Goal: Task Accomplishment & Management: Manage account settings

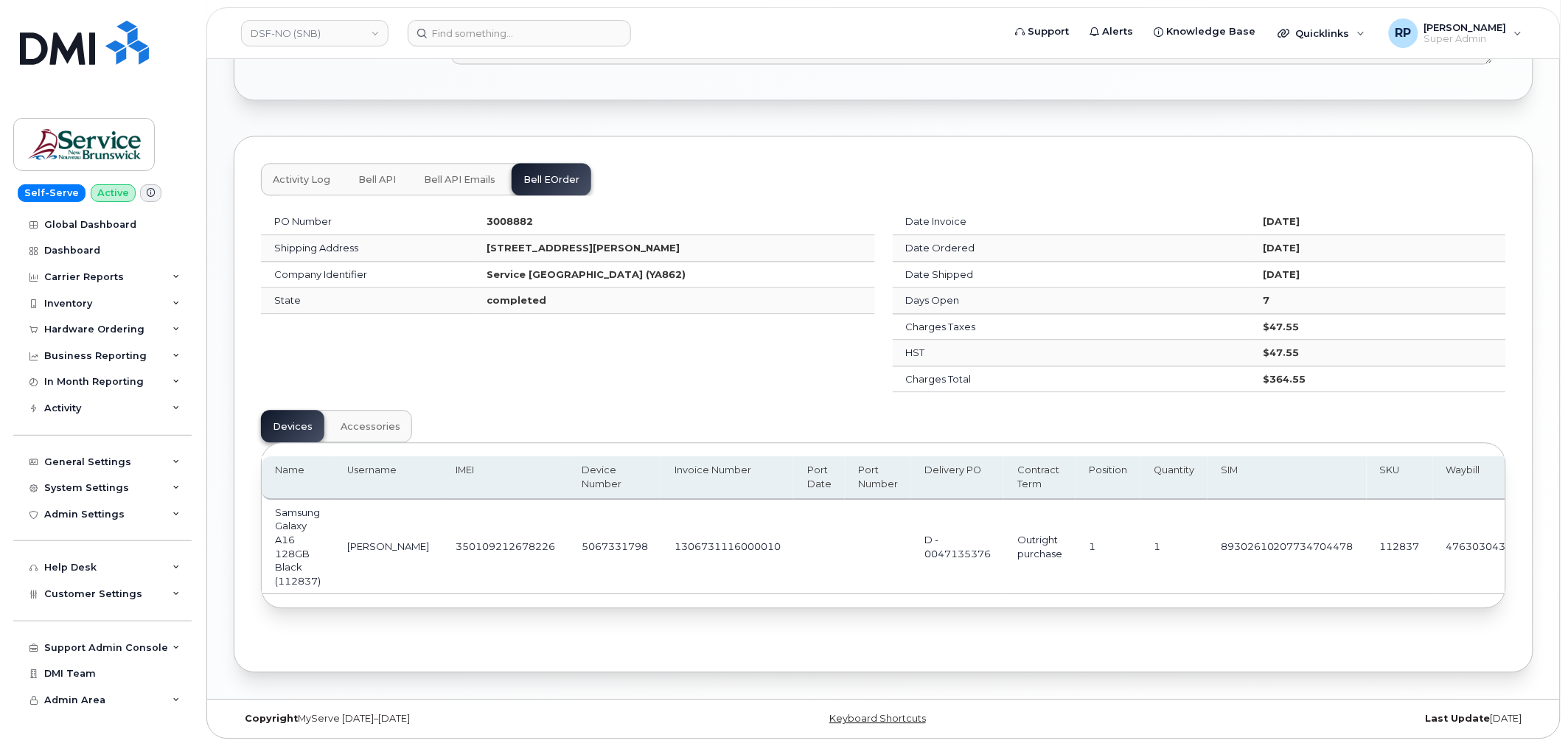
scroll to position [0, 202]
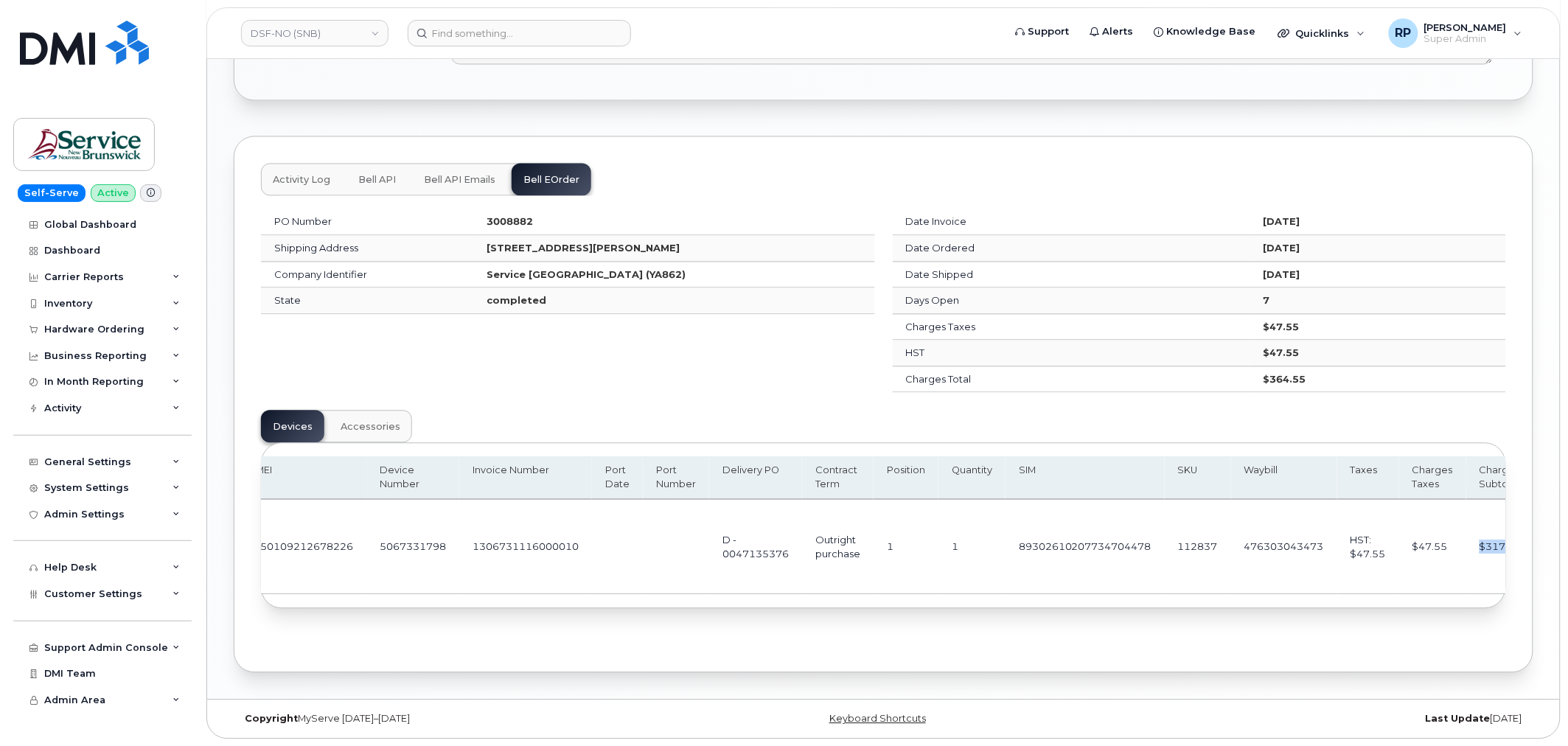
drag, startPoint x: 1450, startPoint y: 539, endPoint x: 1496, endPoint y: 539, distance: 46.0
click at [1496, 539] on td "$317.00" at bounding box center [1501, 547] width 69 height 95
drag, startPoint x: 1391, startPoint y: 543, endPoint x: 1421, endPoint y: 542, distance: 30.0
click at [1421, 542] on td "$47.55" at bounding box center [1433, 547] width 67 height 95
drag, startPoint x: 1201, startPoint y: 376, endPoint x: 1270, endPoint y: 376, distance: 69.0
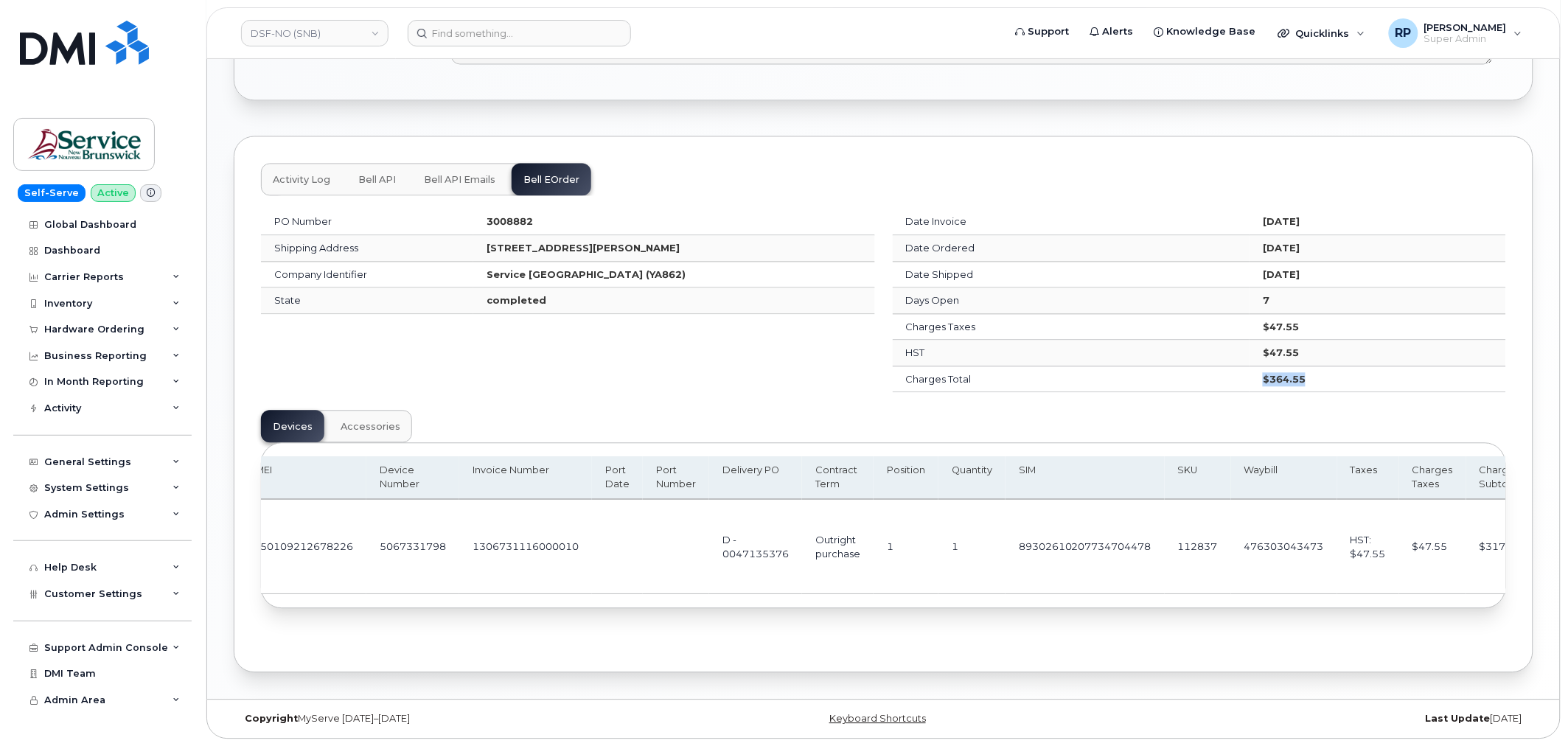
click at [1270, 376] on td "$364.55" at bounding box center [1378, 380] width 257 height 27
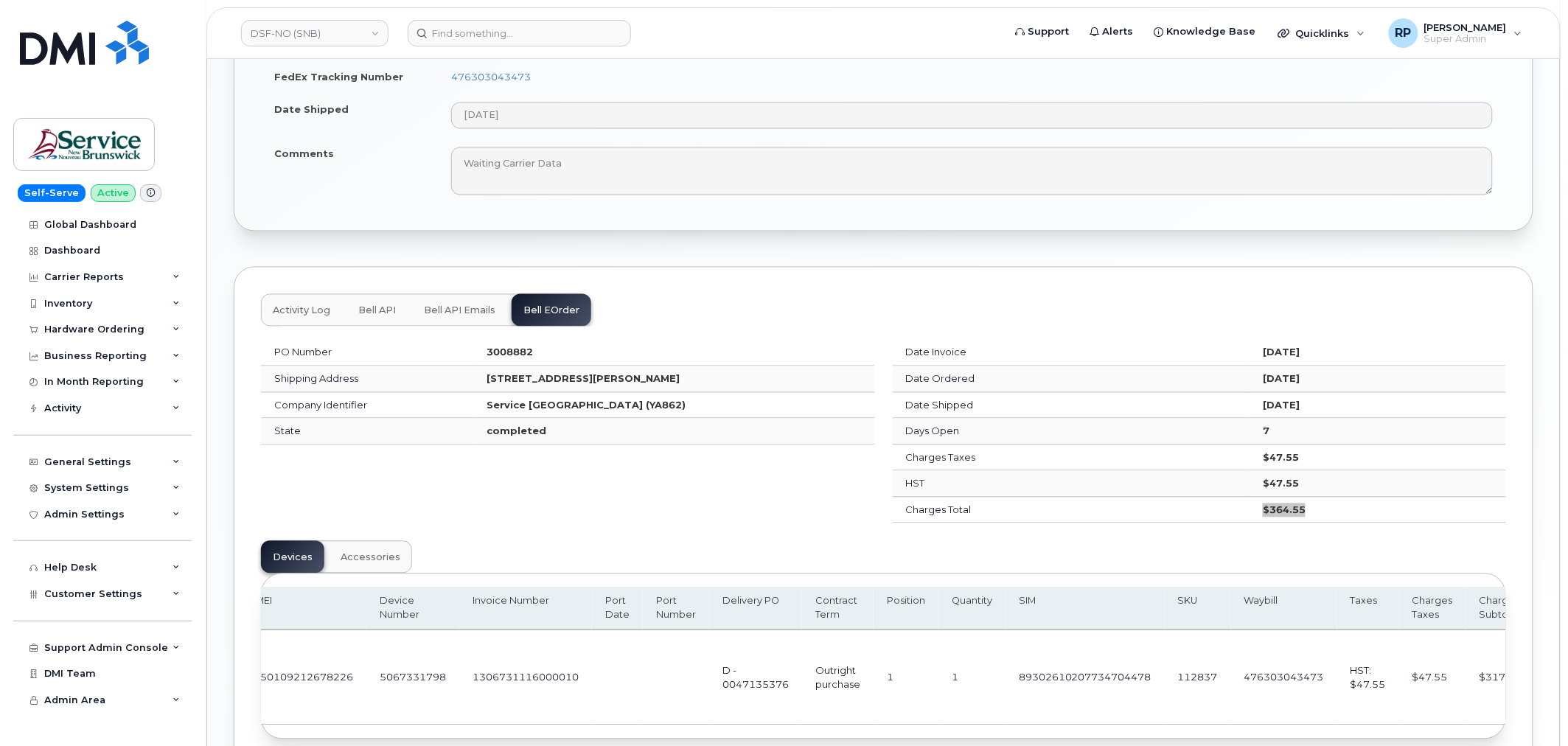
scroll to position [1032, 0]
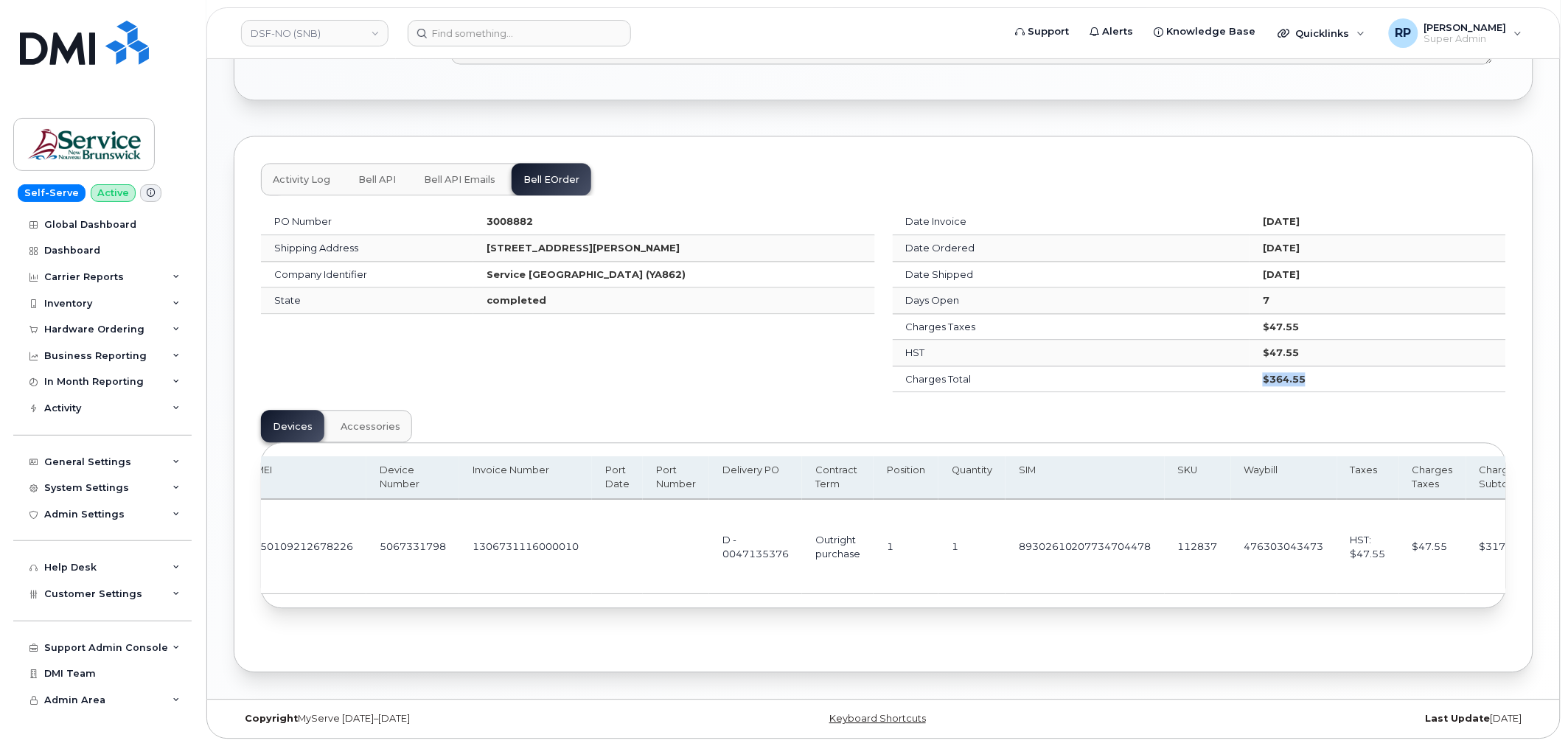
drag, startPoint x: 1205, startPoint y: 372, endPoint x: 1273, endPoint y: 377, distance: 68.2
click at [1273, 377] on tr "Charges Total $364.55" at bounding box center [1200, 380] width 614 height 27
drag, startPoint x: 854, startPoint y: 595, endPoint x: 790, endPoint y: 595, distance: 64.0
click at [790, 595] on div "Name Username IMEI Device Number Invoice Number Port Date Port Number Delivery …" at bounding box center [883, 525] width 1244 height 164
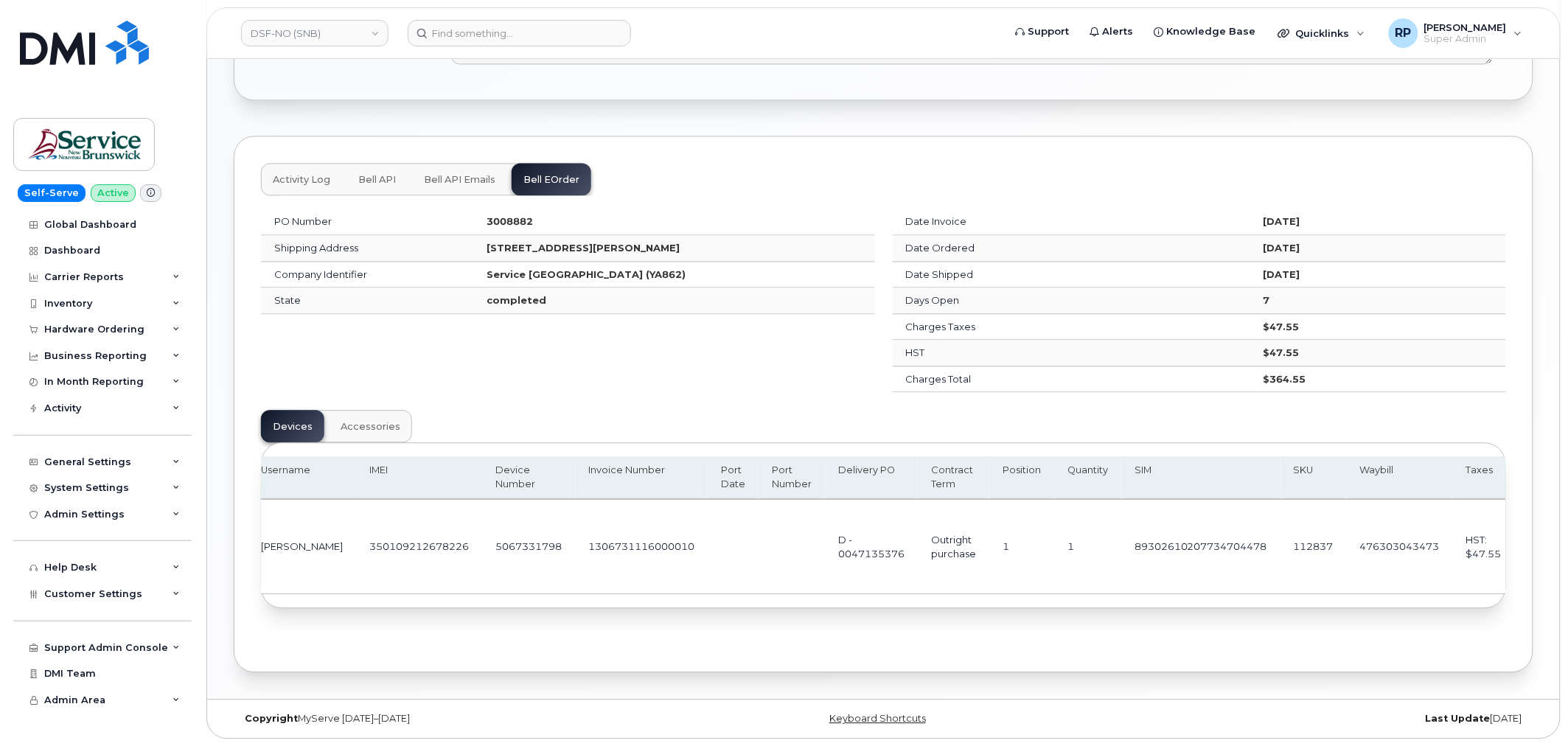
scroll to position [0, 36]
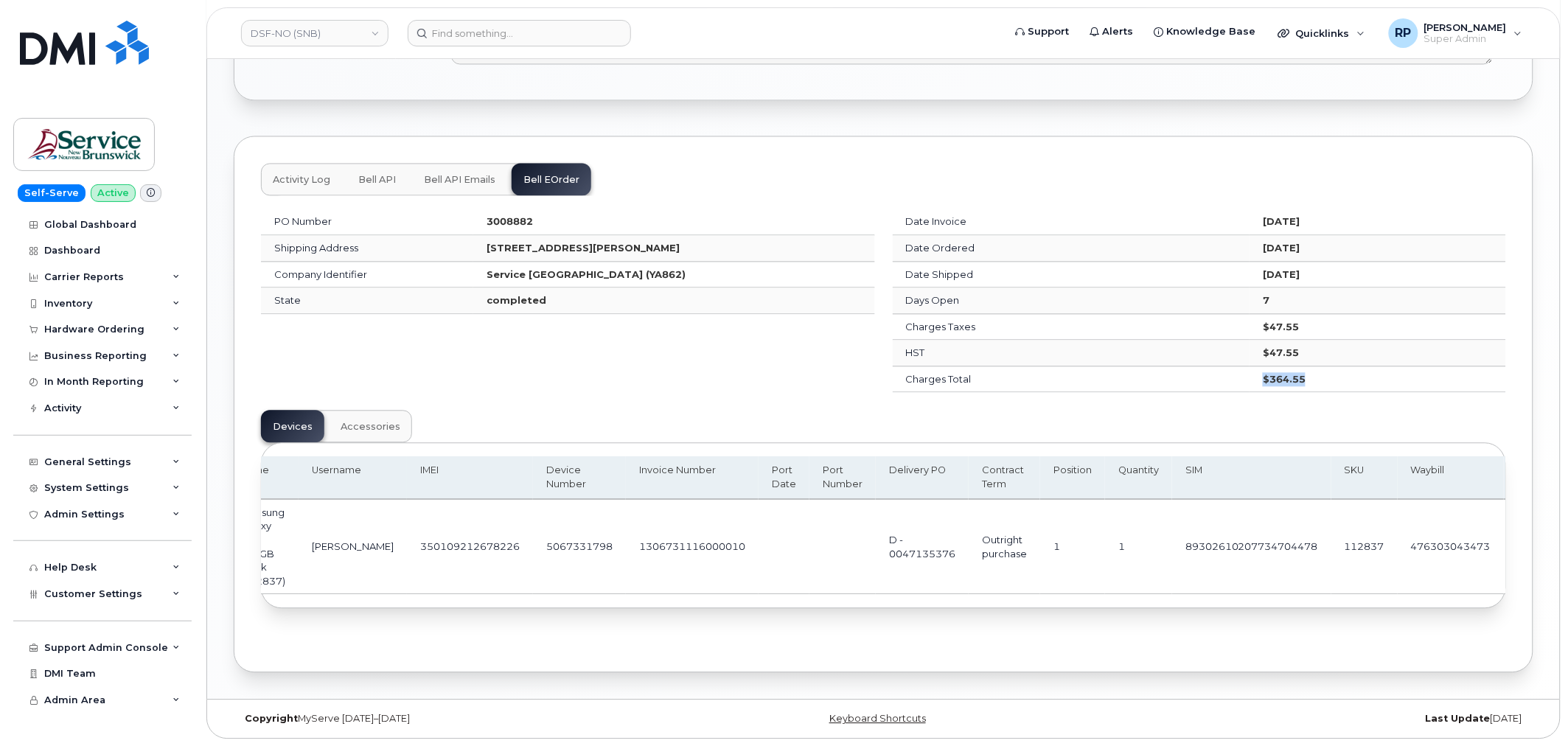
drag, startPoint x: 1202, startPoint y: 377, endPoint x: 1277, endPoint y: 376, distance: 75.0
click at [1277, 376] on td "$364.55" at bounding box center [1378, 380] width 257 height 27
click at [121, 326] on div "Hardware Ordering" at bounding box center [94, 330] width 101 height 12
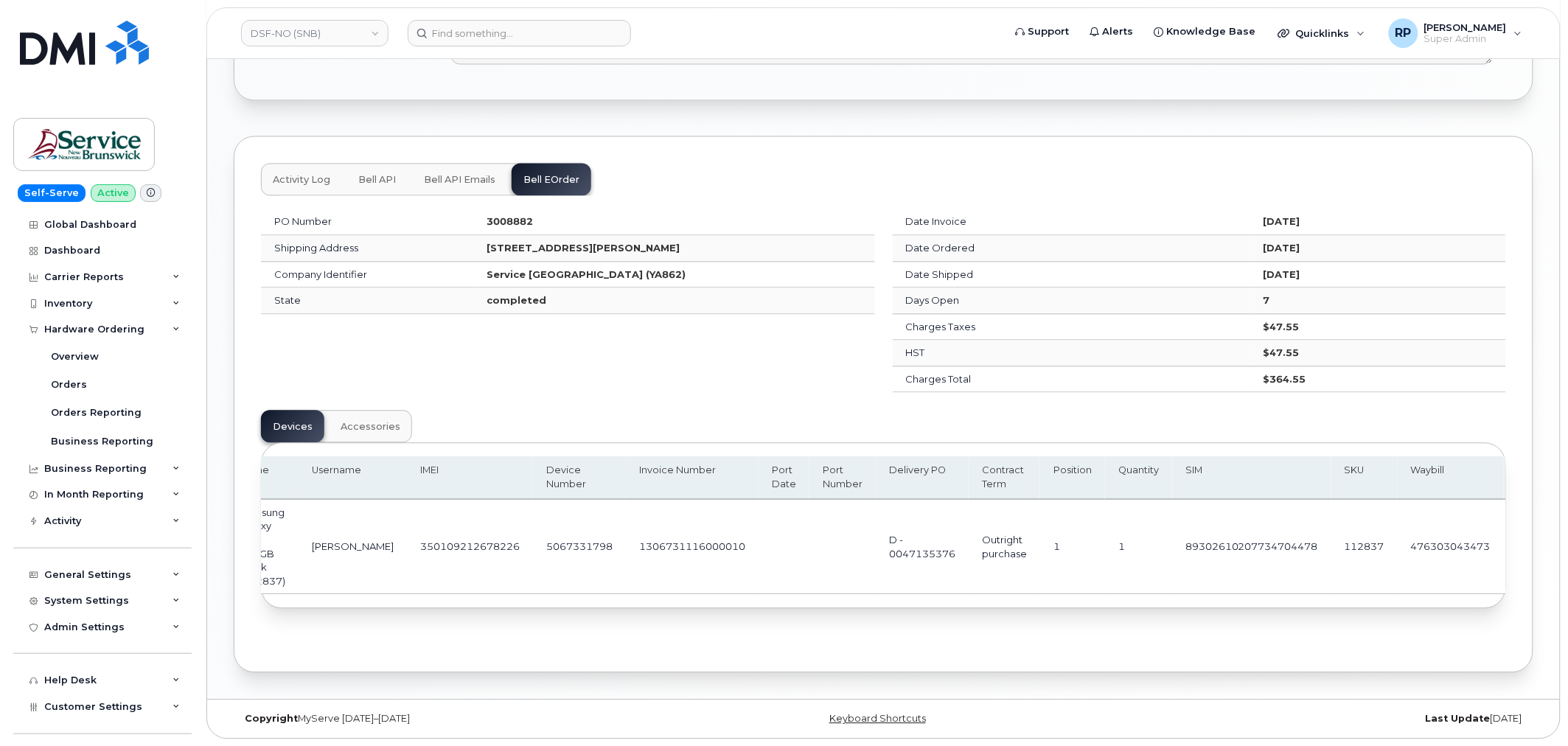
click at [670, 425] on div "PO Number 3008882 Shipping Address 298 Rue Martin Edmundston New Brunswick E3V …" at bounding box center [883, 404] width 1246 height 409
click at [582, 429] on div "PO Number 3008882 Shipping Address 298 Rue Martin Edmundston New Brunswick E3V …" at bounding box center [883, 404] width 1246 height 409
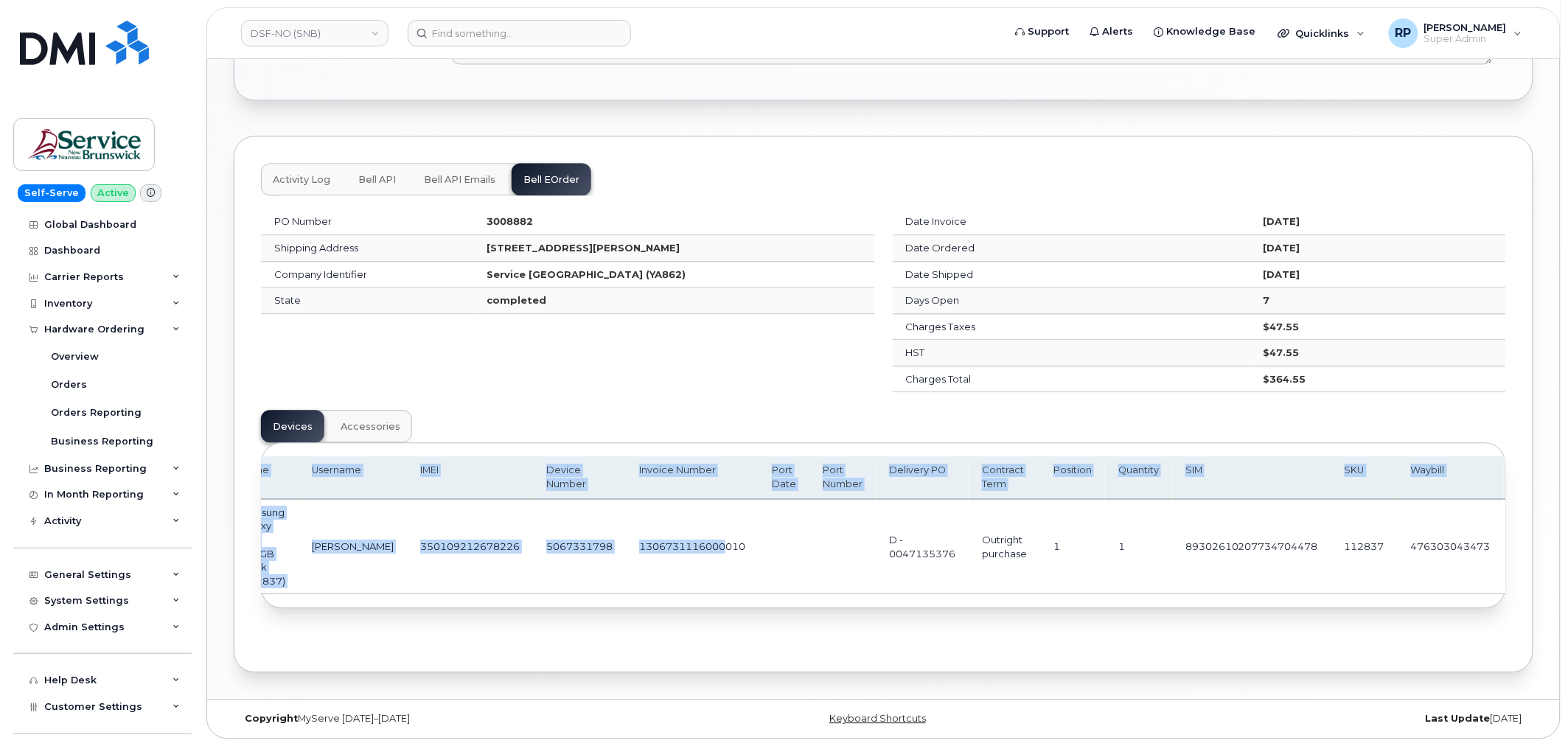
drag, startPoint x: 696, startPoint y: 588, endPoint x: 541, endPoint y: 602, distance: 155.6
click at [541, 602] on div "Name Username IMEI Device Number Invoice Number Port Date Port Number Delivery …" at bounding box center [883, 525] width 1244 height 164
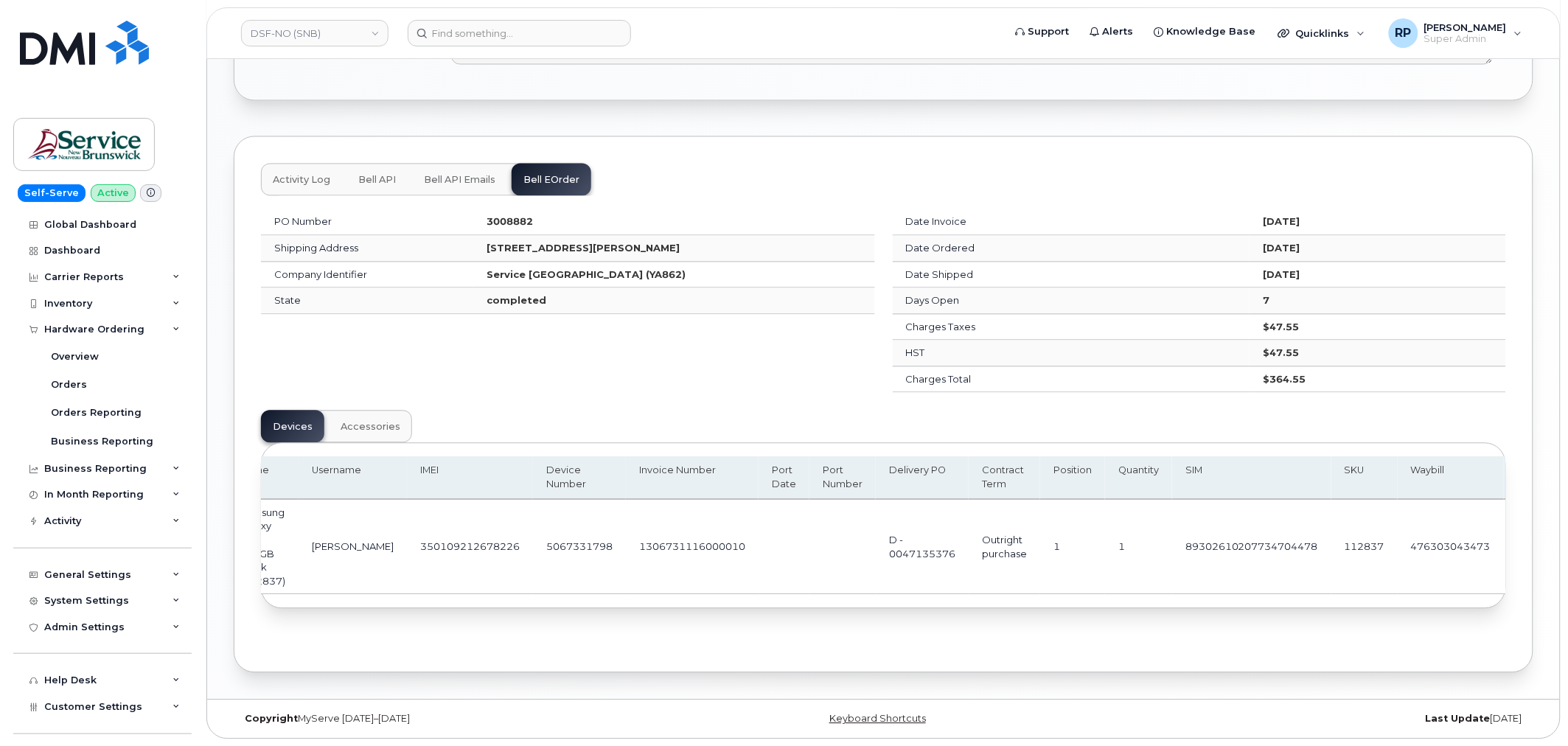
click at [496, 388] on div "PO Number 3008882 Shipping Address 298 Rue Martin Edmundston New Brunswick E3V …" at bounding box center [568, 300] width 632 height 201
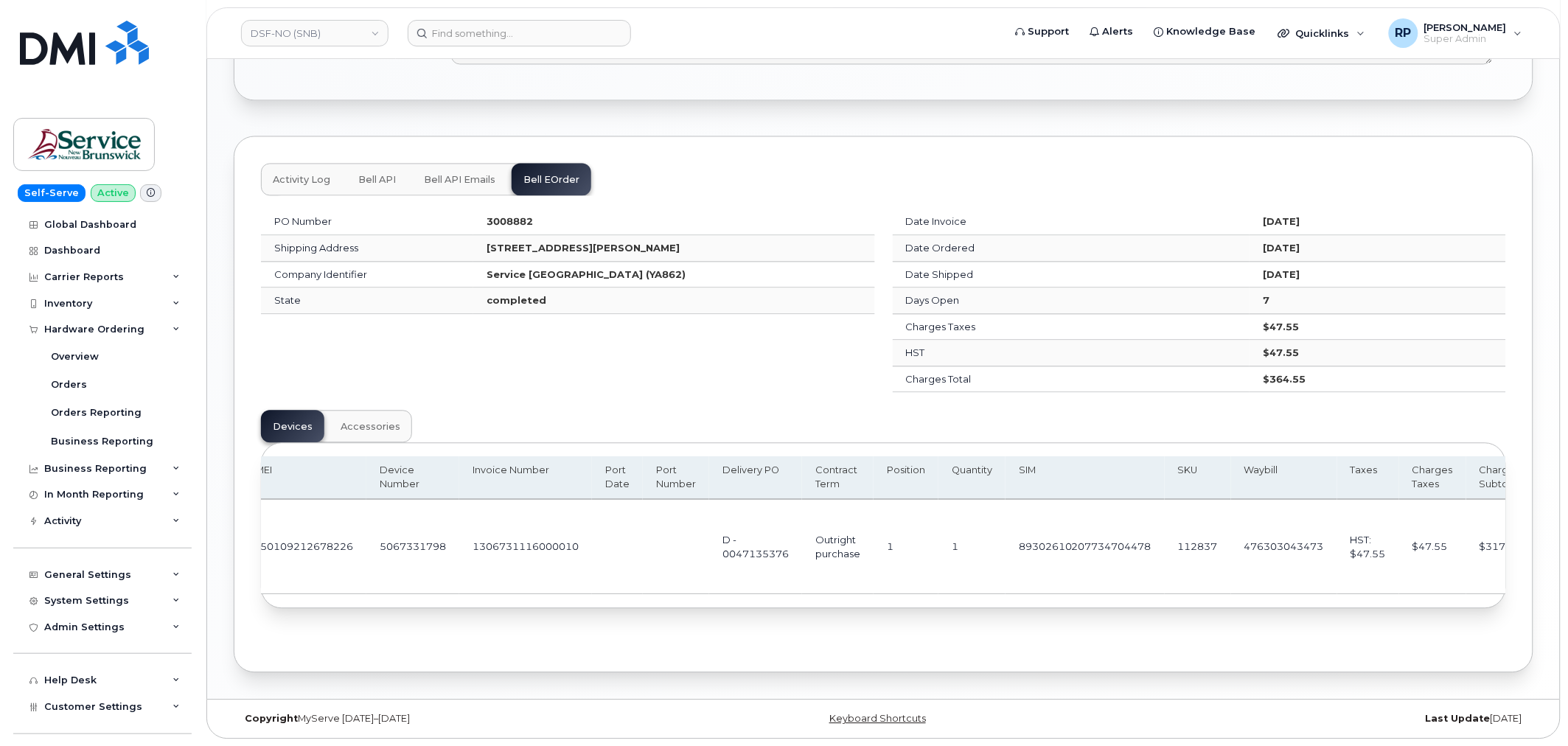
scroll to position [0, 0]
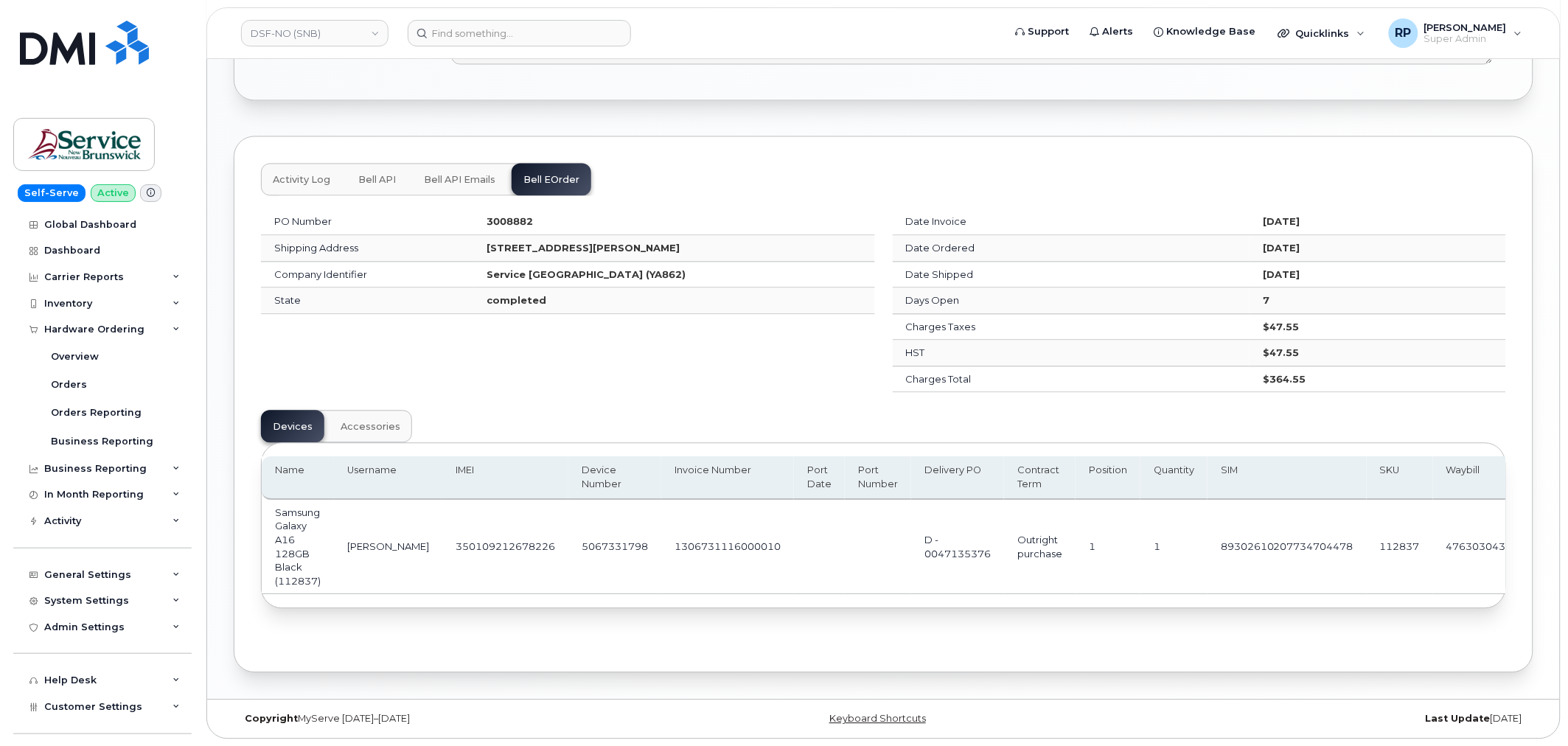
click at [691, 351] on div "PO Number 3008882 Shipping Address 298 Rue Martin Edmundston New Brunswick E3V …" at bounding box center [568, 300] width 632 height 201
drag, startPoint x: 1201, startPoint y: 379, endPoint x: 1266, endPoint y: 370, distance: 65.6
click at [1266, 370] on tr "Charges Total $364.55" at bounding box center [1200, 380] width 614 height 27
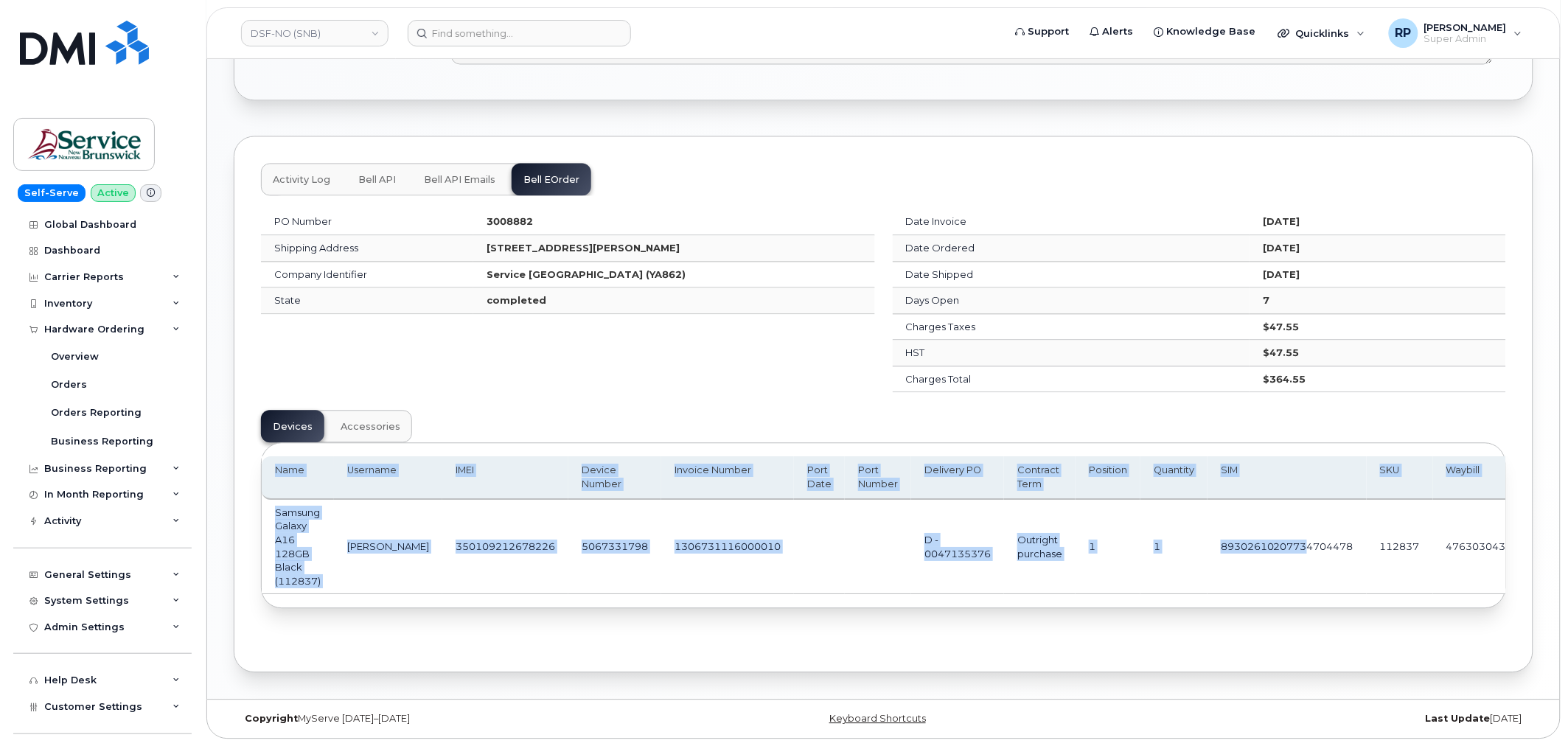
drag, startPoint x: 1278, startPoint y: 590, endPoint x: 1433, endPoint y: 593, distance: 155.0
click at [1451, 601] on div "Name Username IMEI Device Number Invoice Number Port Date Port Number Delivery …" at bounding box center [883, 525] width 1244 height 164
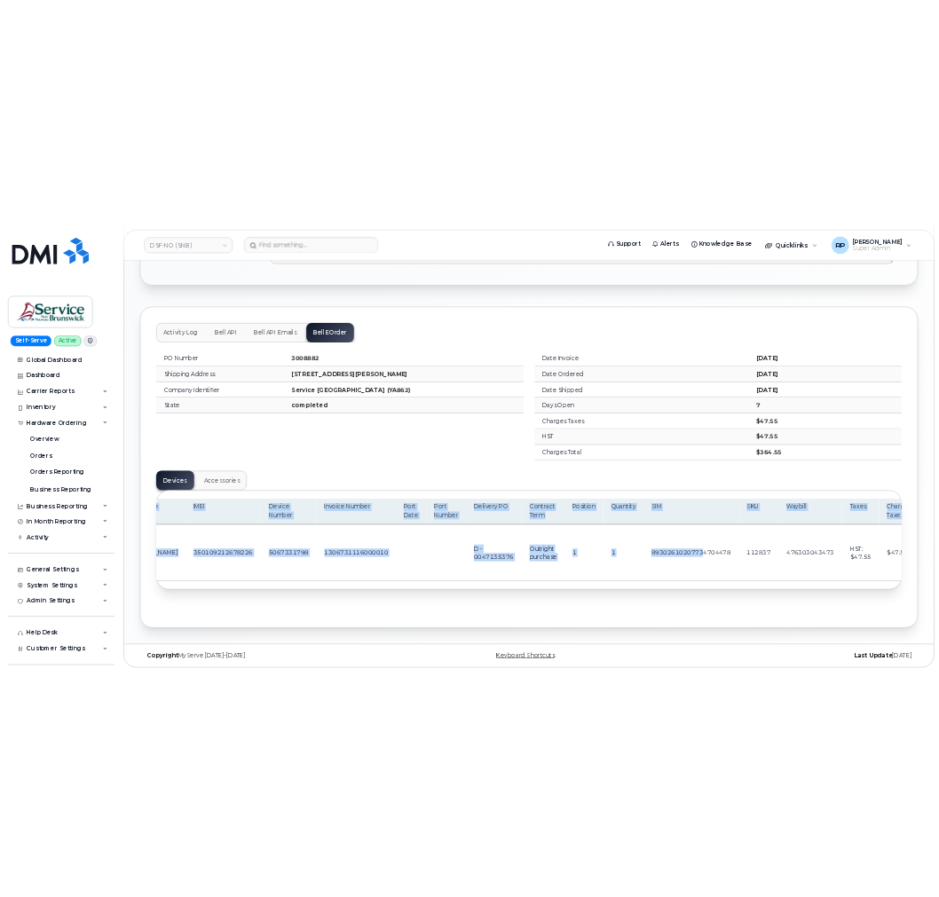
scroll to position [0, 243]
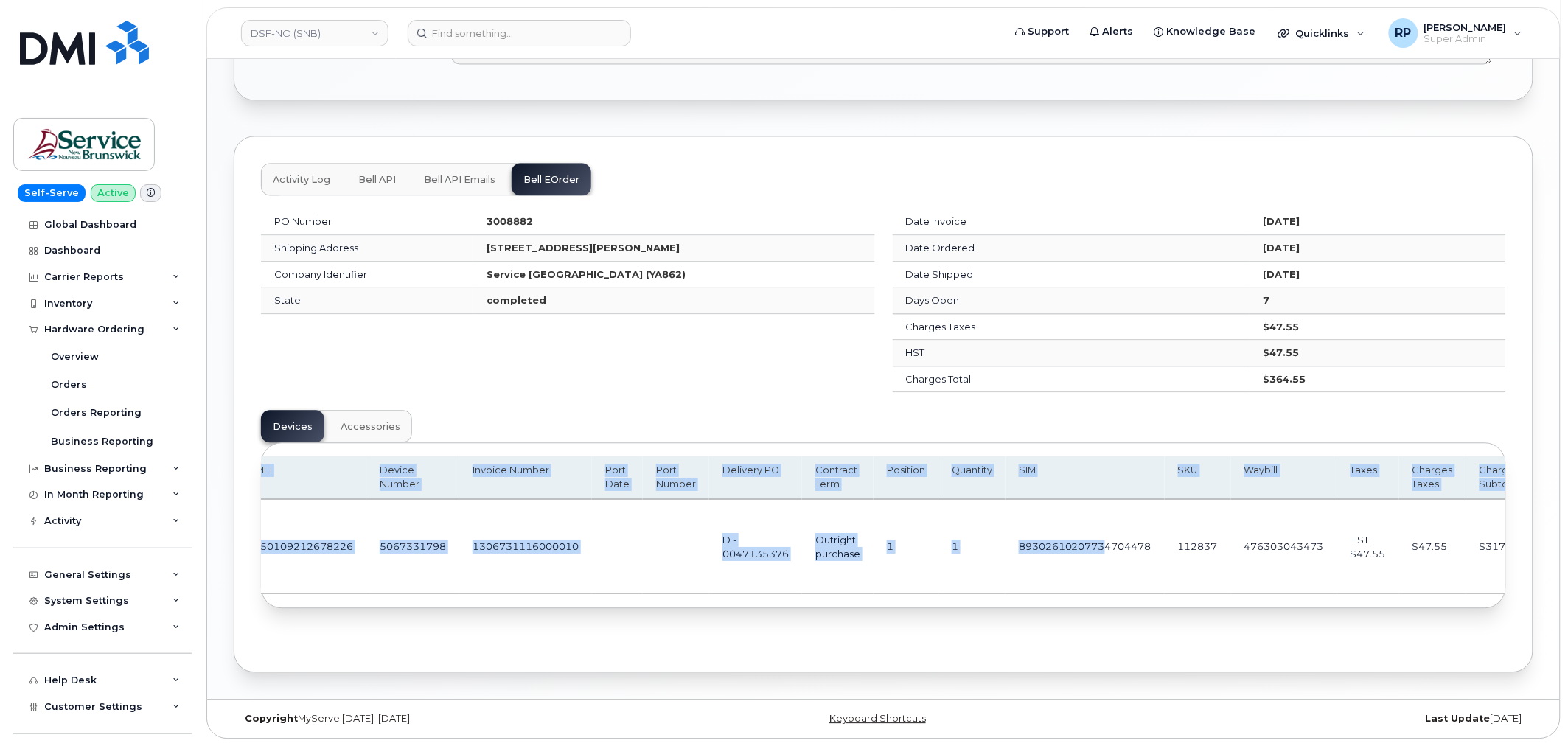
click at [1477, 547] on td "$317.00" at bounding box center [1501, 547] width 69 height 95
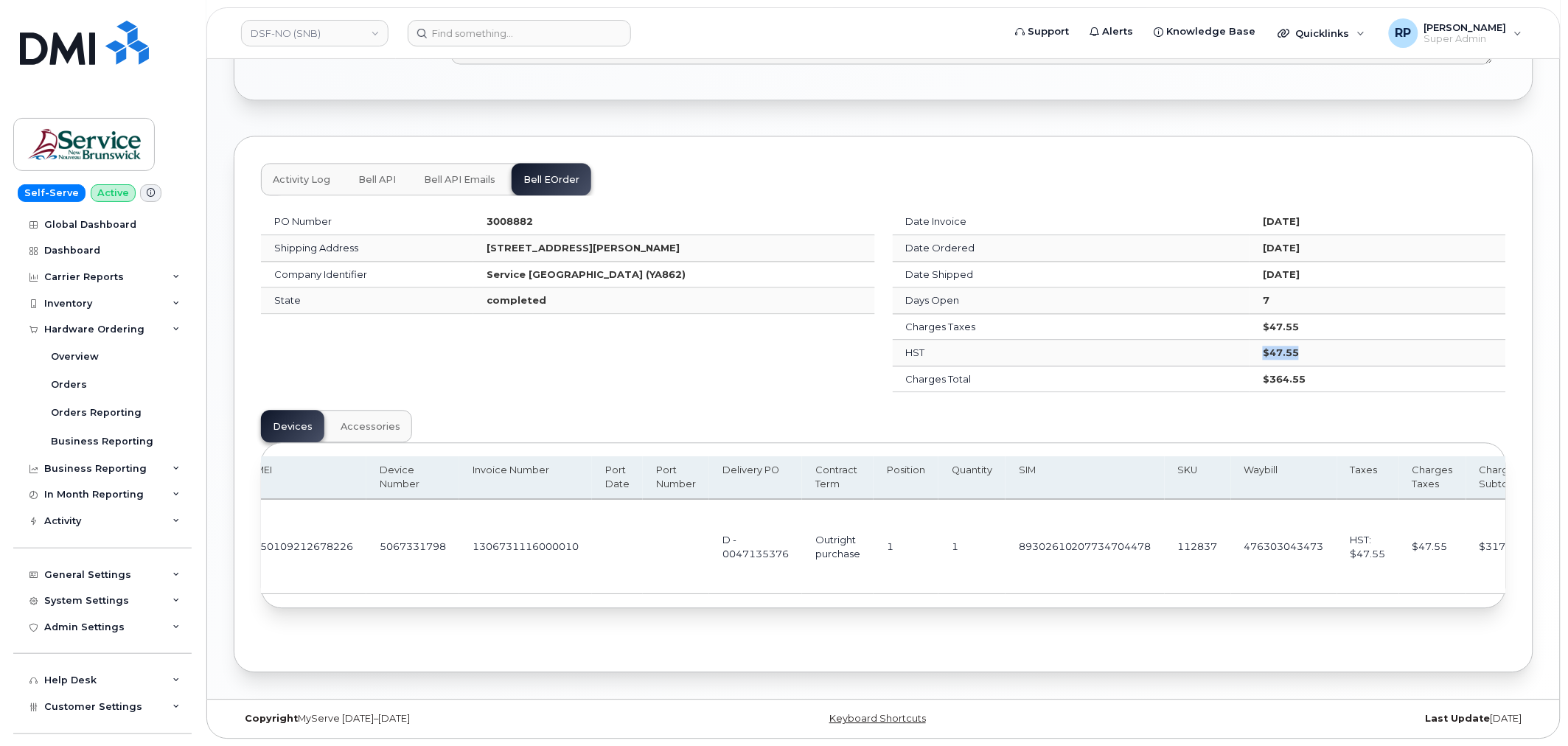
drag, startPoint x: 1212, startPoint y: 336, endPoint x: 1266, endPoint y: 341, distance: 54.2
click at [1264, 341] on td "$47.55" at bounding box center [1378, 353] width 257 height 27
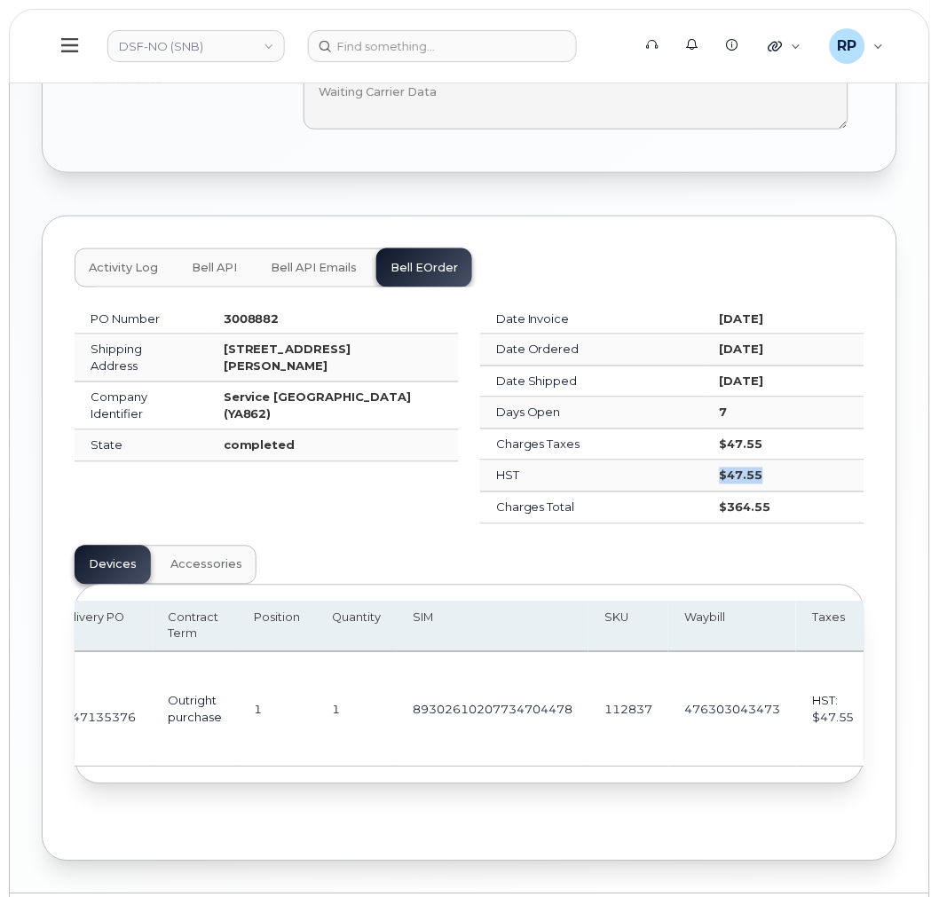
scroll to position [0, 952]
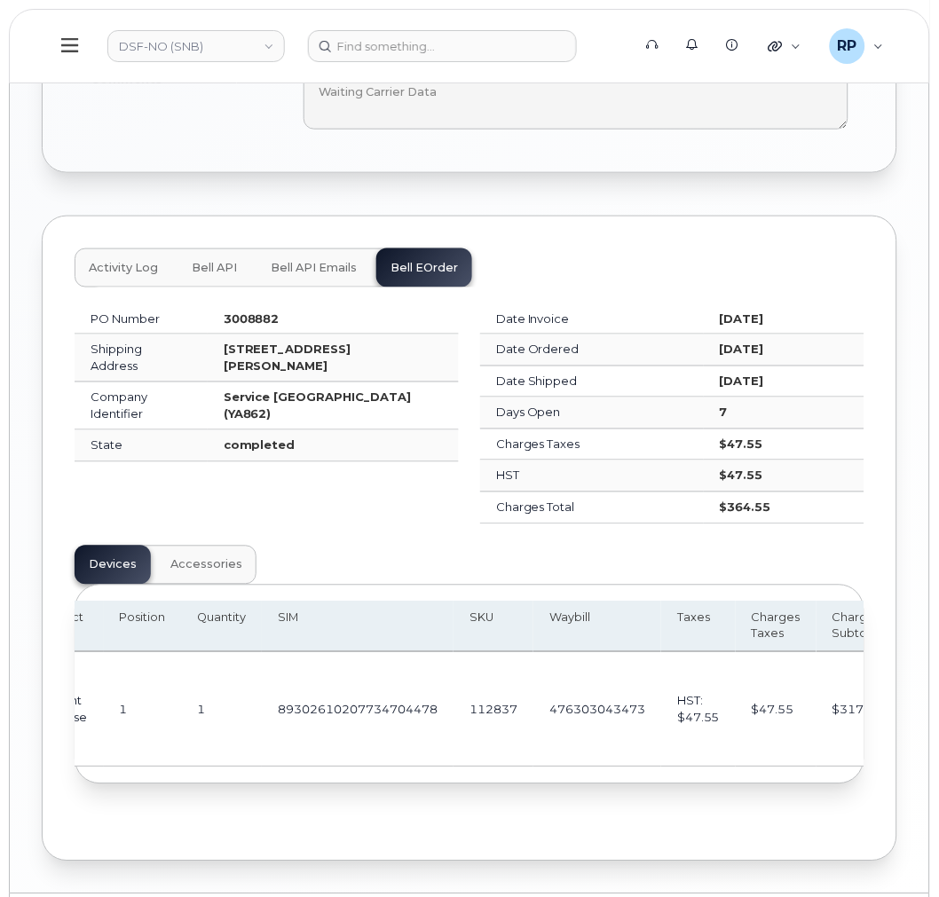
drag, startPoint x: 785, startPoint y: 758, endPoint x: 600, endPoint y: 760, distance: 185.5
click at [590, 760] on div "Name Username IMEI Device Number Invoice Number Port Date Port Number Delivery …" at bounding box center [469, 685] width 788 height 198
drag, startPoint x: 606, startPoint y: 760, endPoint x: 469, endPoint y: 759, distance: 137.6
click at [469, 759] on div "Name Username IMEI Device Number Invoice Number Port Date Port Number Delivery …" at bounding box center [469, 685] width 788 height 198
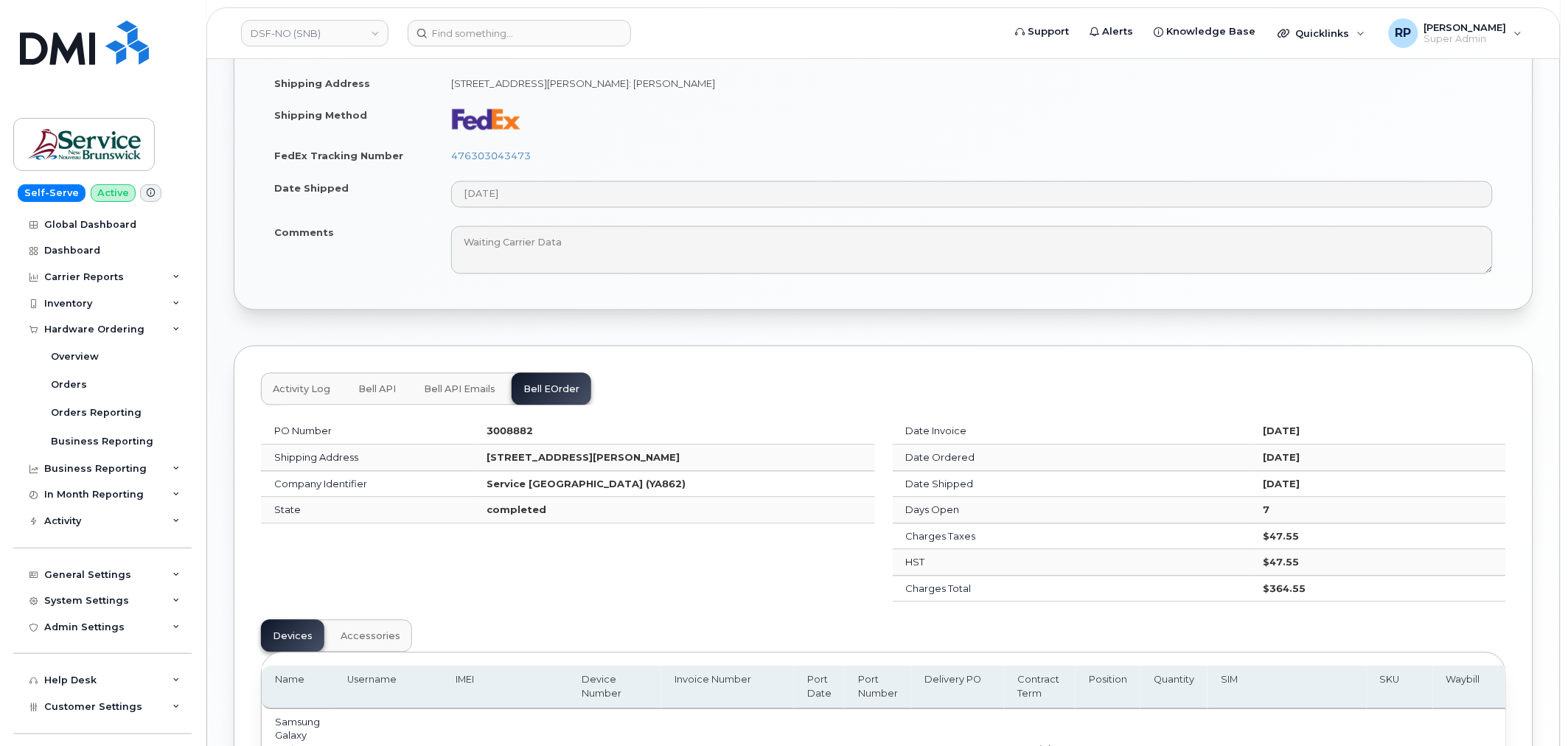
scroll to position [819, 0]
click at [465, 386] on span "Bell API Emails" at bounding box center [460, 387] width 71 height 12
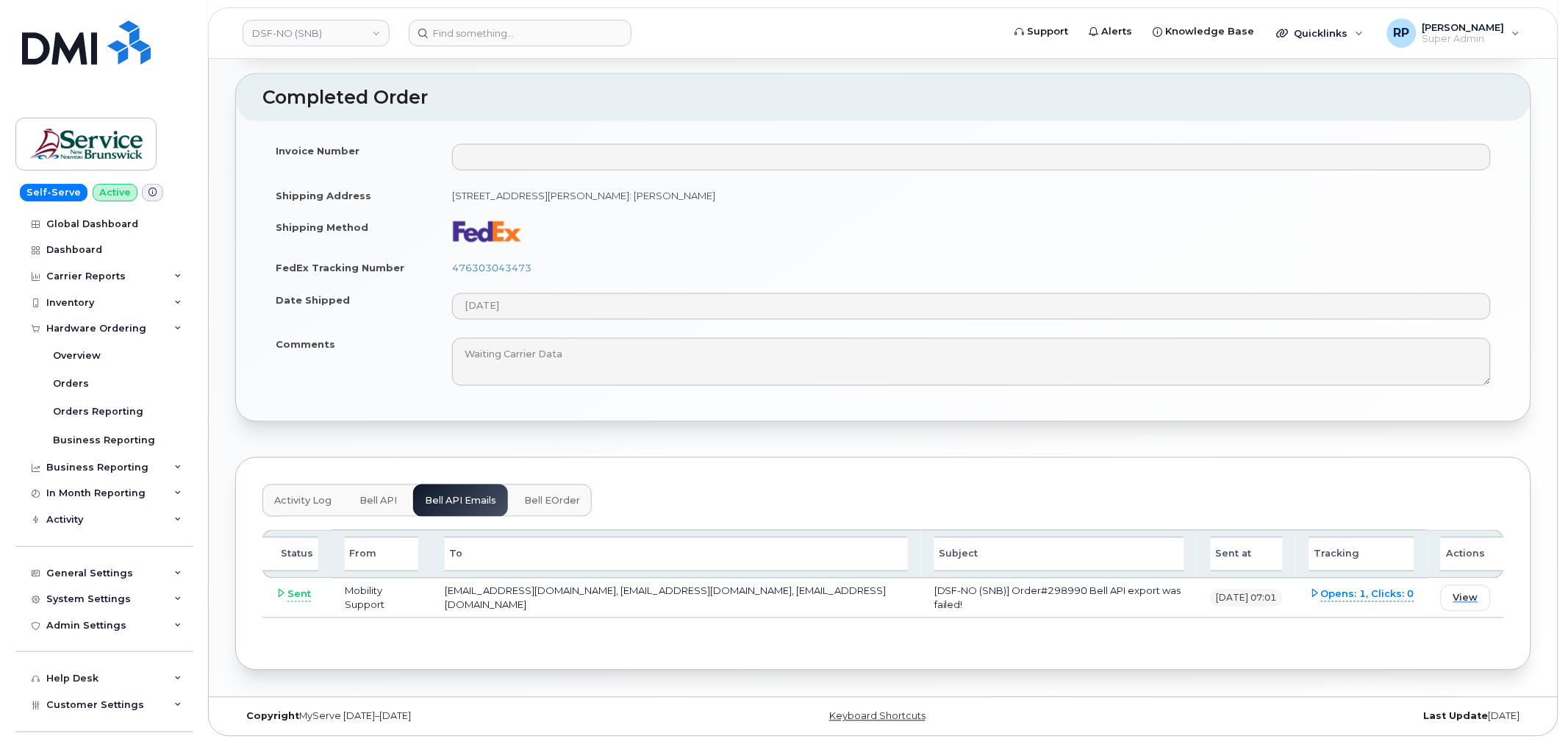
scroll to position [702, 0]
click at [1460, 601] on span "View" at bounding box center [1464, 597] width 25 height 14
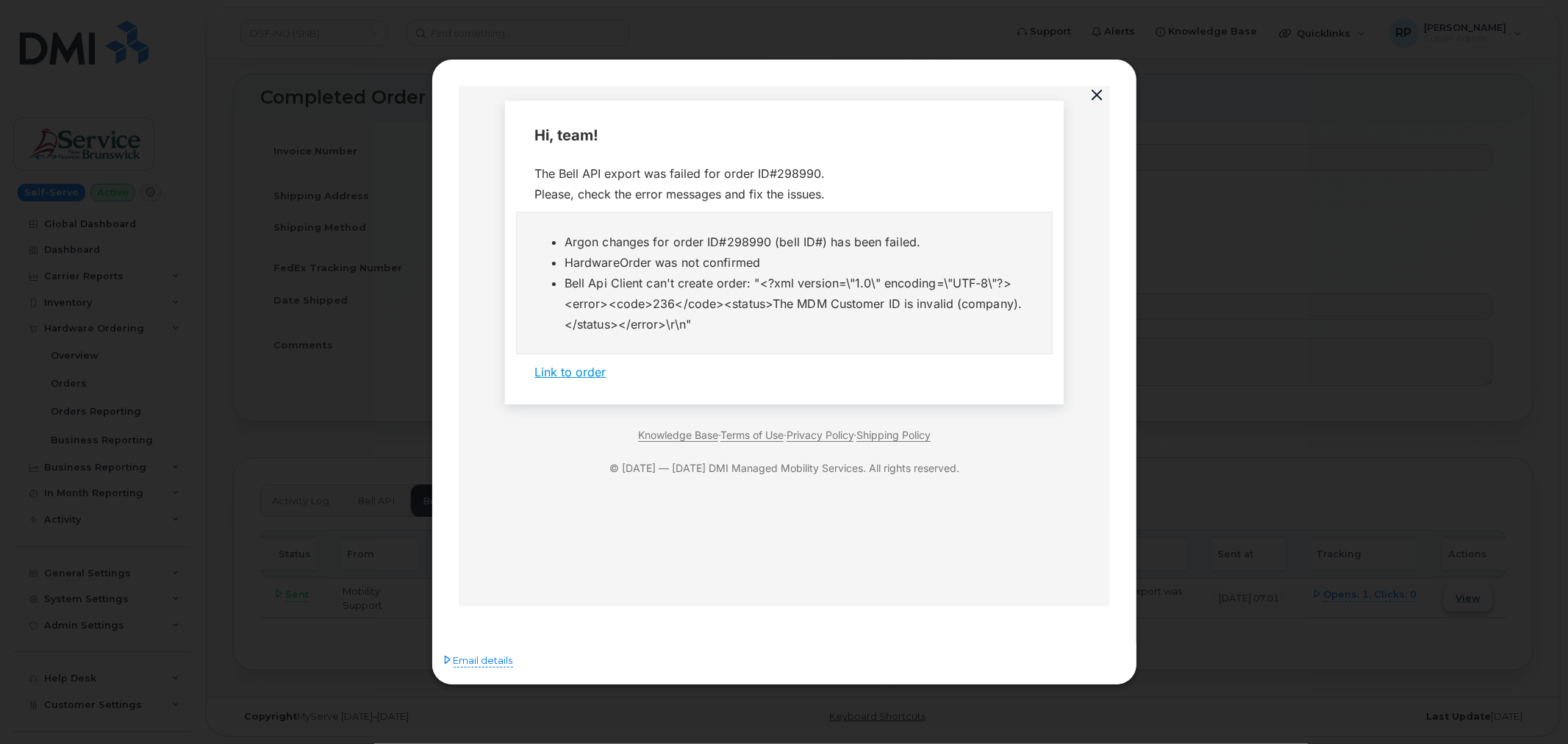
scroll to position [0, 0]
click at [1095, 98] on button "button" at bounding box center [1098, 95] width 22 height 21
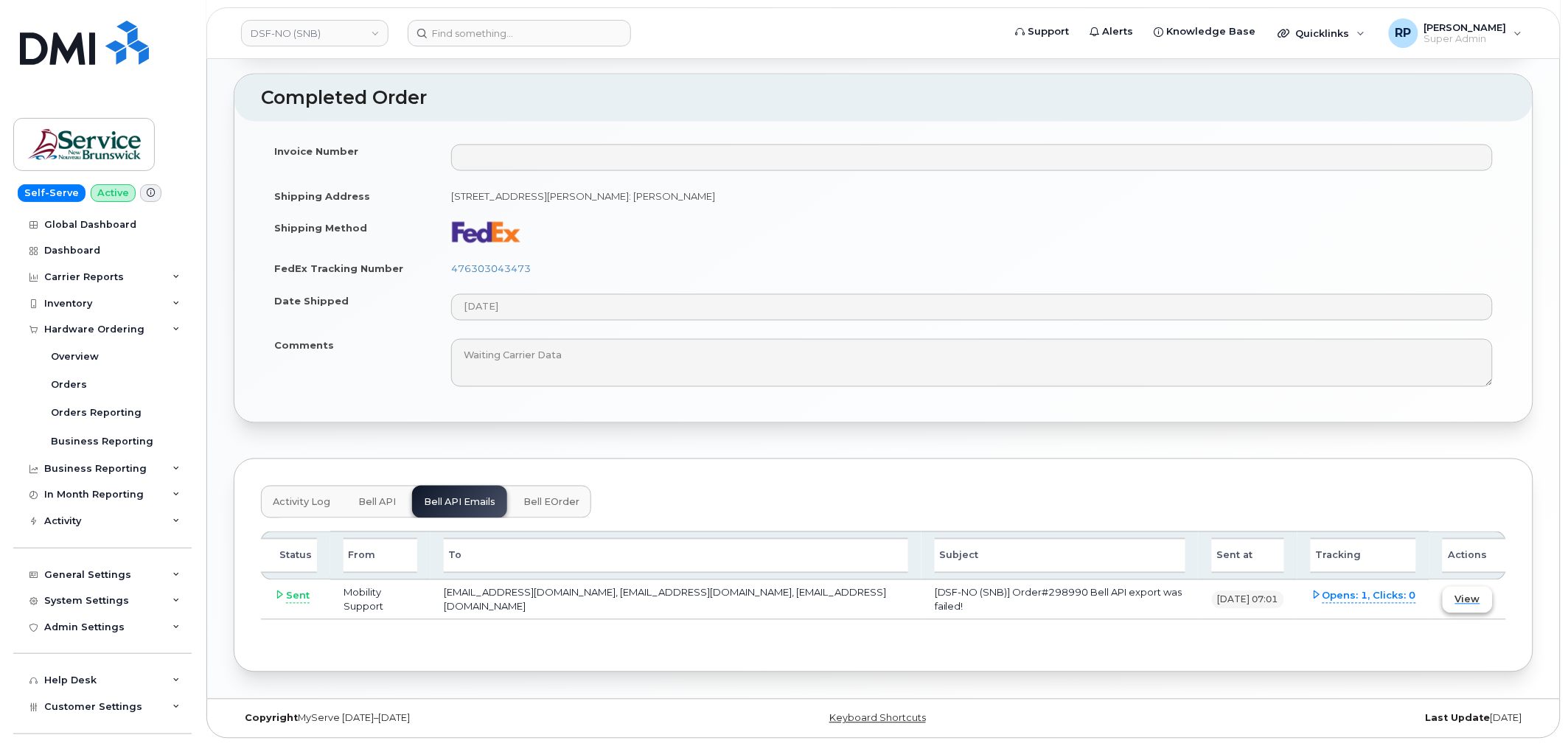
click at [1465, 595] on span "View" at bounding box center [1468, 599] width 25 height 14
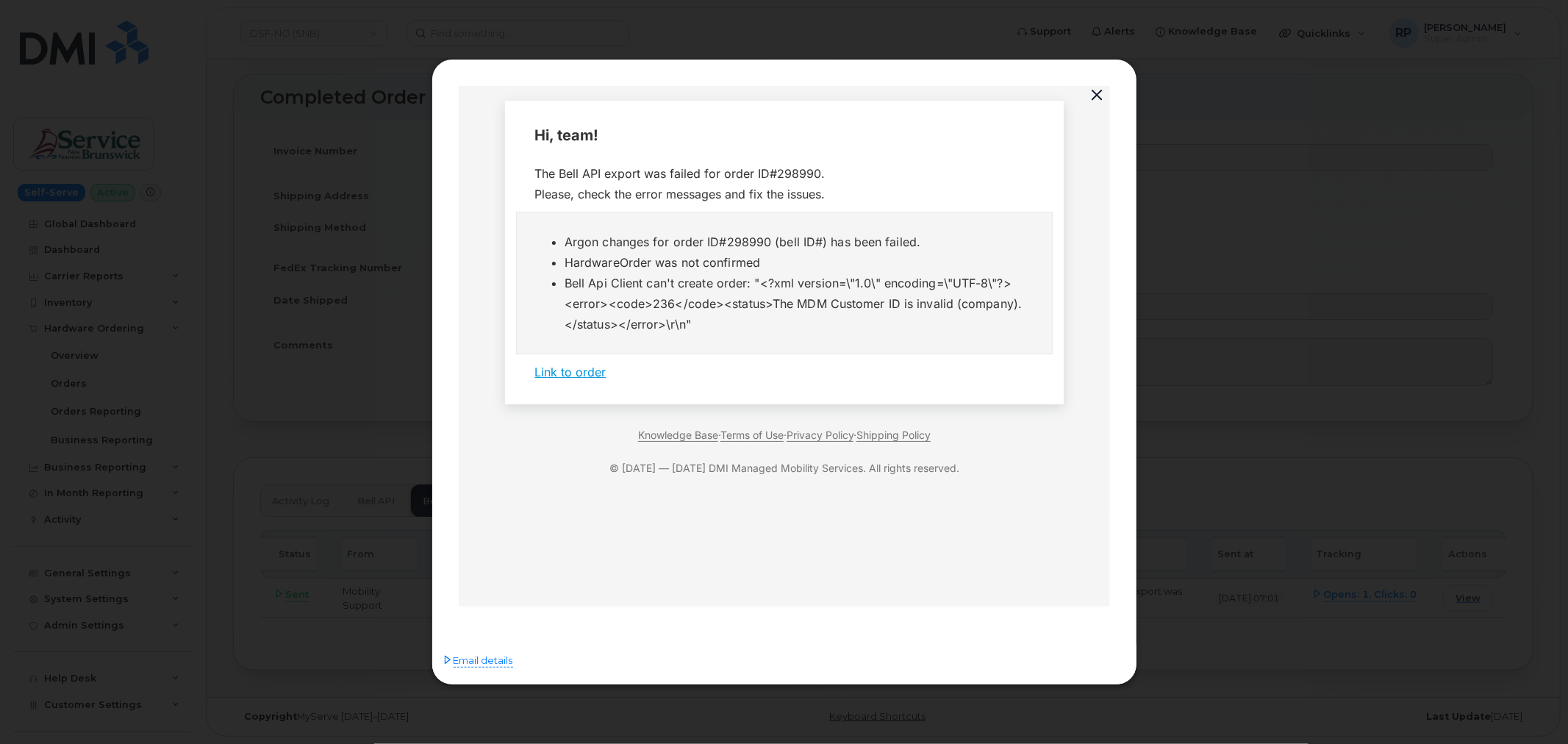
drag, startPoint x: 562, startPoint y: 244, endPoint x: 946, endPoint y: 244, distance: 384.0
click at [946, 244] on ul "Argon changes for order ID#298990 (bell ID#) has been failed. HardwareOrder was…" at bounding box center [784, 283] width 499 height 103
click at [1099, 99] on button "button" at bounding box center [1098, 95] width 22 height 21
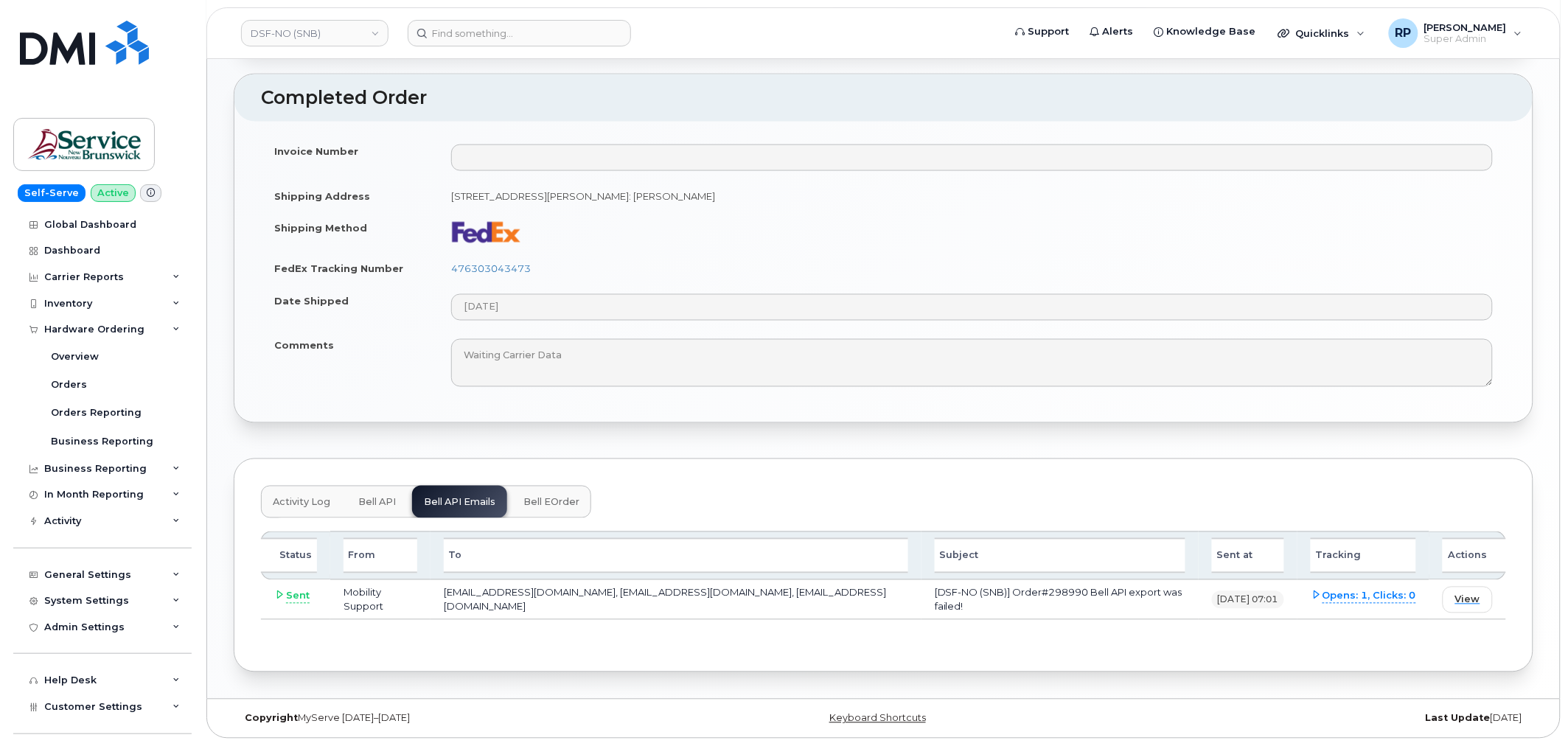
click at [536, 513] on button "Bell eOrder" at bounding box center [552, 502] width 80 height 32
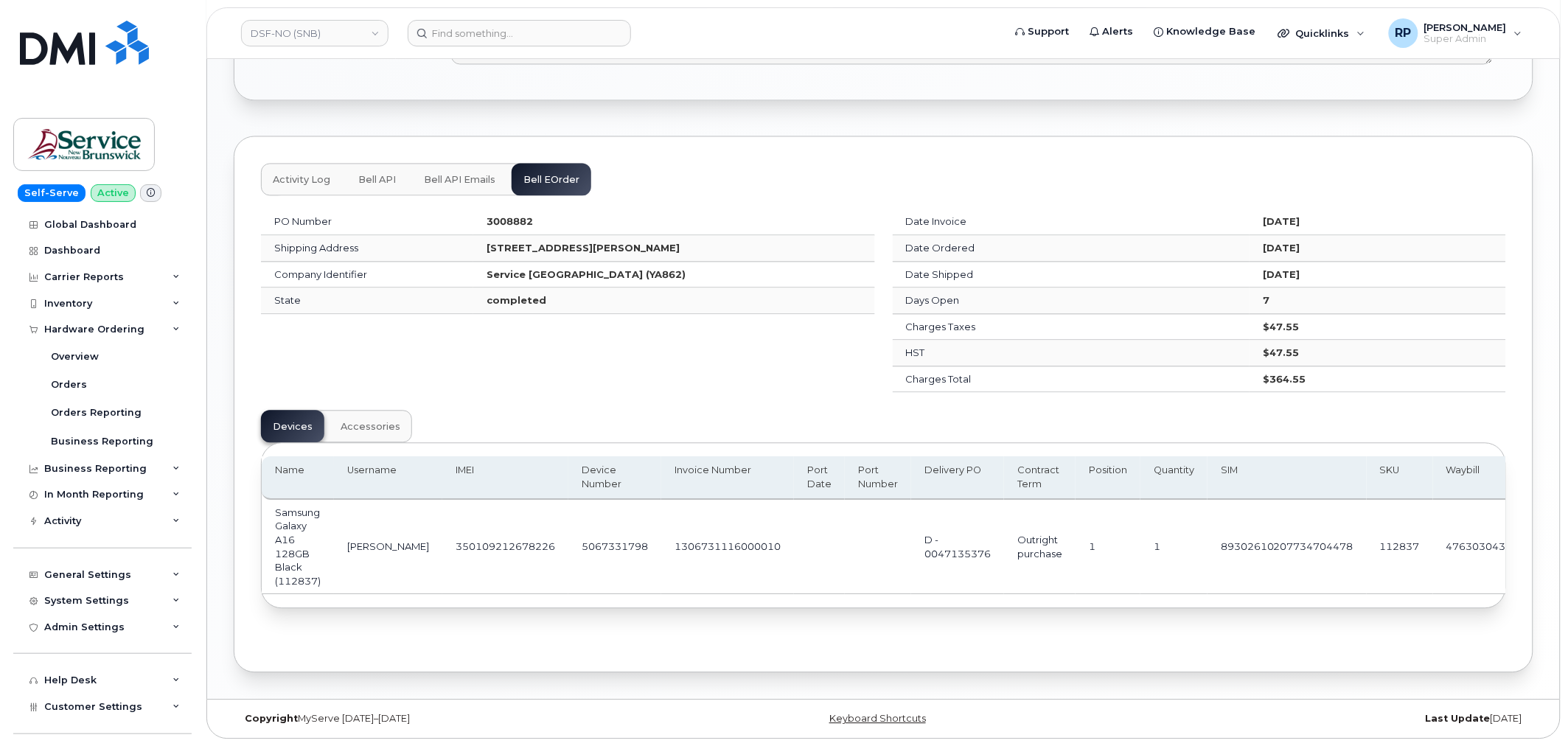
scroll to position [1032, 0]
click at [593, 540] on td "5067331798" at bounding box center [615, 547] width 93 height 95
copy td "5067331798"
click at [912, 590] on td "D - 0047135376" at bounding box center [958, 547] width 93 height 95
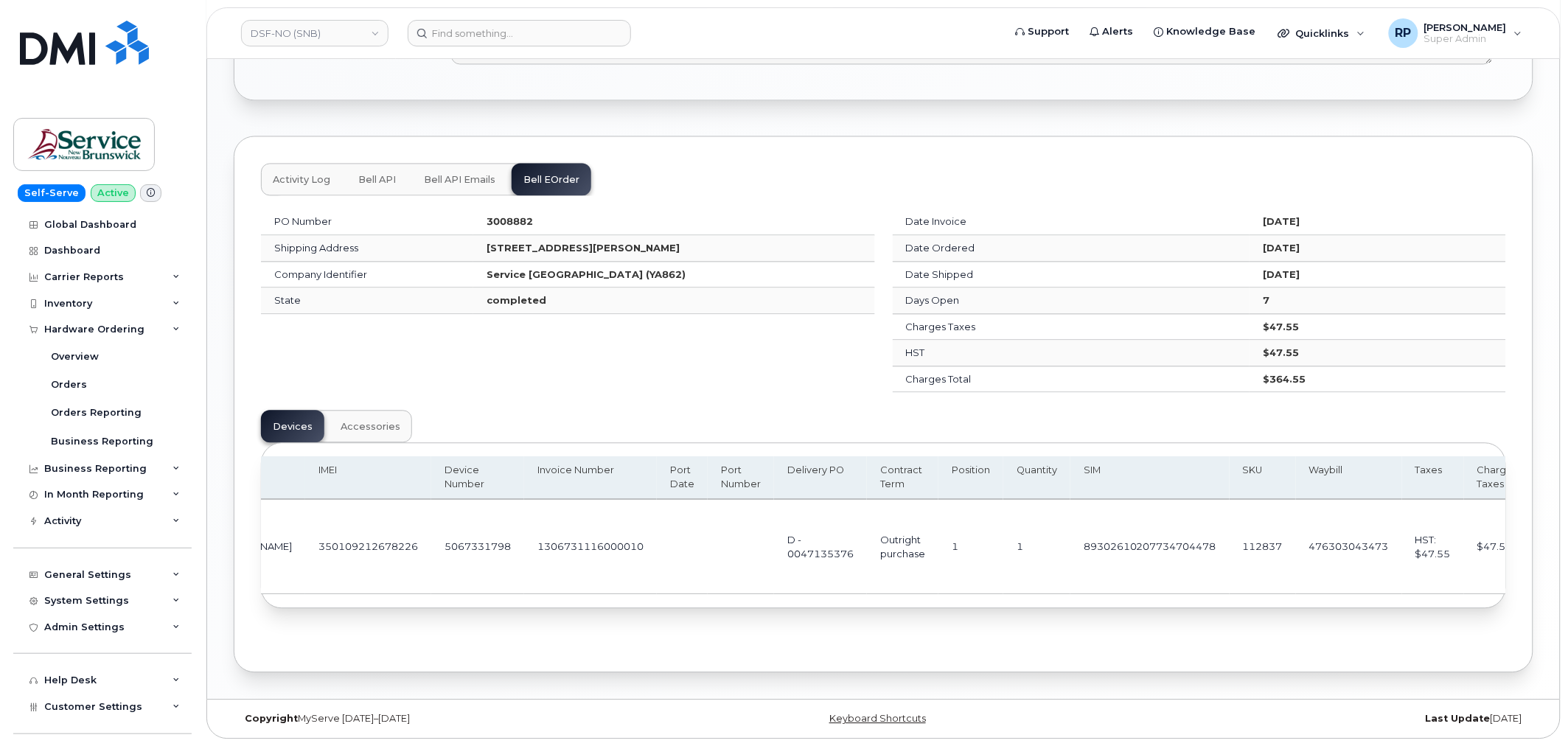
scroll to position [0, 202]
click at [968, 636] on div "Activity Log Bell API Bell API Emails Bell eOrder PO Number 3008882 Shipping Ad…" at bounding box center [883, 404] width 1300 height 537
click at [579, 632] on div "PO Number 3008882 Shipping Address 298 Rue Martin Edmundston New Brunswick E3V …" at bounding box center [883, 414] width 1246 height 438
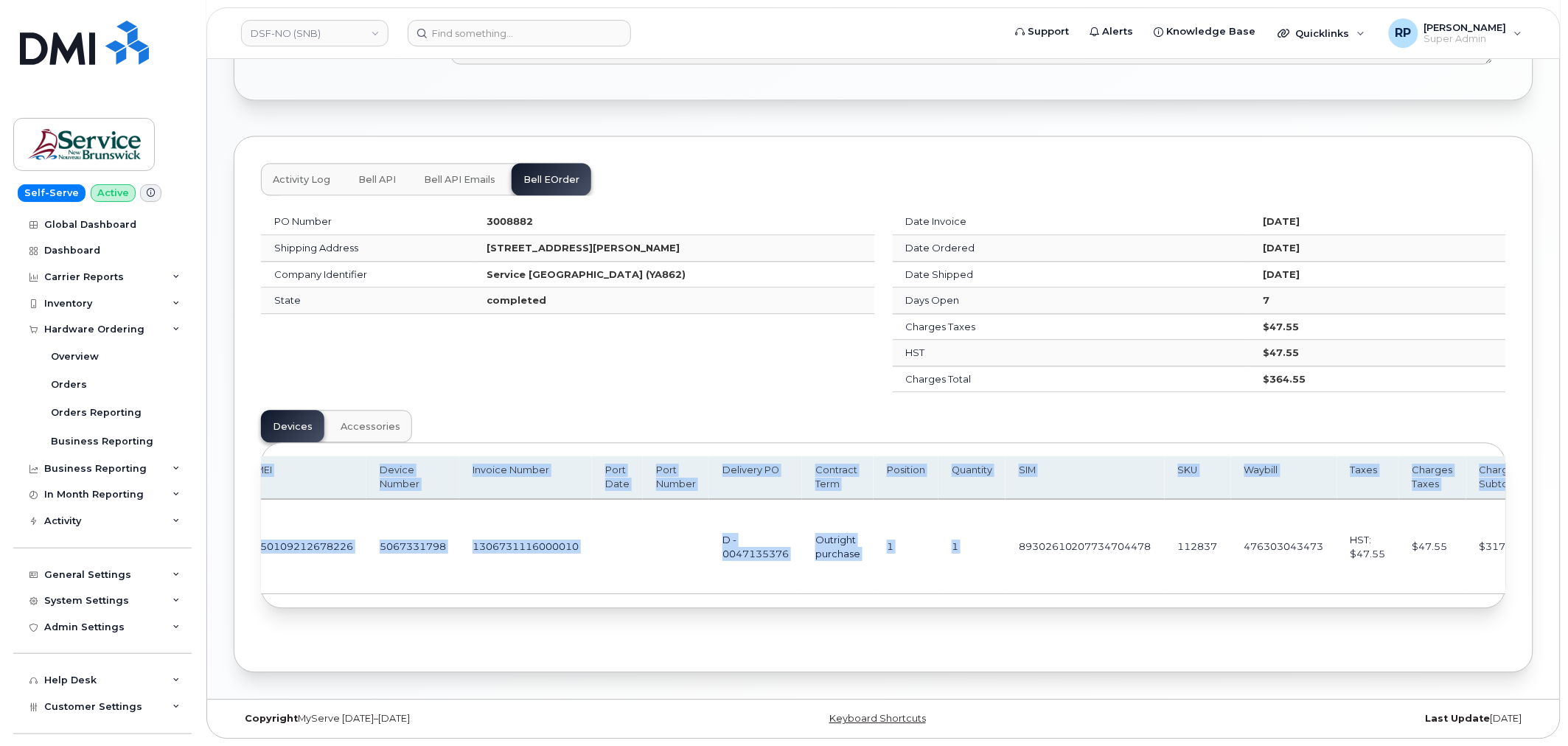
drag, startPoint x: 982, startPoint y: 590, endPoint x: 1014, endPoint y: 593, distance: 32.1
click at [1014, 593] on div "Name Username IMEI Device Number Invoice Number Port Date Port Number Delivery …" at bounding box center [883, 525] width 1244 height 138
click at [1005, 582] on td "89302610207734704478" at bounding box center [1085, 547] width 160 height 95
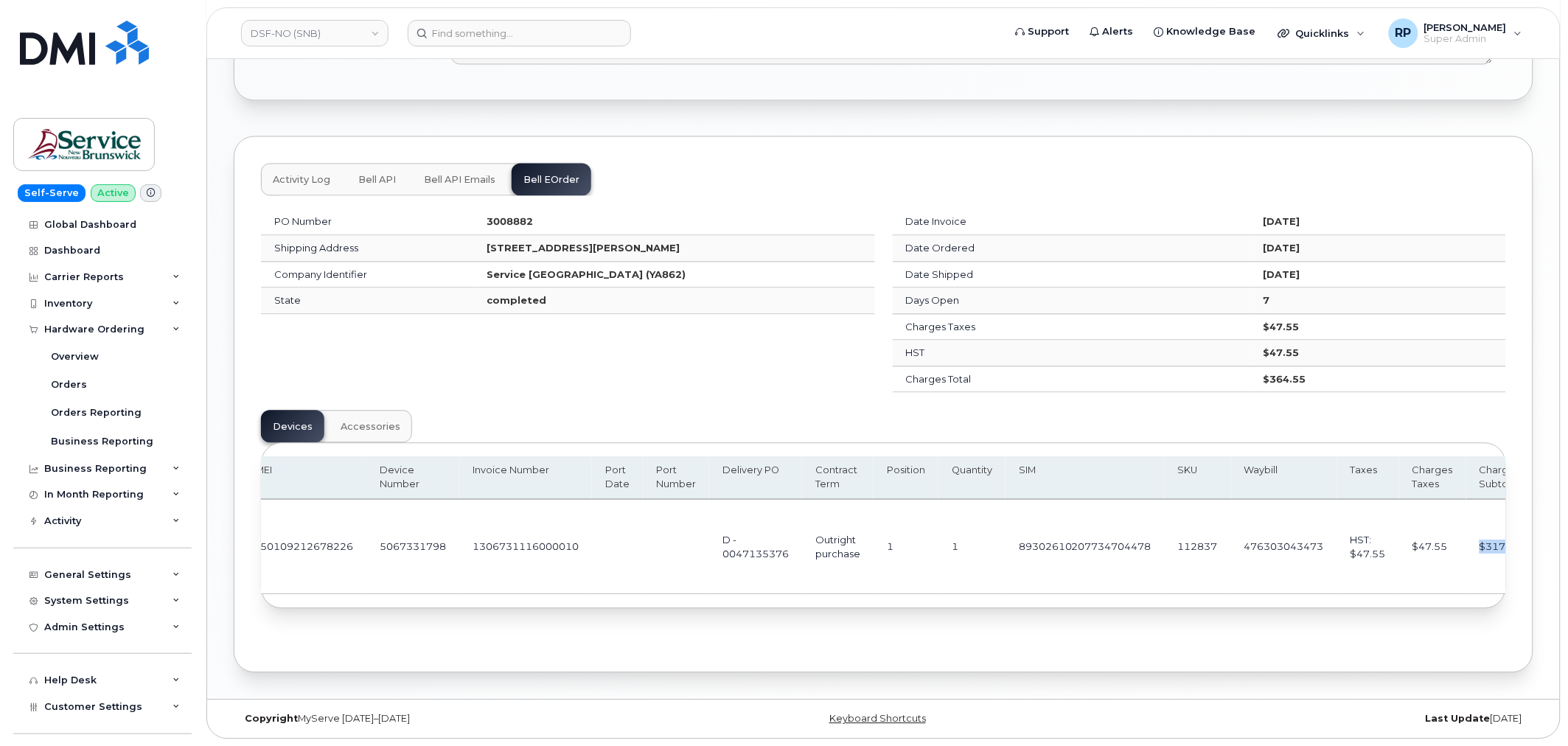
drag, startPoint x: 1451, startPoint y: 544, endPoint x: 1485, endPoint y: 541, distance: 34.1
click at [1485, 541] on td "$317.00" at bounding box center [1501, 547] width 69 height 95
drag, startPoint x: 1227, startPoint y: 351, endPoint x: 1248, endPoint y: 351, distance: 21.0
click at [1263, 351] on strong "$47.55" at bounding box center [1280, 352] width 36 height 12
drag, startPoint x: 1210, startPoint y: 374, endPoint x: 1260, endPoint y: 378, distance: 50.2
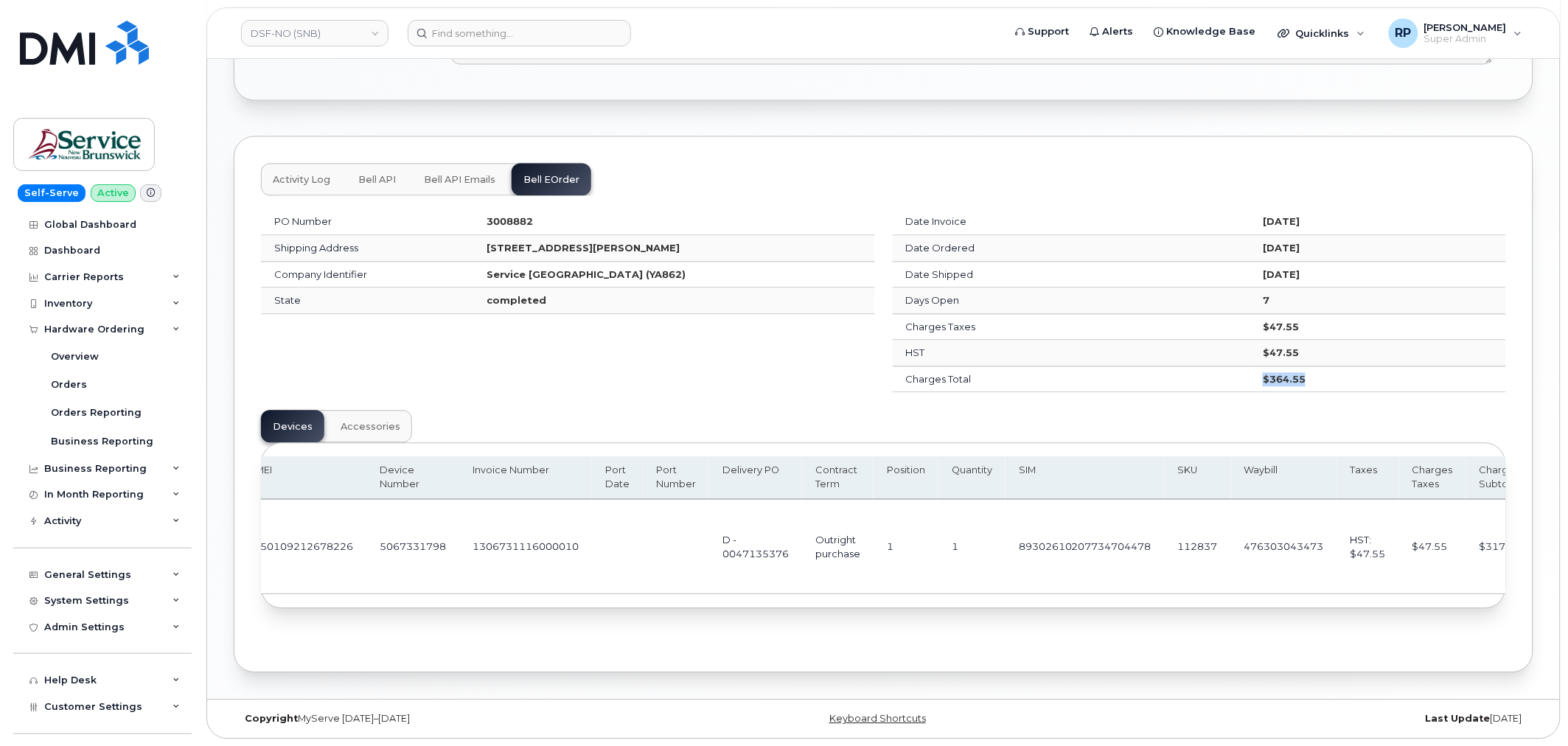
click at [1258, 378] on td "$364.55" at bounding box center [1378, 380] width 257 height 27
click at [1241, 405] on div "PO Number 3008882 Shipping Address 298 Rue Martin Edmundston New Brunswick E3V …" at bounding box center [883, 404] width 1246 height 409
drag, startPoint x: 1208, startPoint y: 348, endPoint x: 1285, endPoint y: 341, distance: 77.3
click at [1276, 342] on td "$47.55" at bounding box center [1378, 353] width 257 height 27
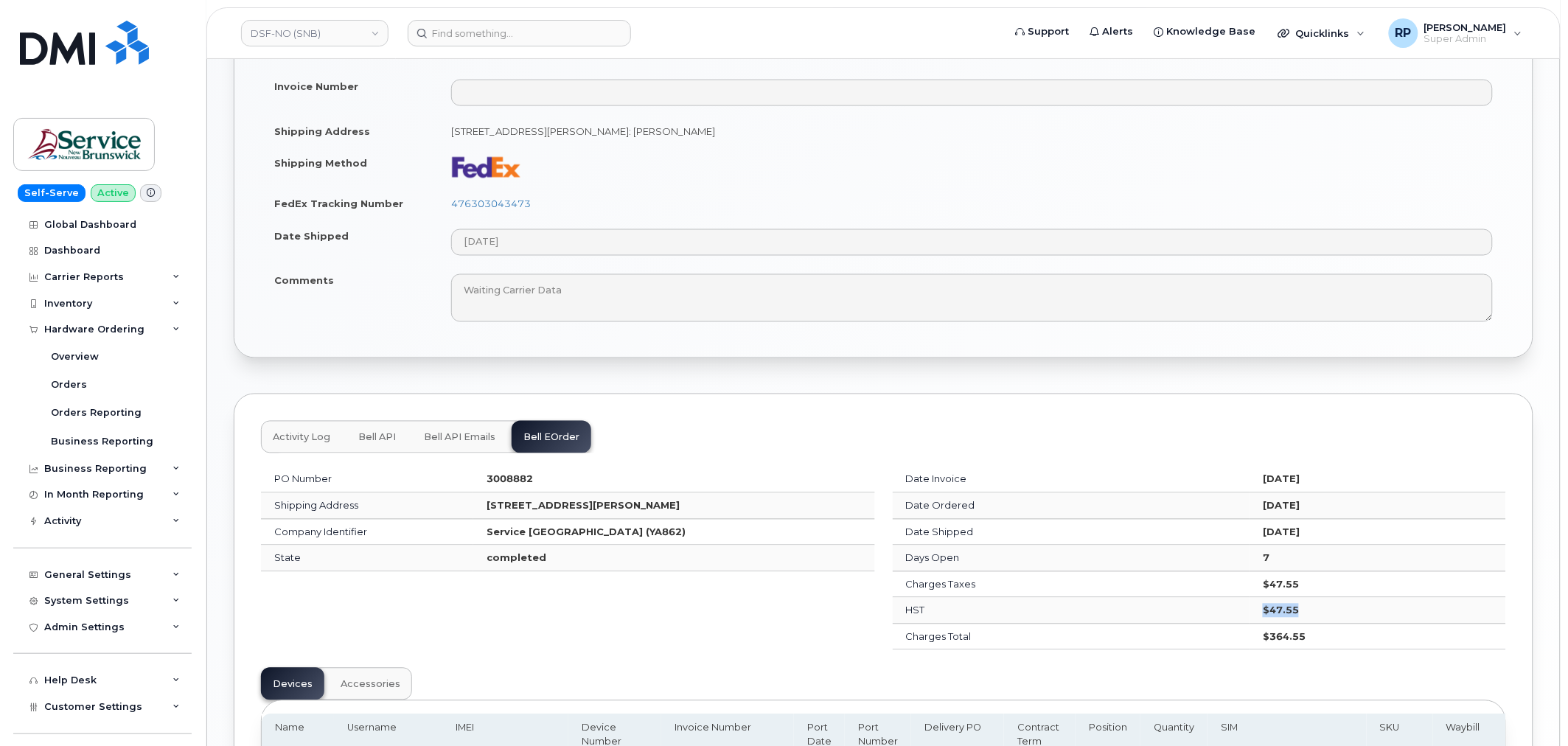
scroll to position [485, 0]
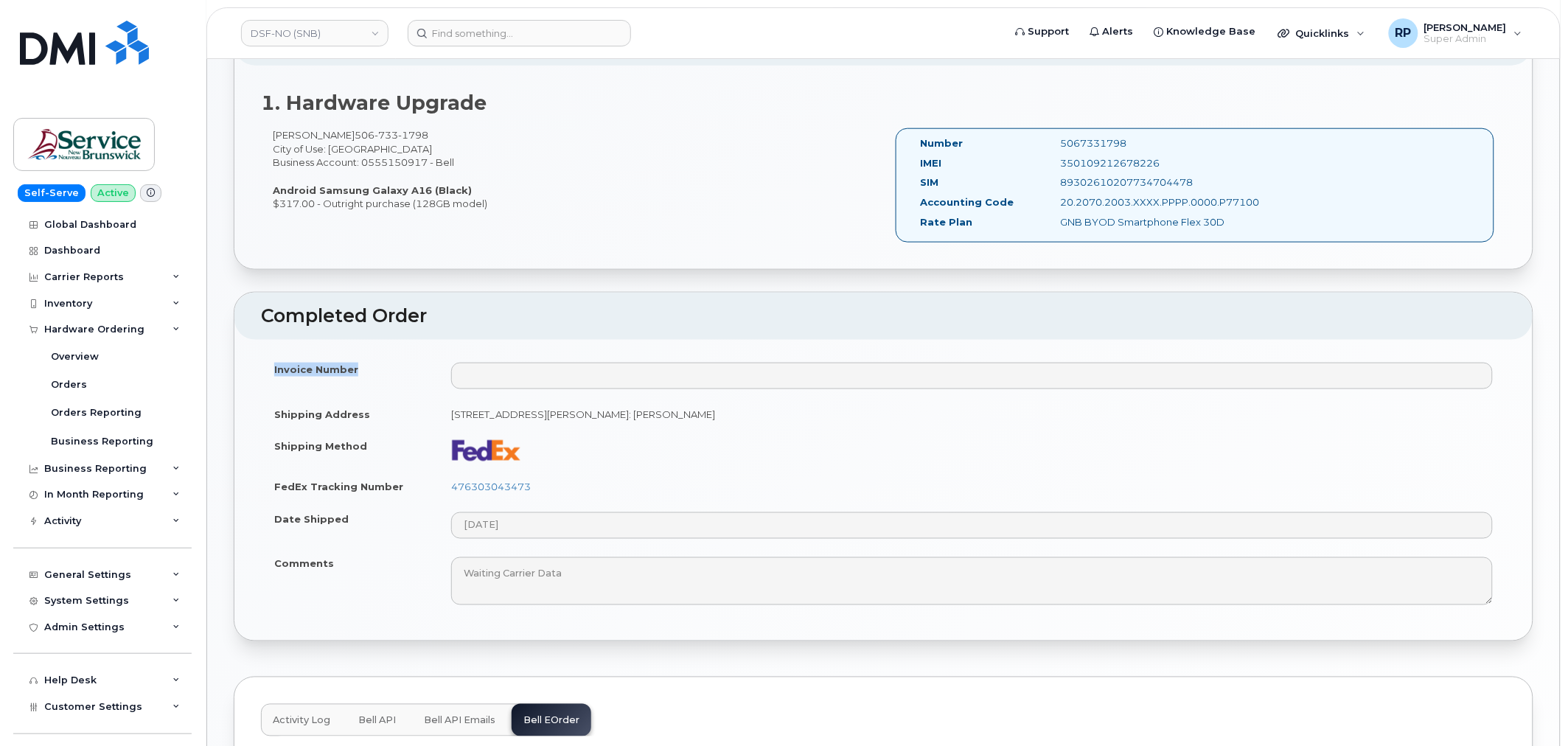
drag, startPoint x: 269, startPoint y: 373, endPoint x: 435, endPoint y: 366, distance: 166.1
click at [431, 366] on td "Invoice Number" at bounding box center [349, 375] width 177 height 45
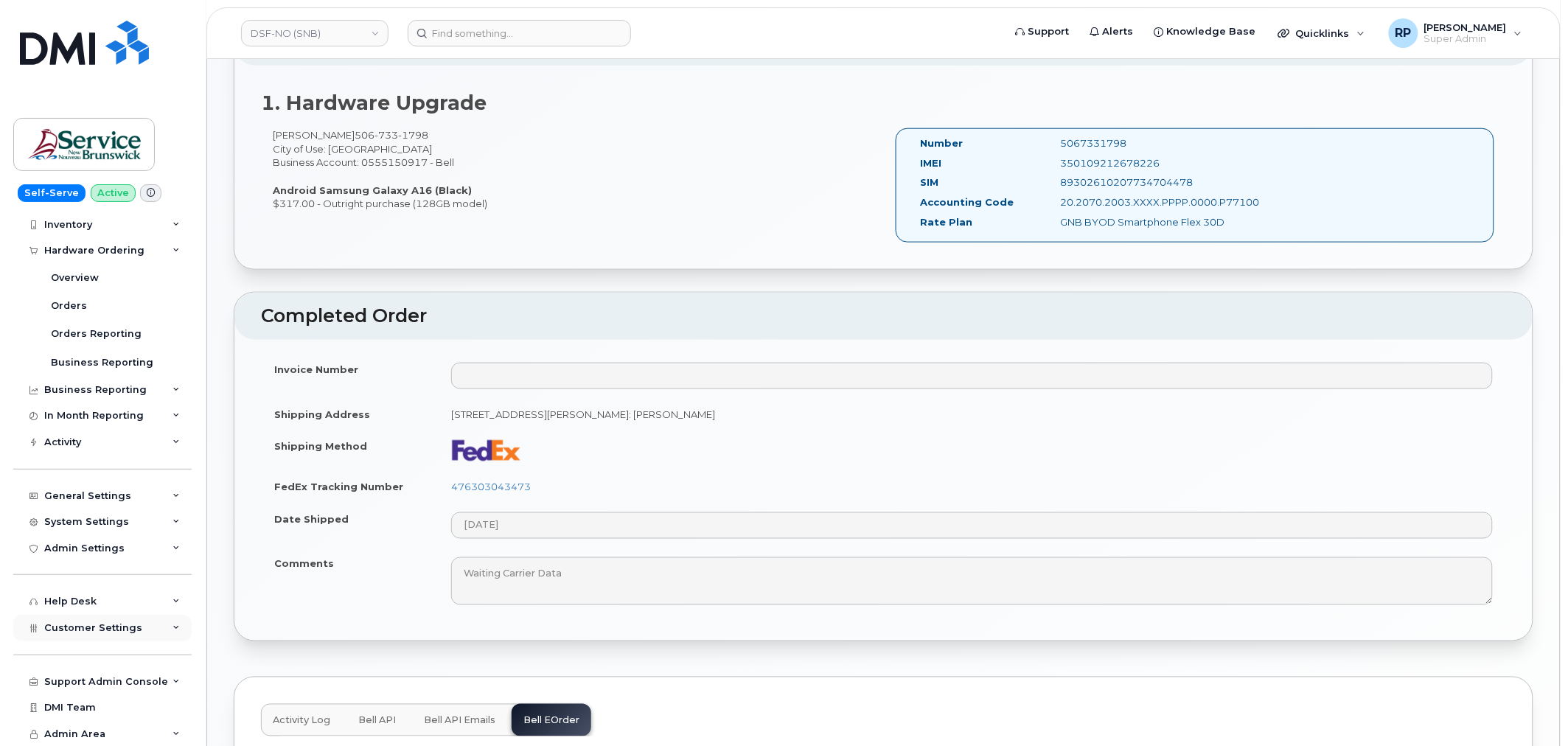
drag, startPoint x: 87, startPoint y: 636, endPoint x: 87, endPoint y: 626, distance: 10.0
click at [87, 634] on div "Customer Settings" at bounding box center [102, 628] width 179 height 27
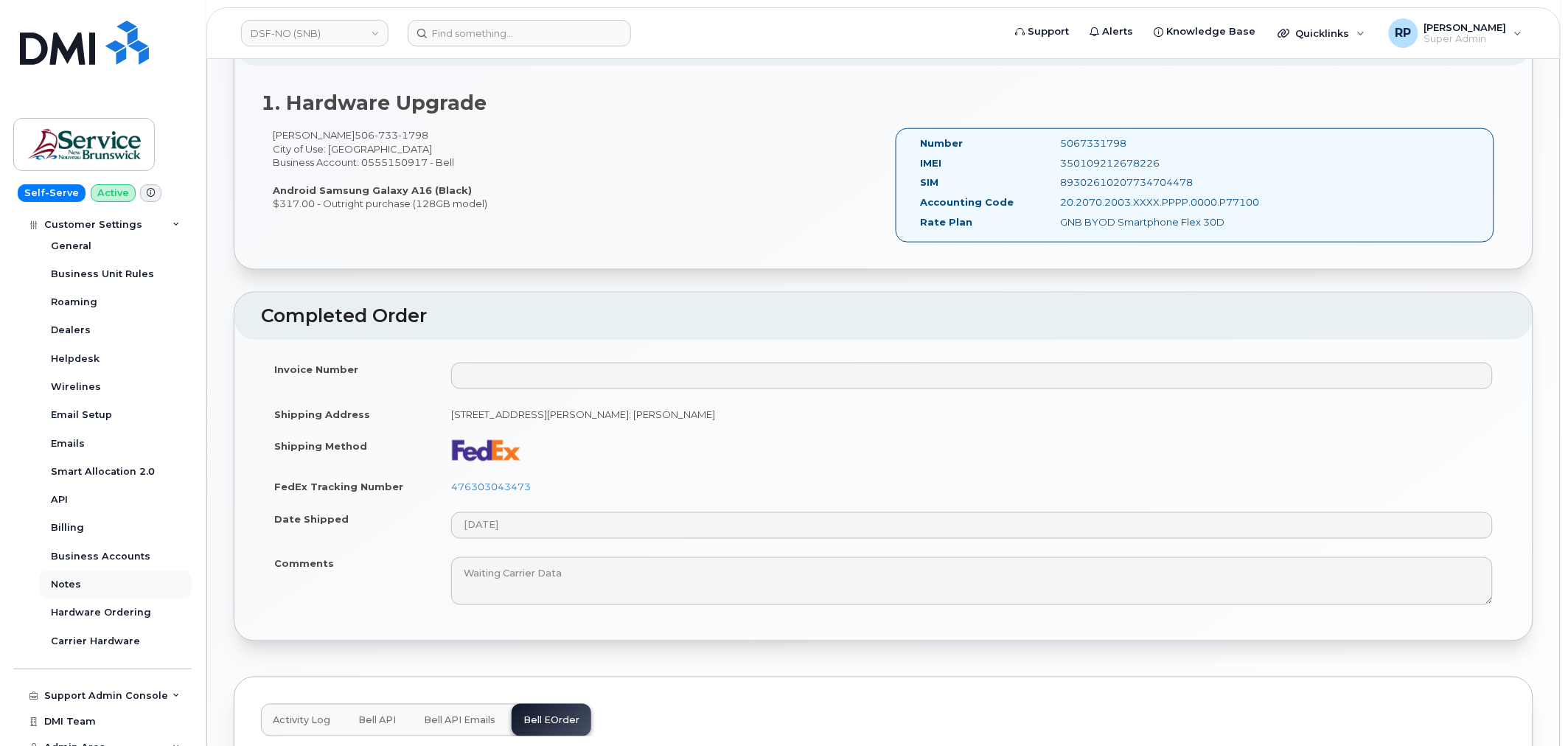
scroll to position [488, 0]
click at [76, 500] on link "API" at bounding box center [116, 499] width 153 height 28
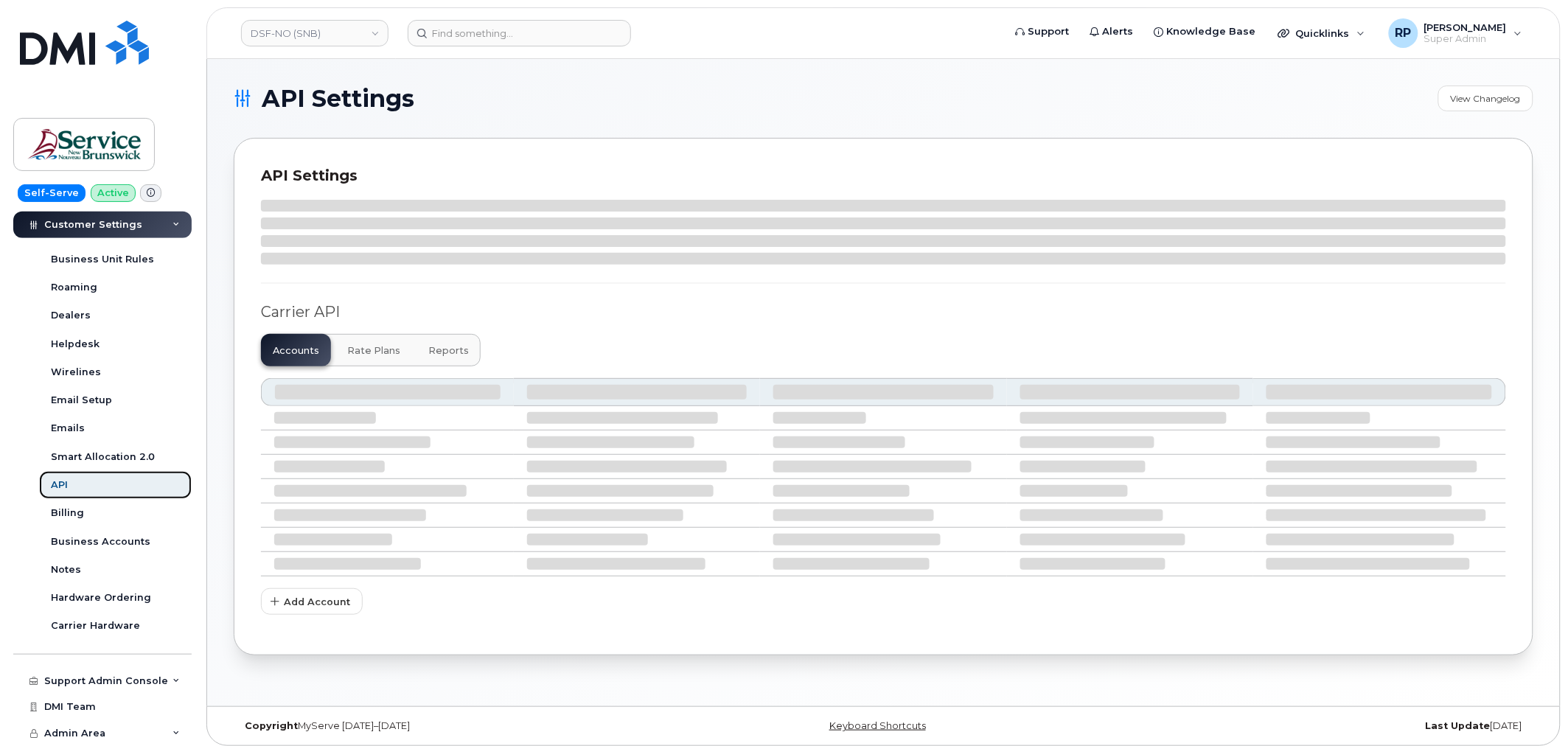
scroll to position [376, 0]
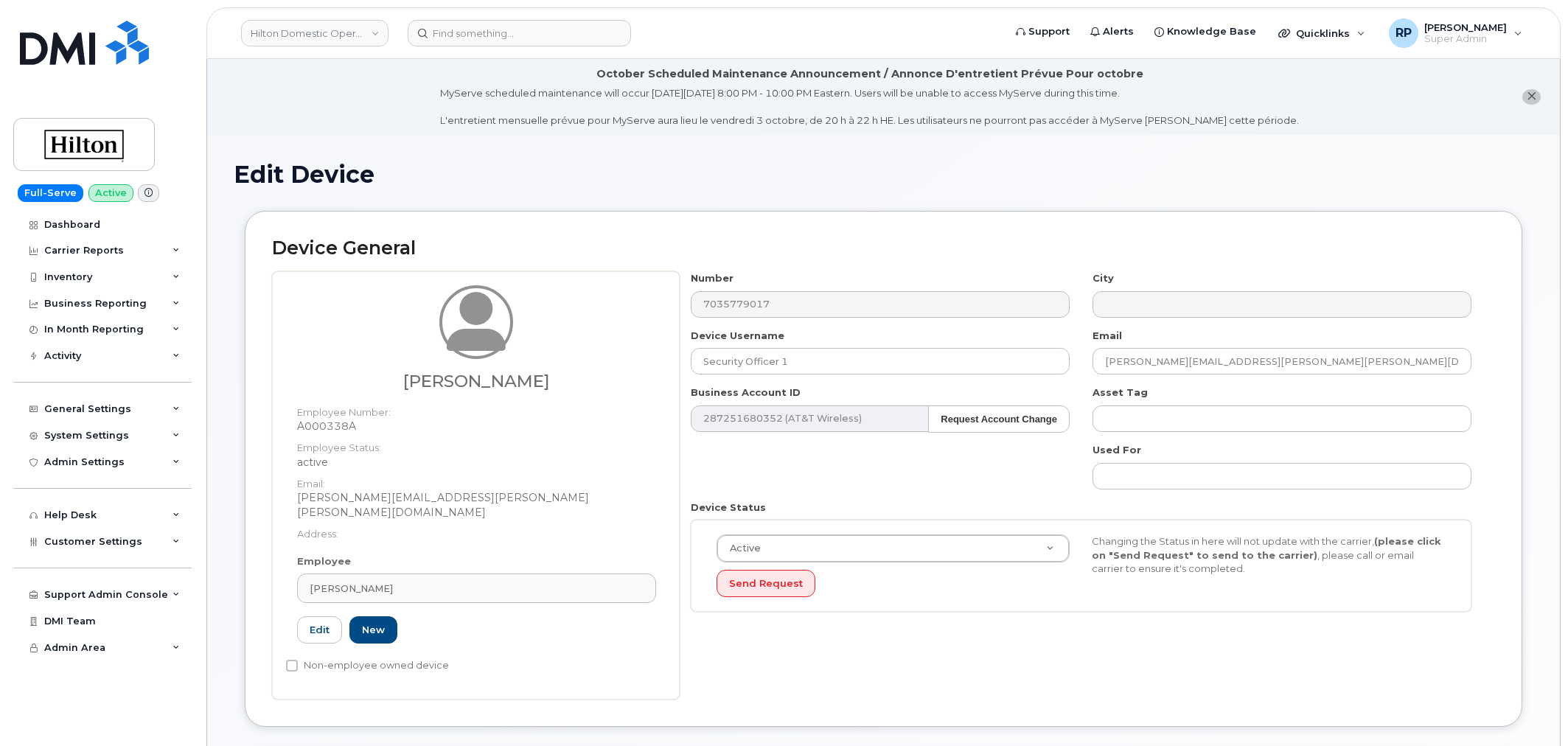
select select "34080331"
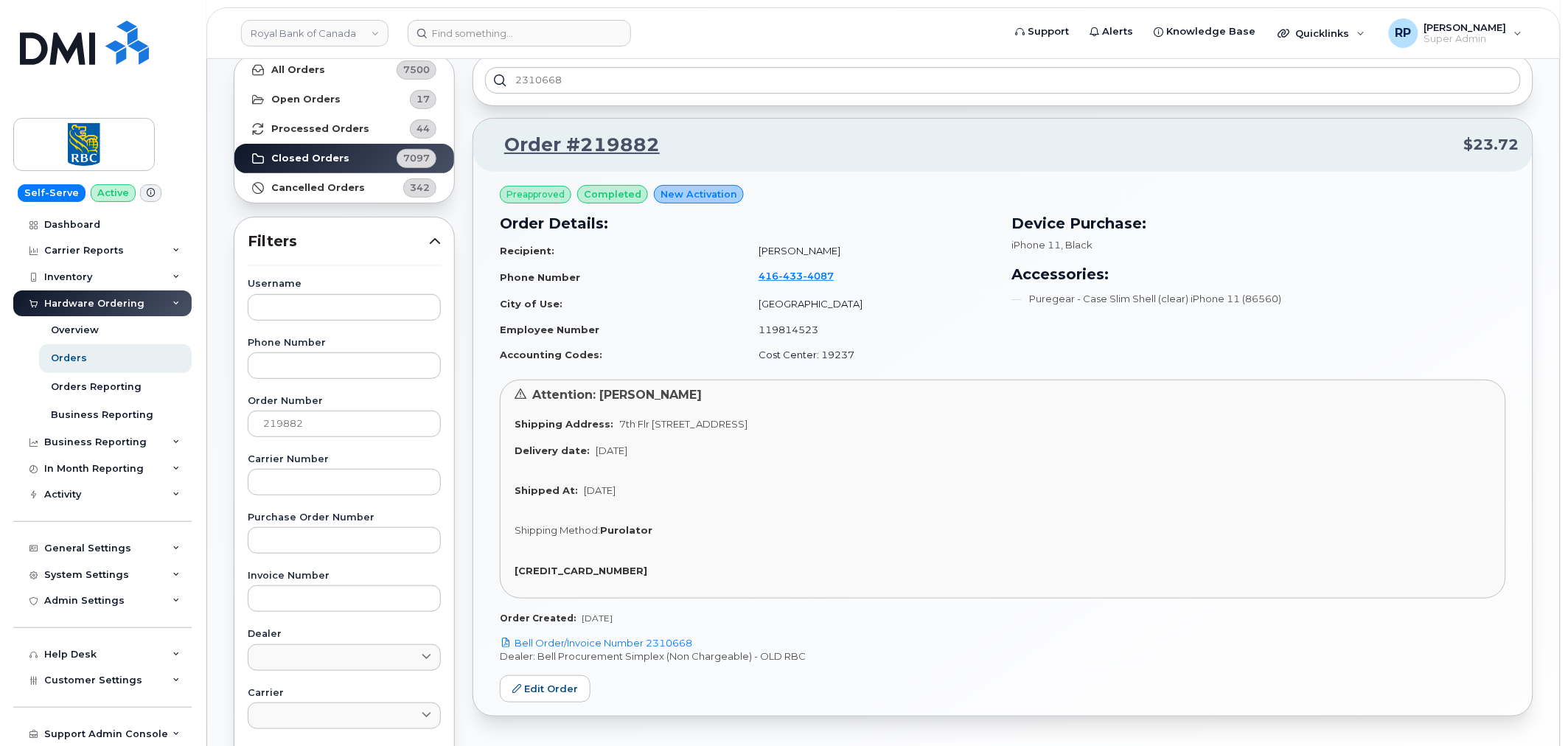
scroll to position [136, 0]
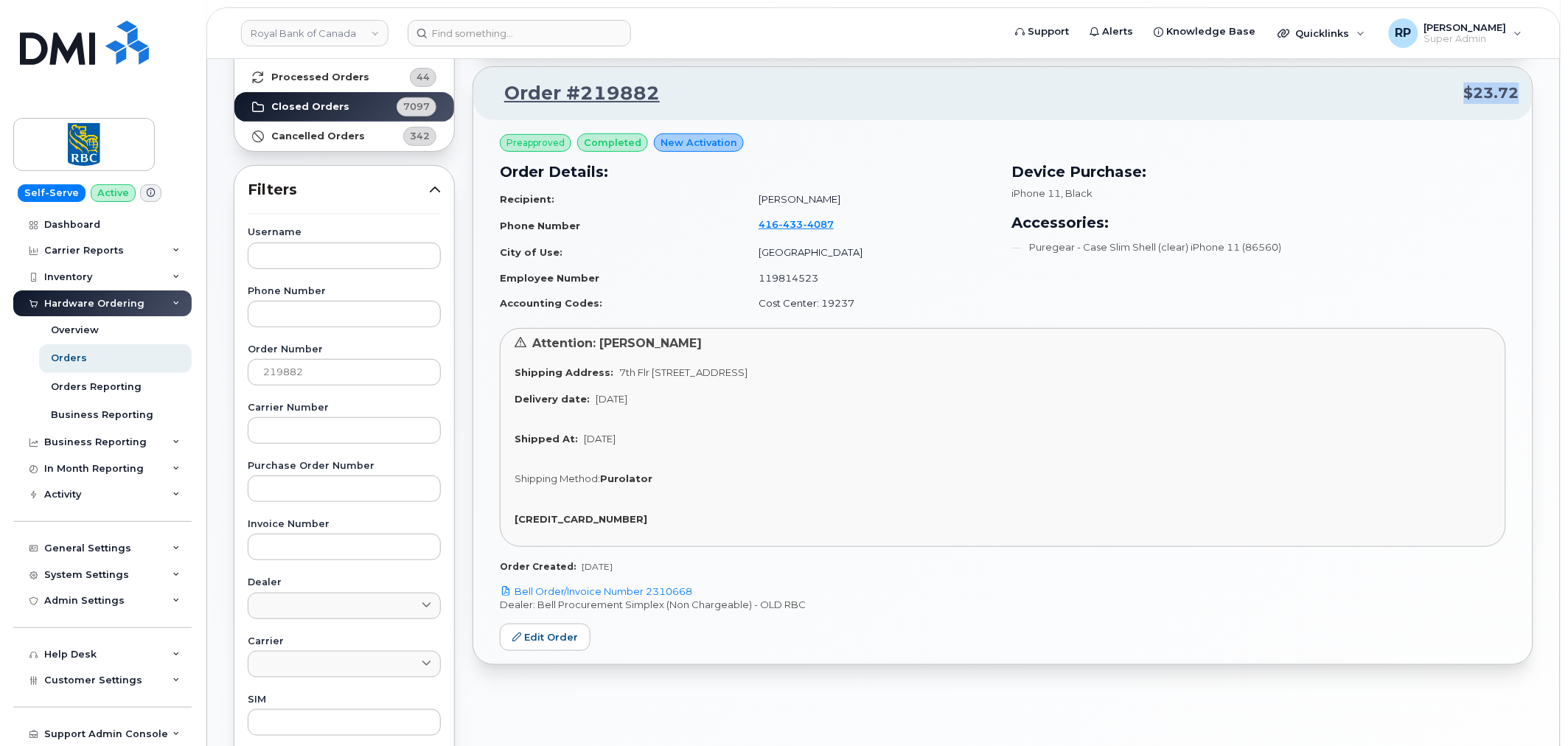
drag, startPoint x: 1484, startPoint y: 95, endPoint x: 1548, endPoint y: 90, distance: 64.2
click at [1548, 90] on div "Orders Download Excel Report Start New Order All Orders 7500 Open Orders 17 Pro…" at bounding box center [883, 485] width 1353 height 1125
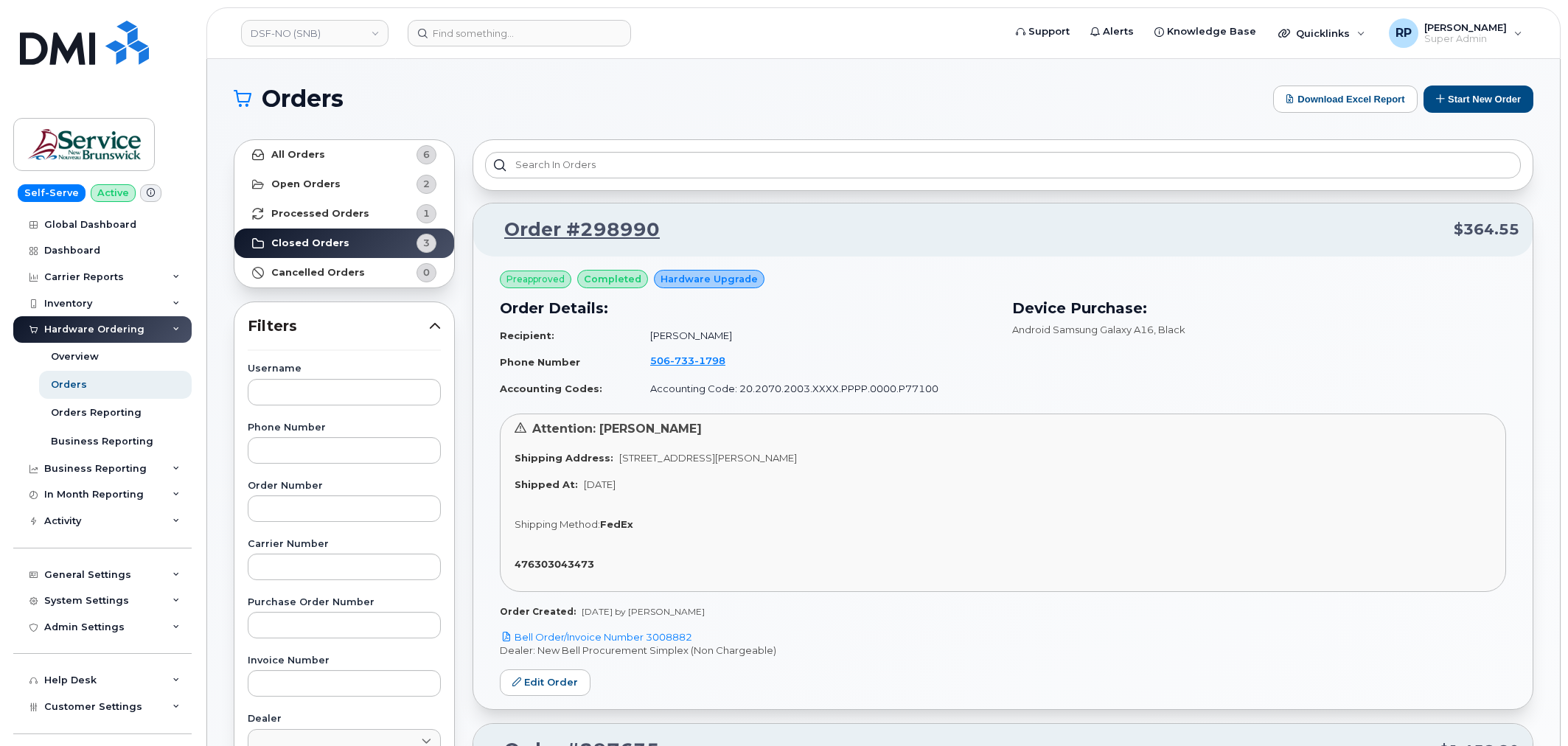
scroll to position [12, 0]
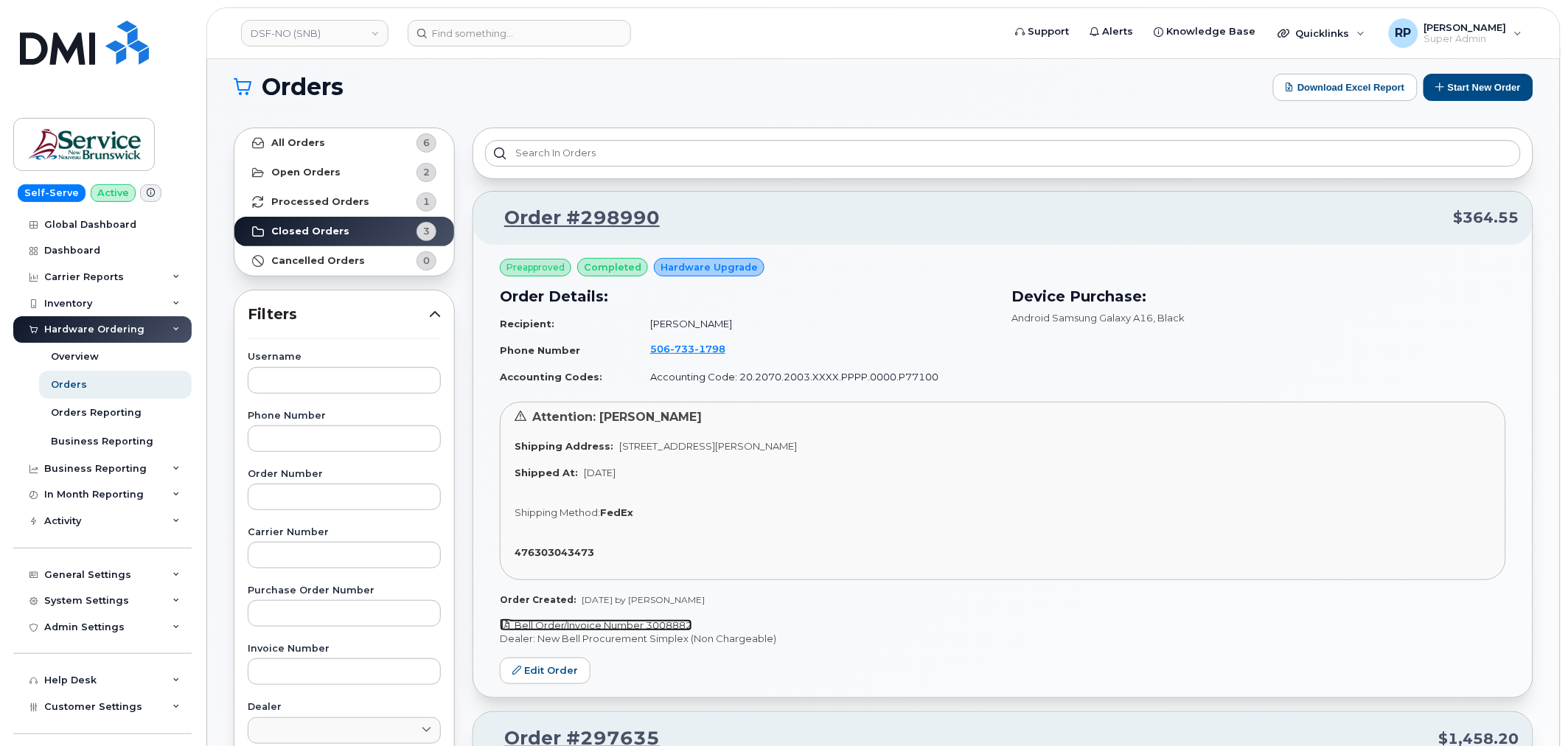
click at [625, 627] on link "Bell Order/Invoice Number 3008882" at bounding box center [597, 625] width 193 height 12
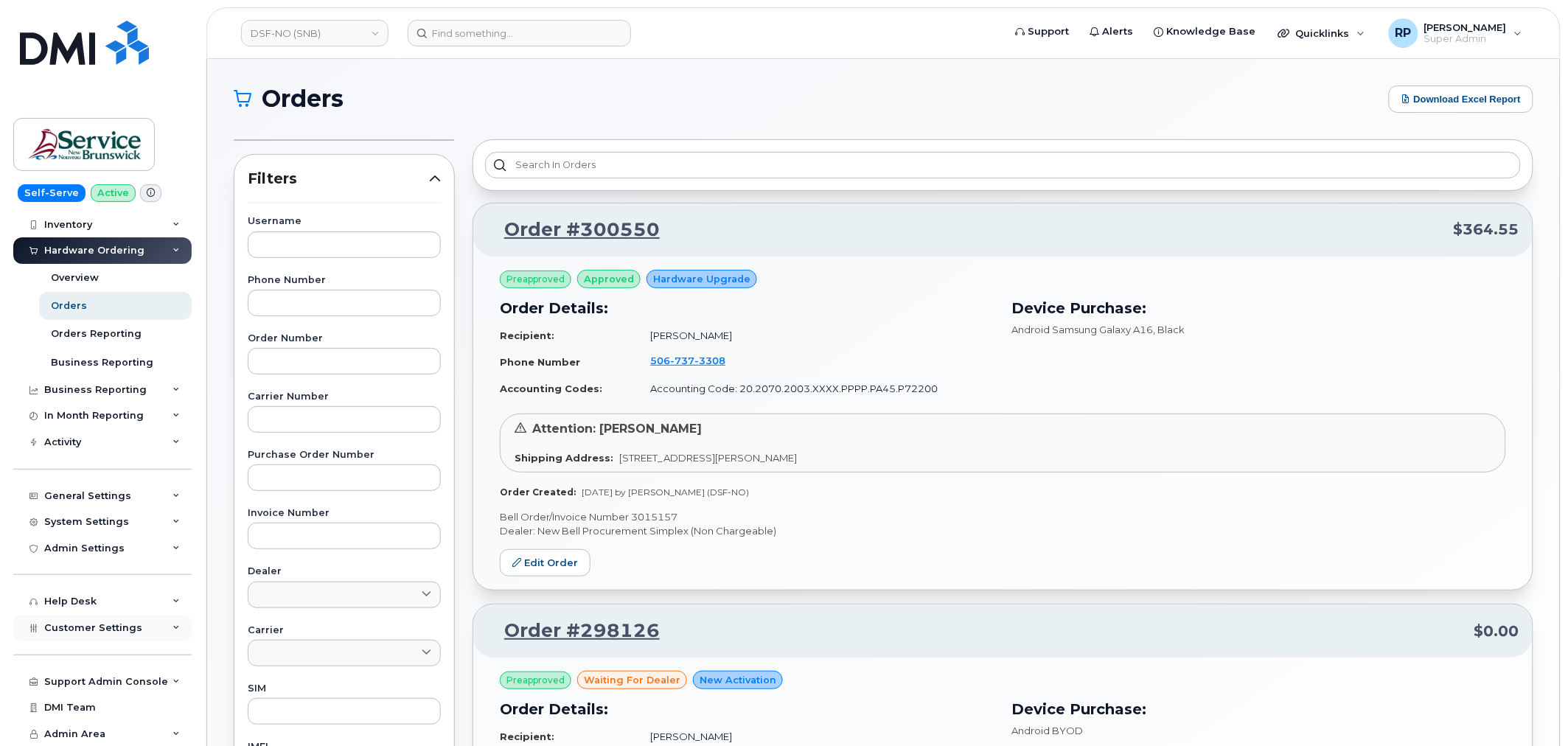
click at [120, 623] on span "Customer Settings" at bounding box center [93, 627] width 98 height 11
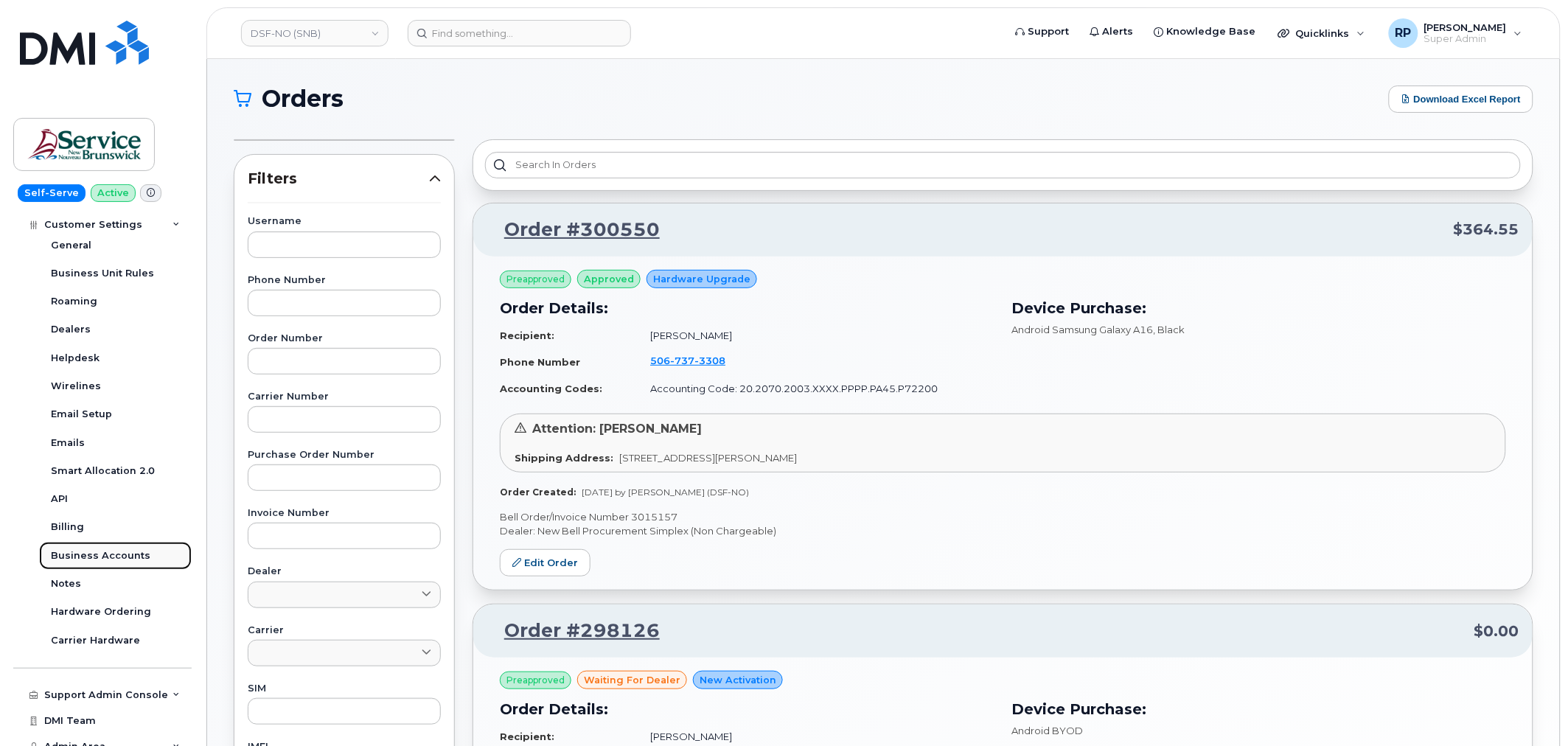
click at [100, 554] on div "Business Accounts" at bounding box center [101, 556] width 100 height 13
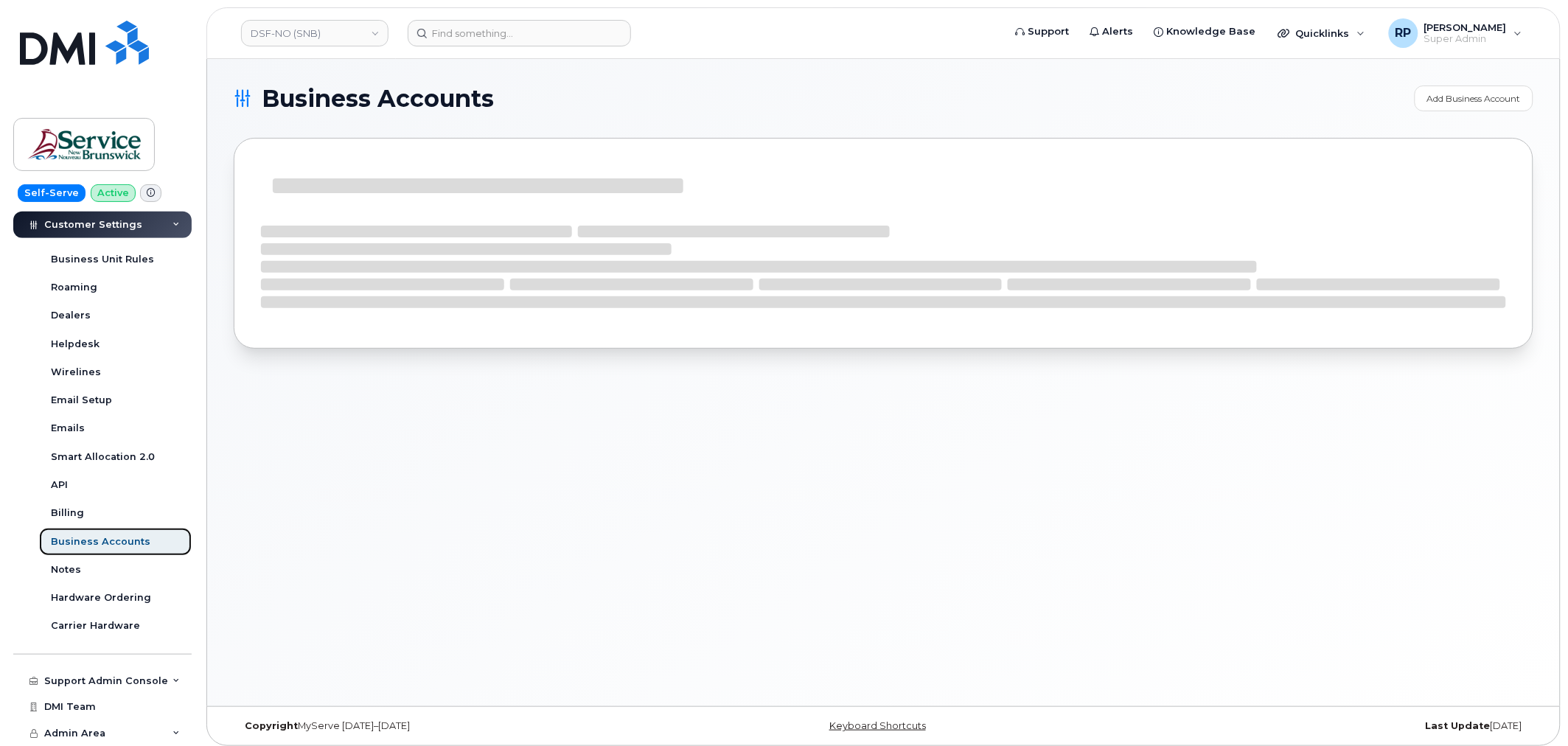
scroll to position [376, 0]
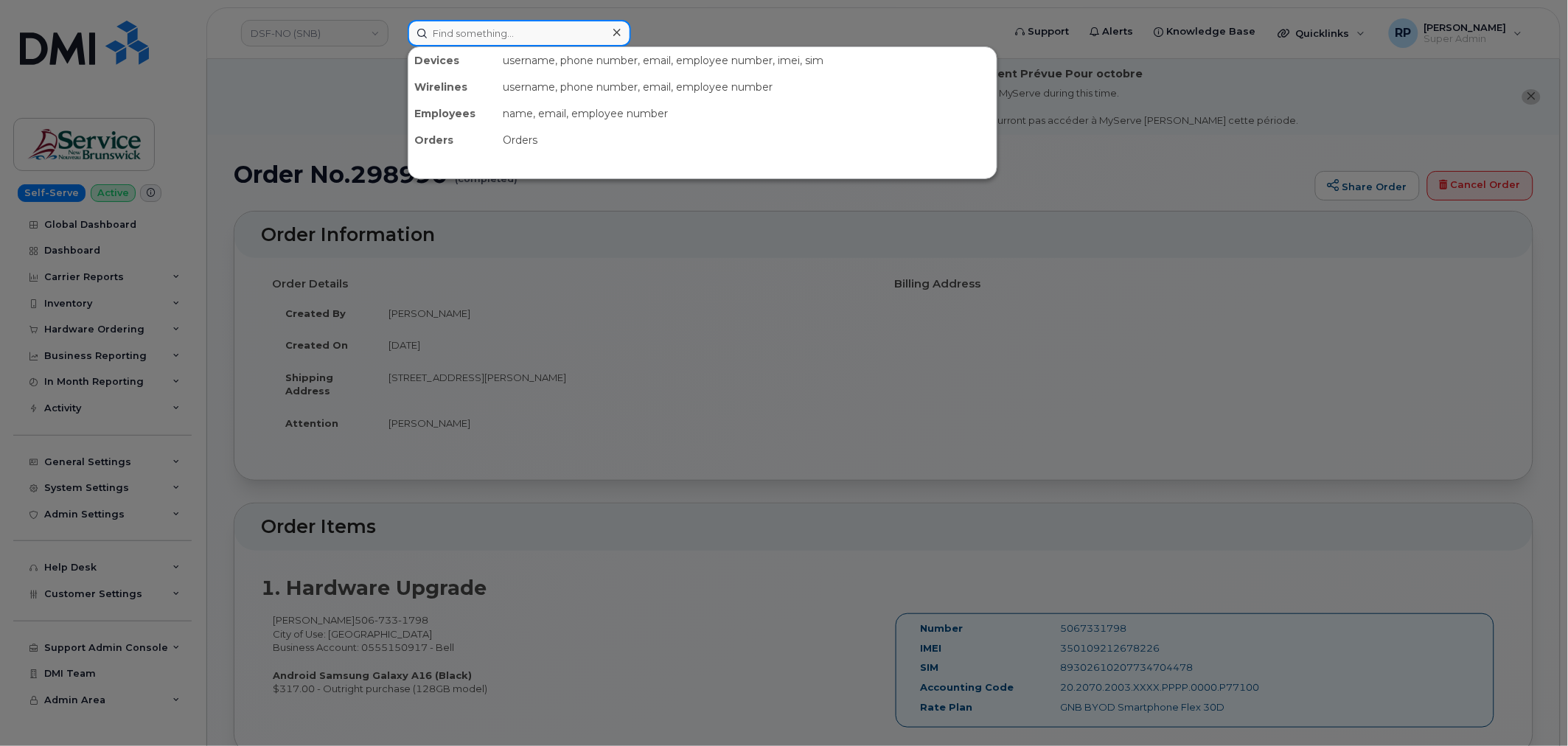
click at [579, 41] on input at bounding box center [519, 33] width 224 height 27
paste input "5067331798"
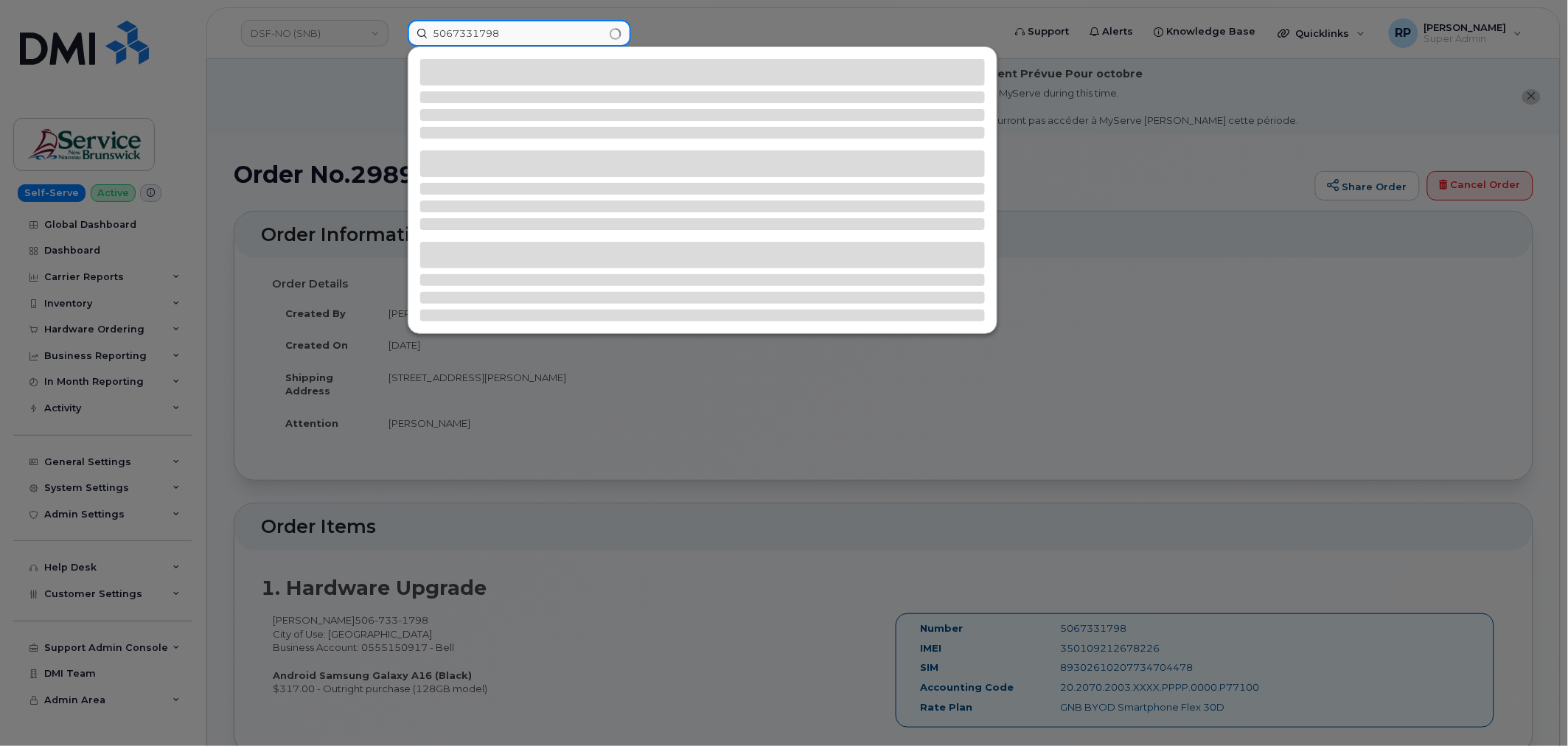
type input "5067331798"
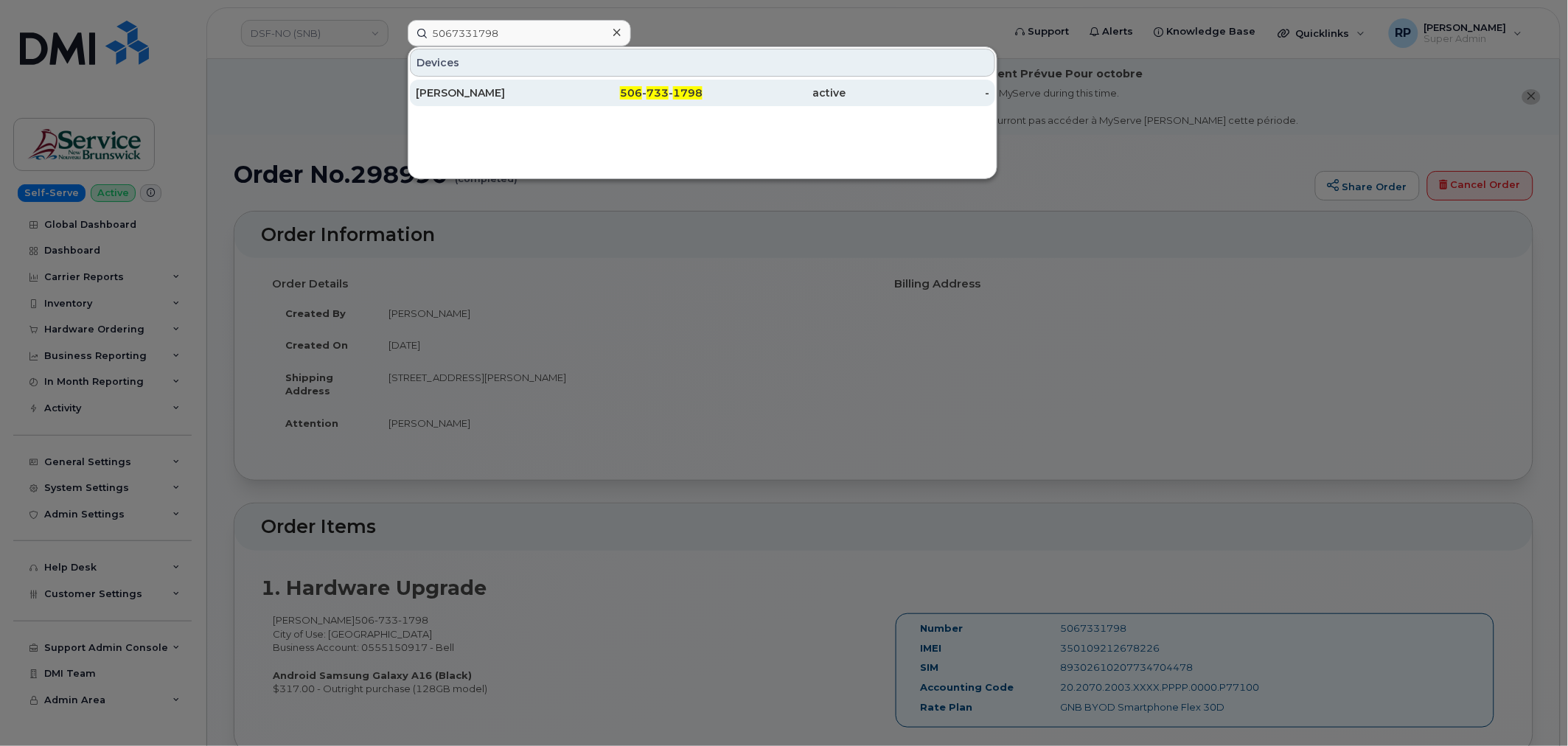
click at [514, 91] on div "[PERSON_NAME]" at bounding box center [487, 93] width 144 height 15
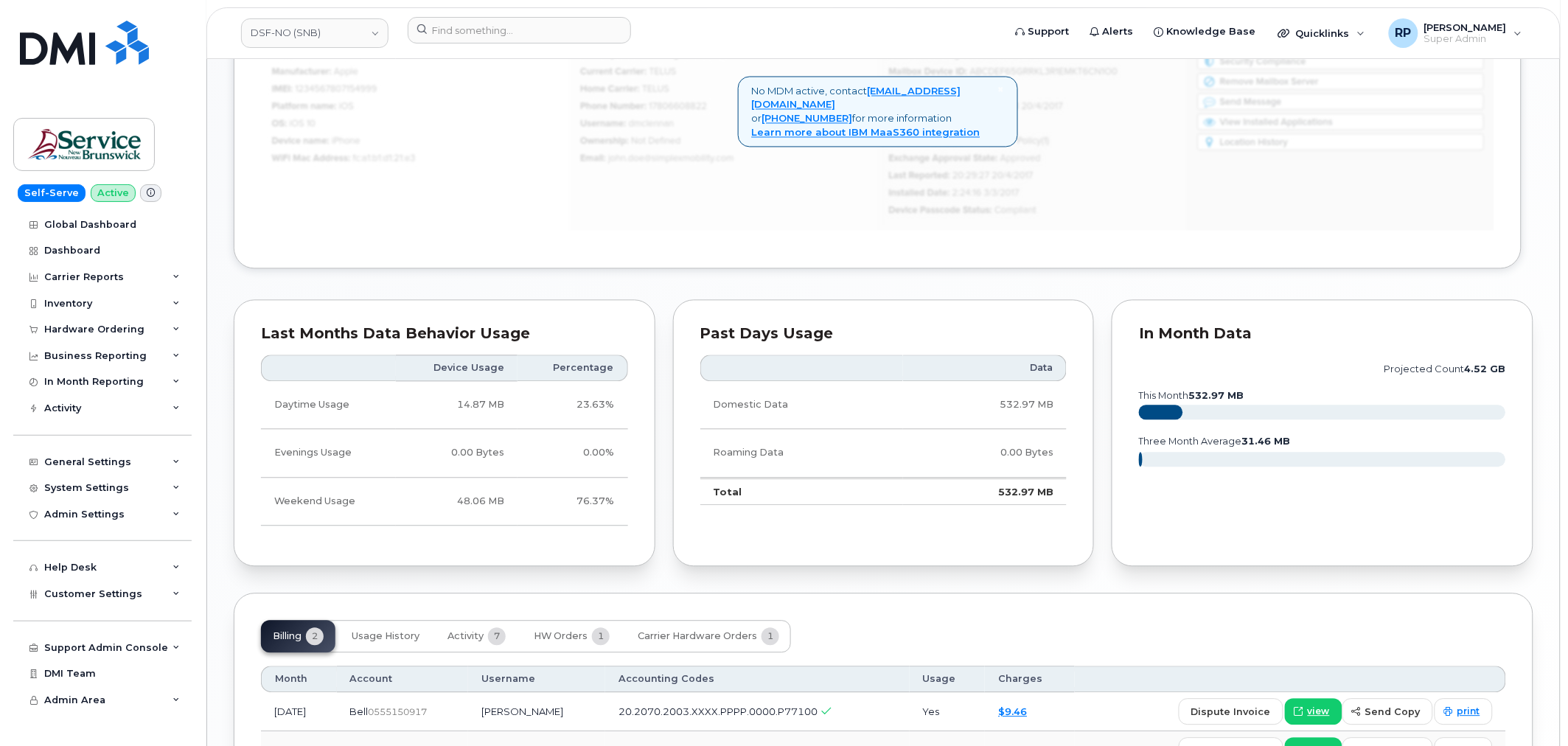
scroll to position [1117, 0]
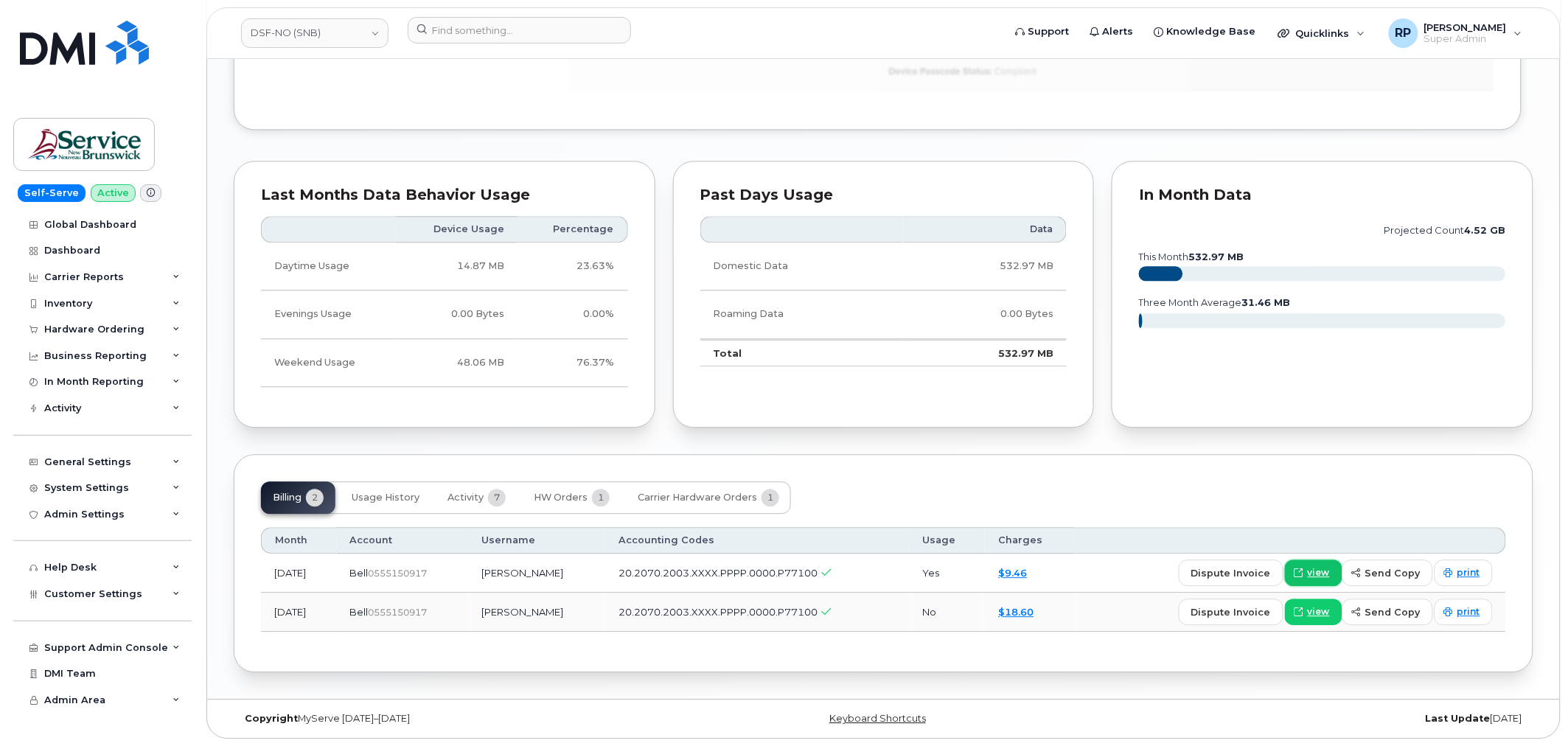
click at [1315, 567] on span "view" at bounding box center [1319, 572] width 22 height 13
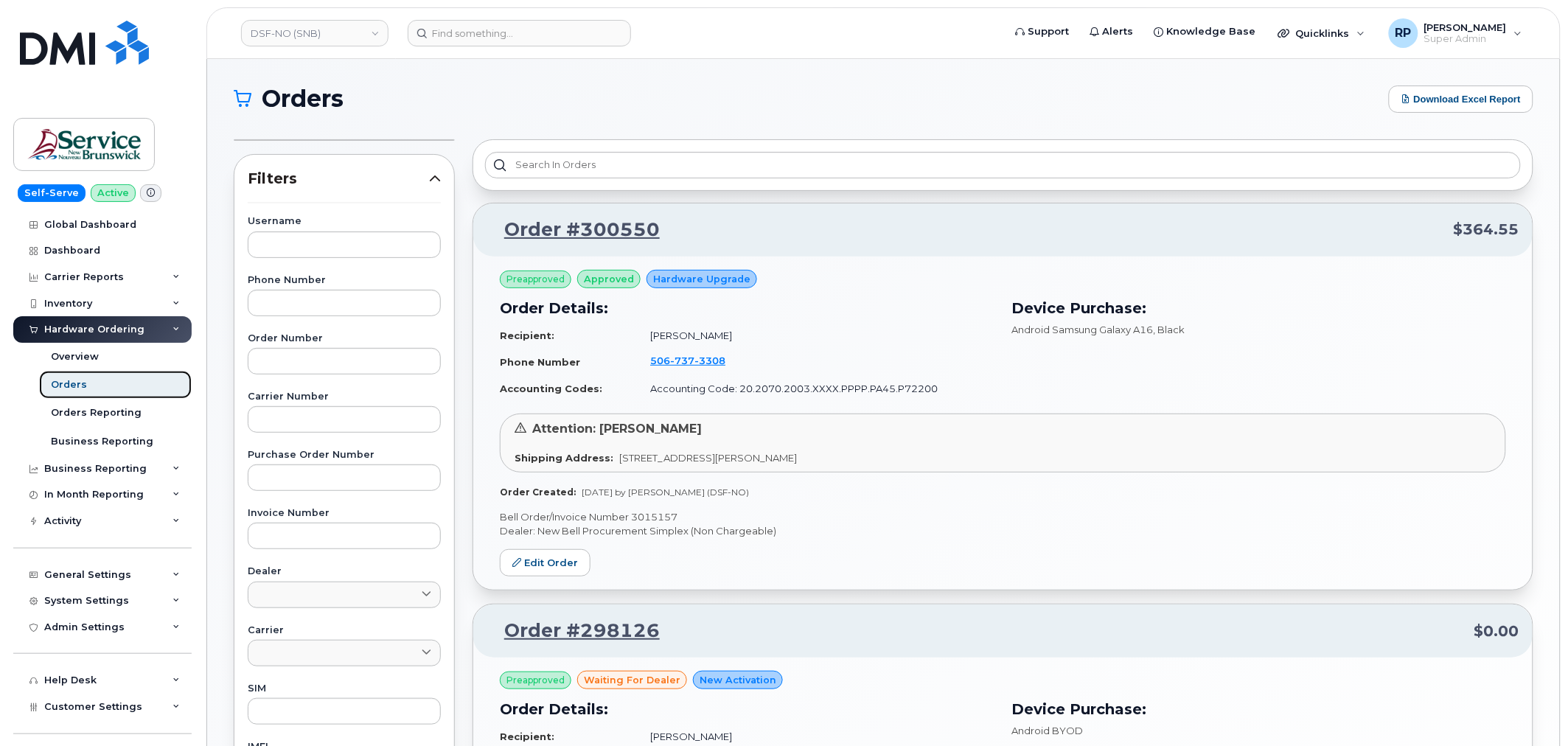
click at [81, 393] on link "Orders" at bounding box center [116, 385] width 153 height 28
click at [72, 358] on div "Overview" at bounding box center [75, 357] width 48 height 13
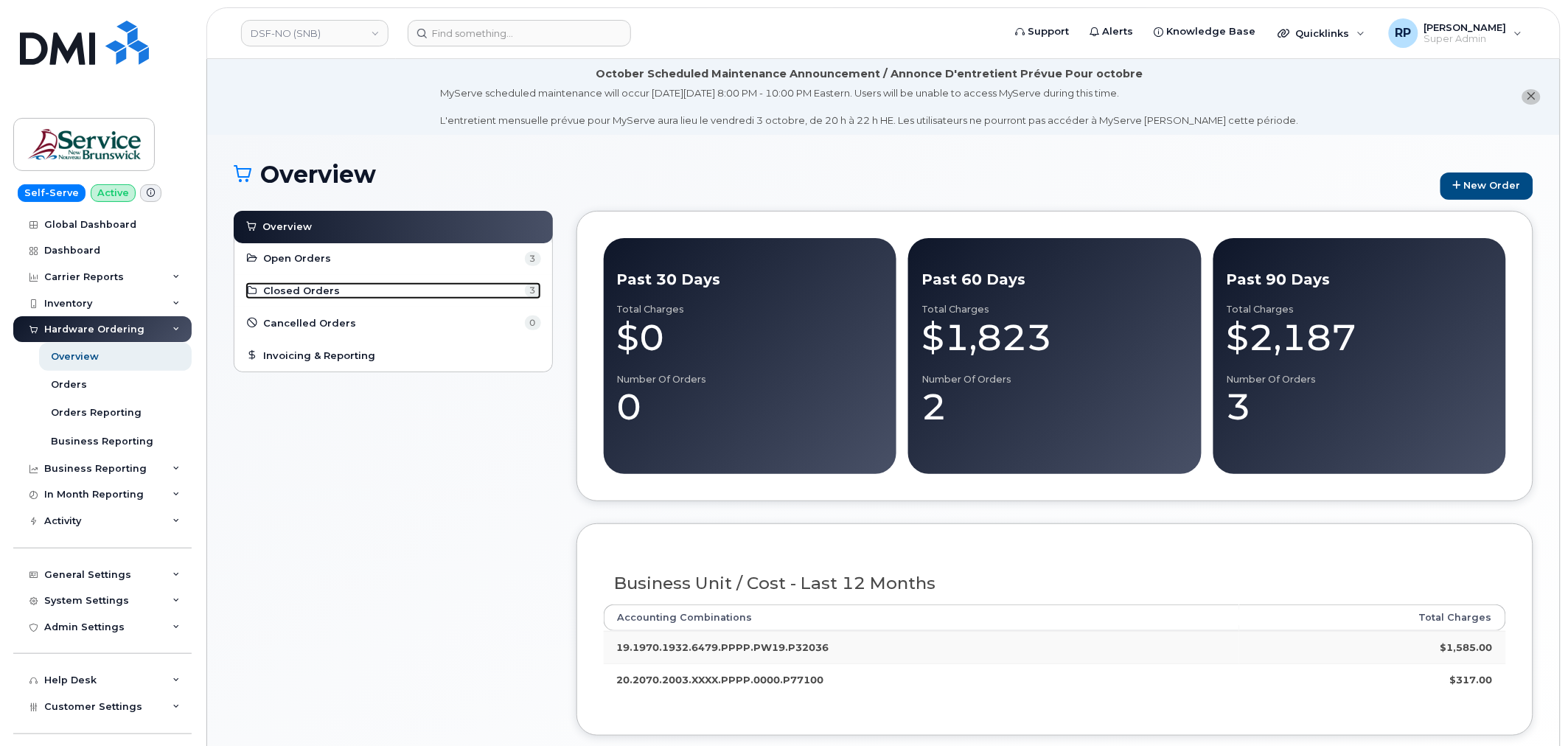
click at [322, 287] on span "Closed Orders" at bounding box center [302, 291] width 76 height 14
drag, startPoint x: 104, startPoint y: 611, endPoint x: 99, endPoint y: 605, distance: 7.8
click at [101, 609] on div "System Settings" at bounding box center [102, 601] width 179 height 27
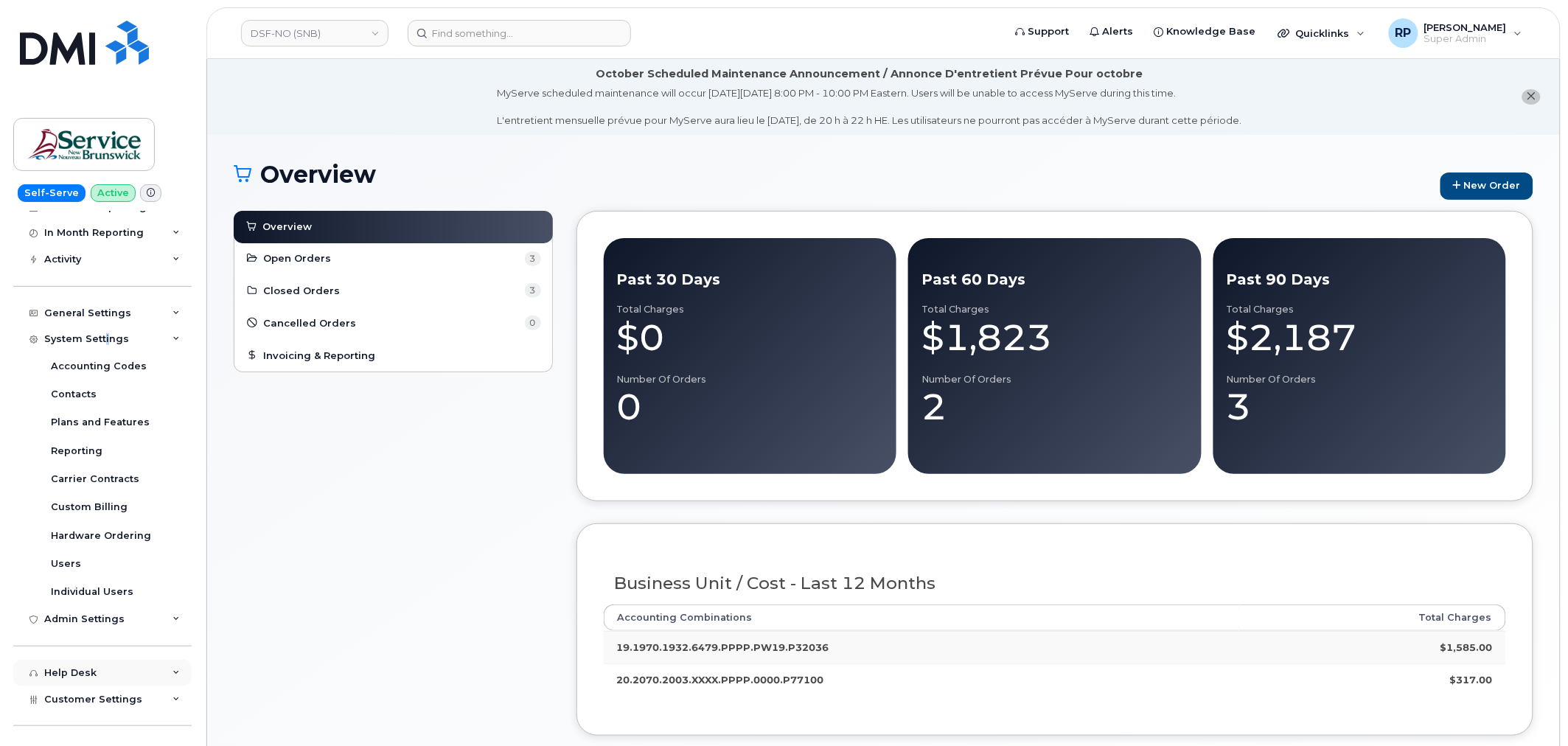
scroll to position [333, 0]
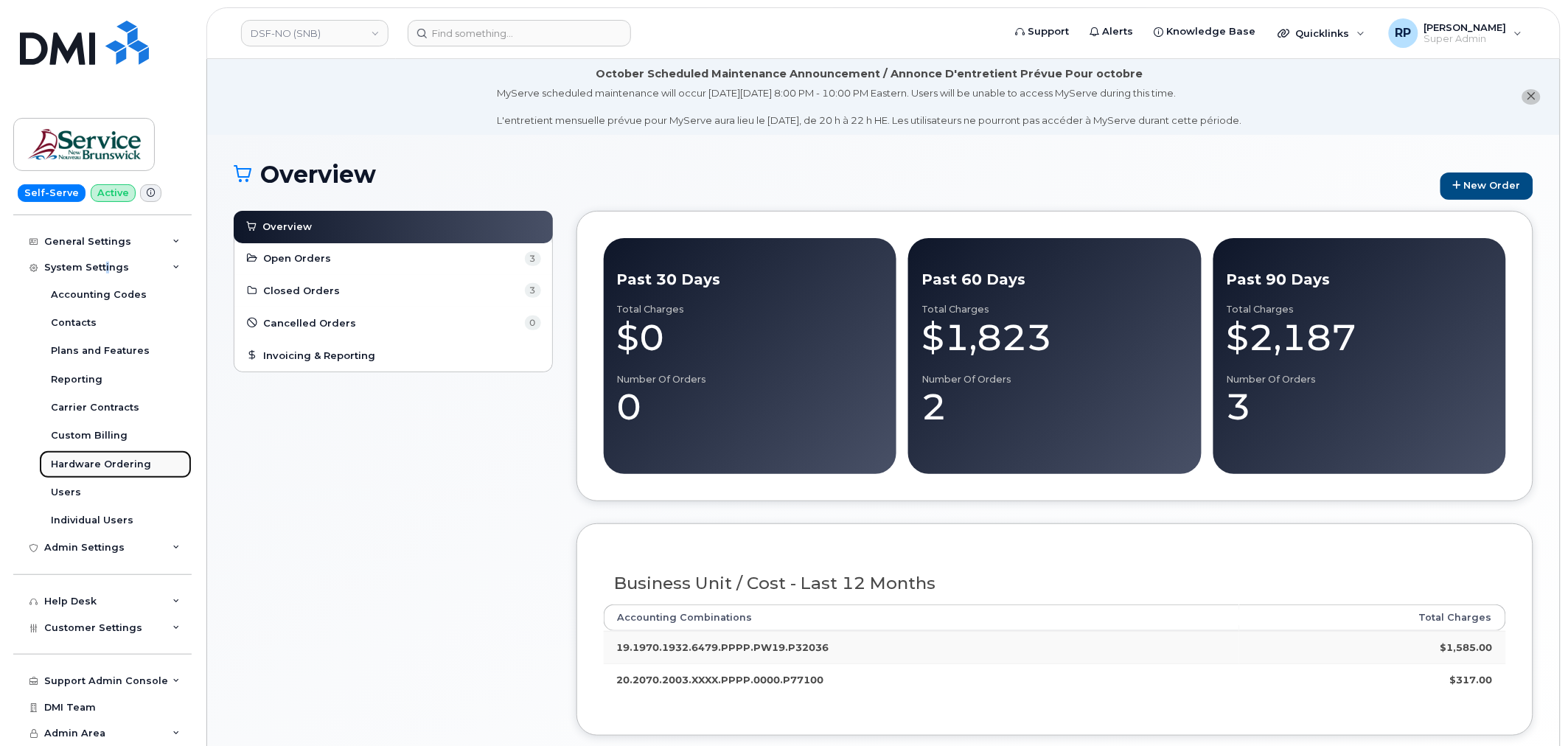
click at [94, 469] on div "Hardware Ordering" at bounding box center [101, 464] width 101 height 13
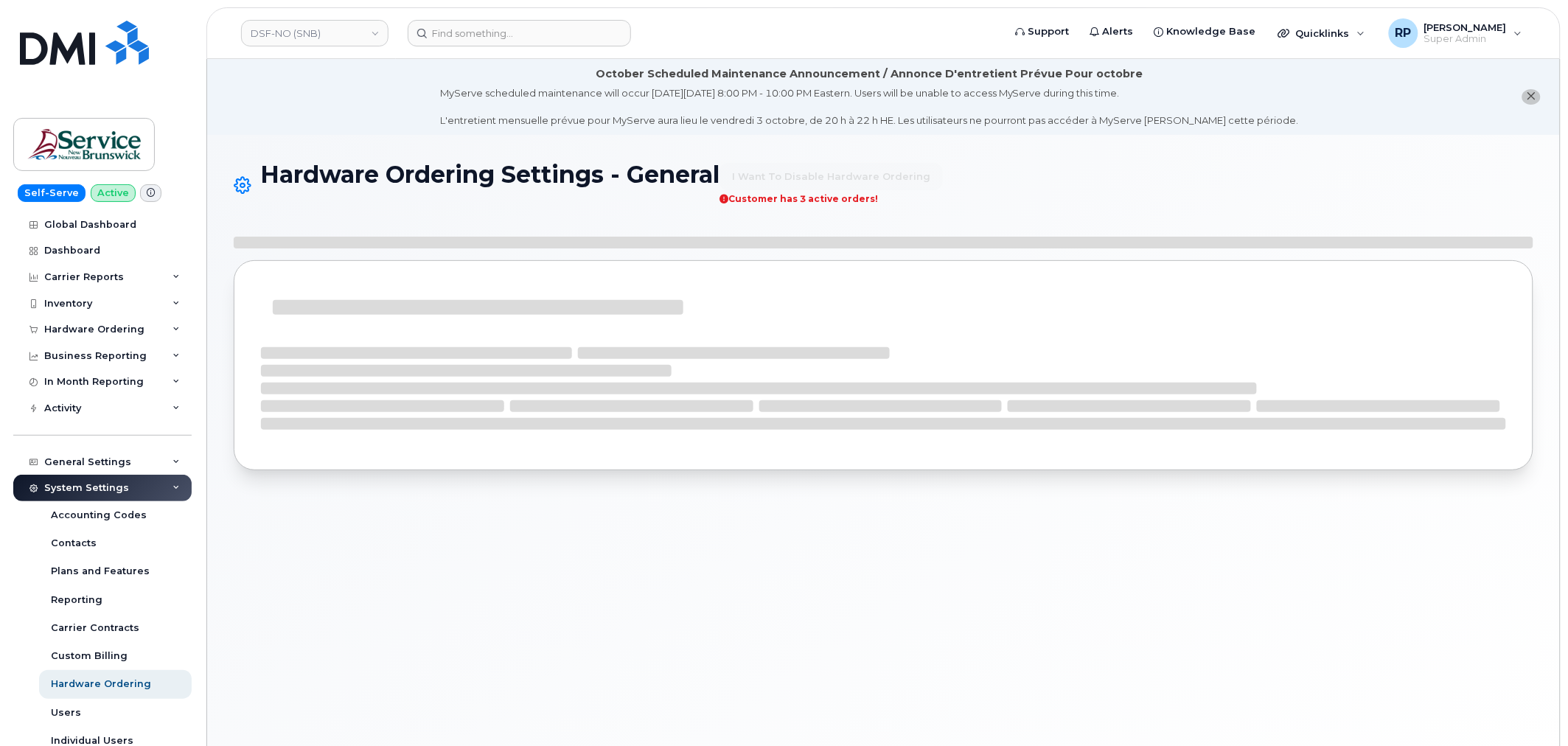
select select "admins"
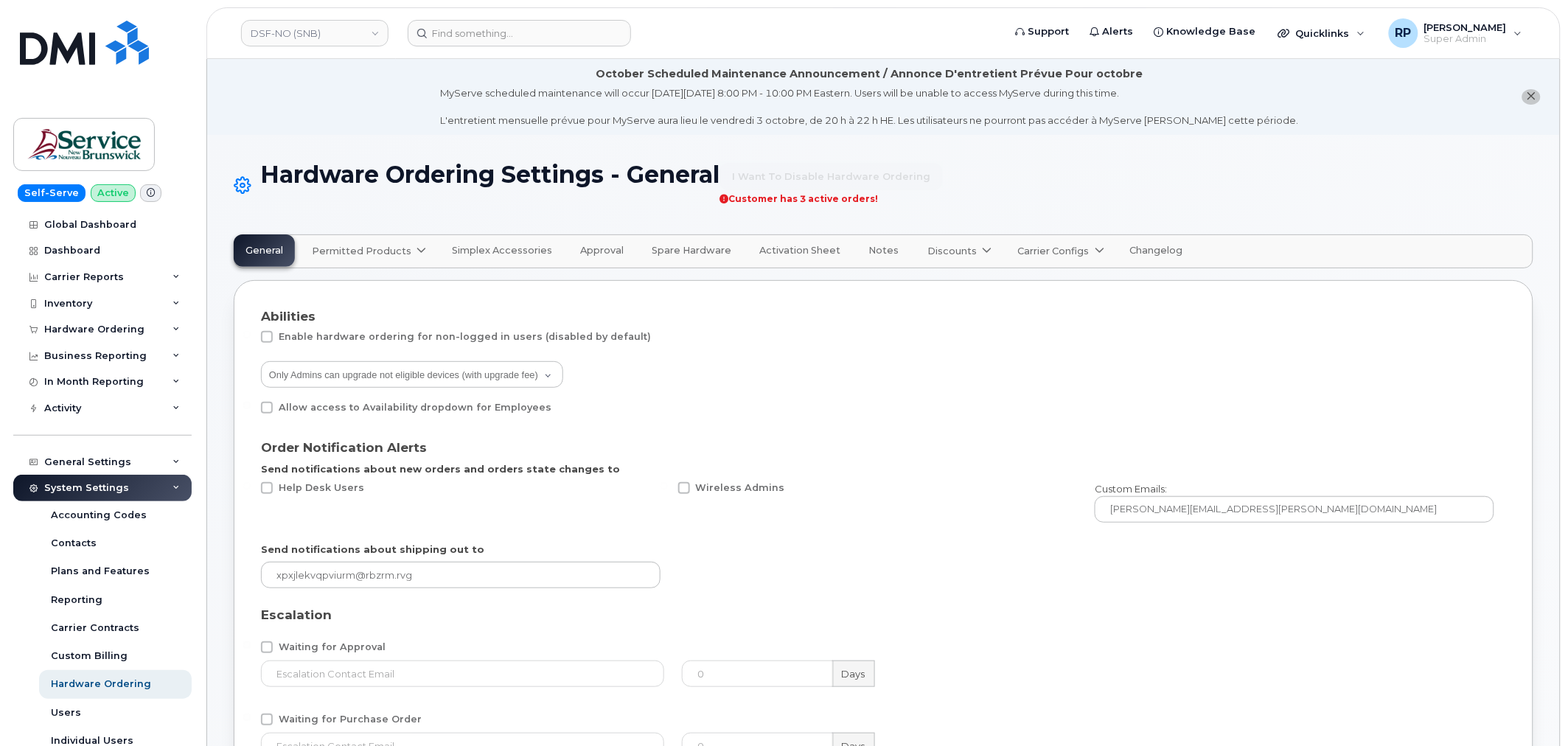
click at [1029, 258] on span "Carrier Configs" at bounding box center [1054, 251] width 71 height 14
click at [1010, 297] on div "Bell" at bounding box center [1078, 286] width 135 height 24
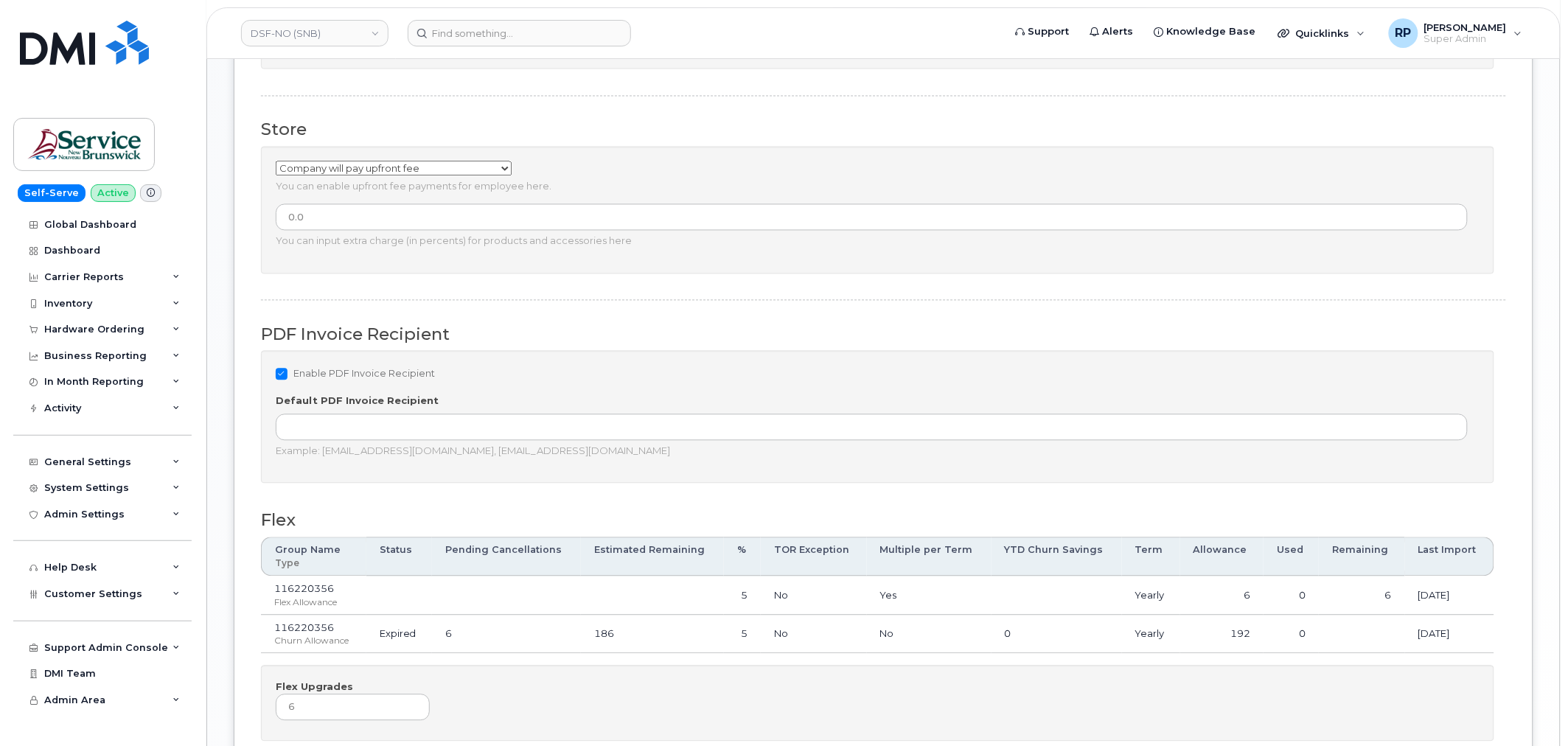
scroll to position [955, 0]
drag, startPoint x: 451, startPoint y: 380, endPoint x: 283, endPoint y: 380, distance: 168.0
click at [283, 380] on div "Enable PDF Invoice Recipient Default PDF Invoice Recipient Example: [EMAIL_ADDR…" at bounding box center [877, 415] width 1234 height 133
click at [470, 381] on div "Enable PDF Invoice Recipient" at bounding box center [872, 371] width 1192 height 17
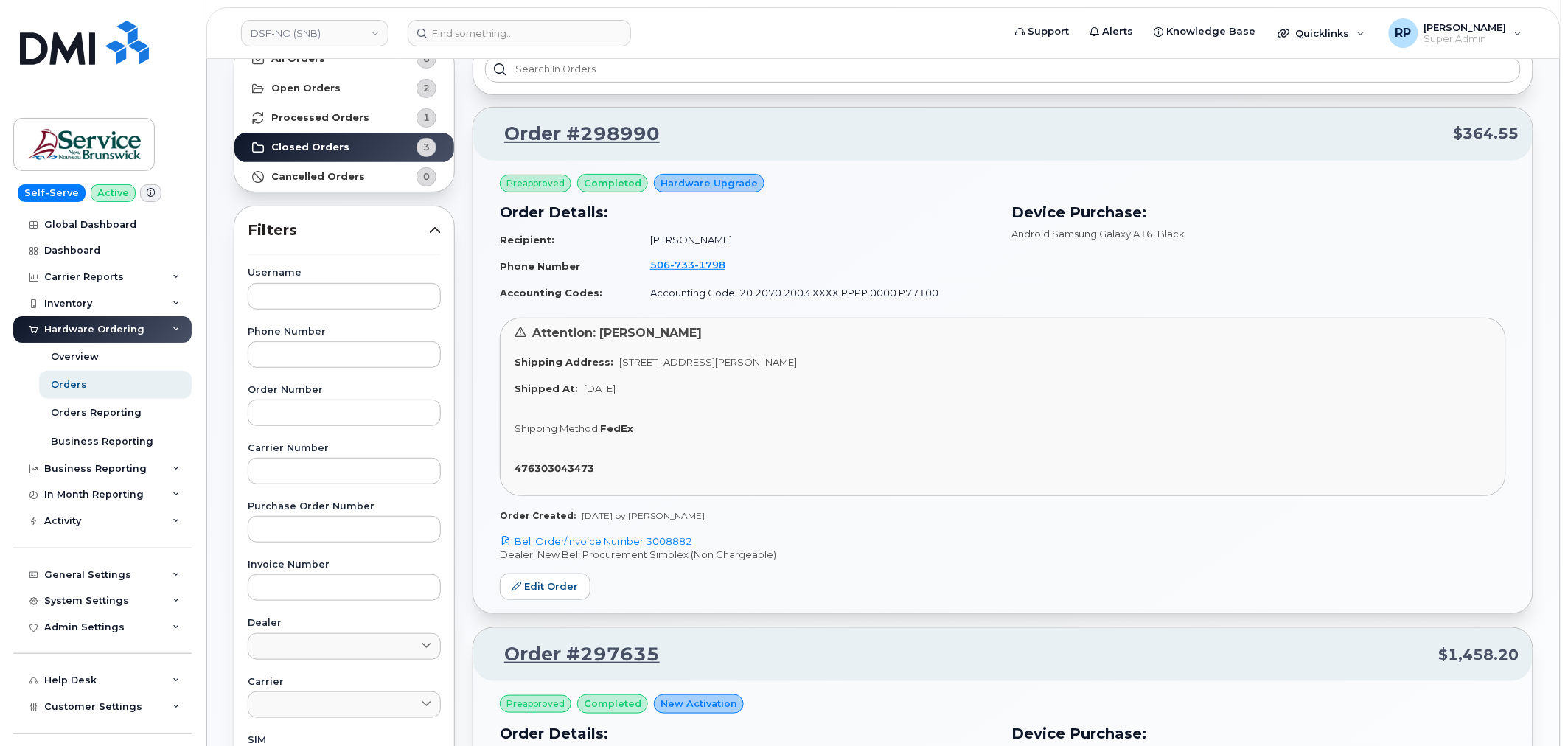
scroll to position [136, 0]
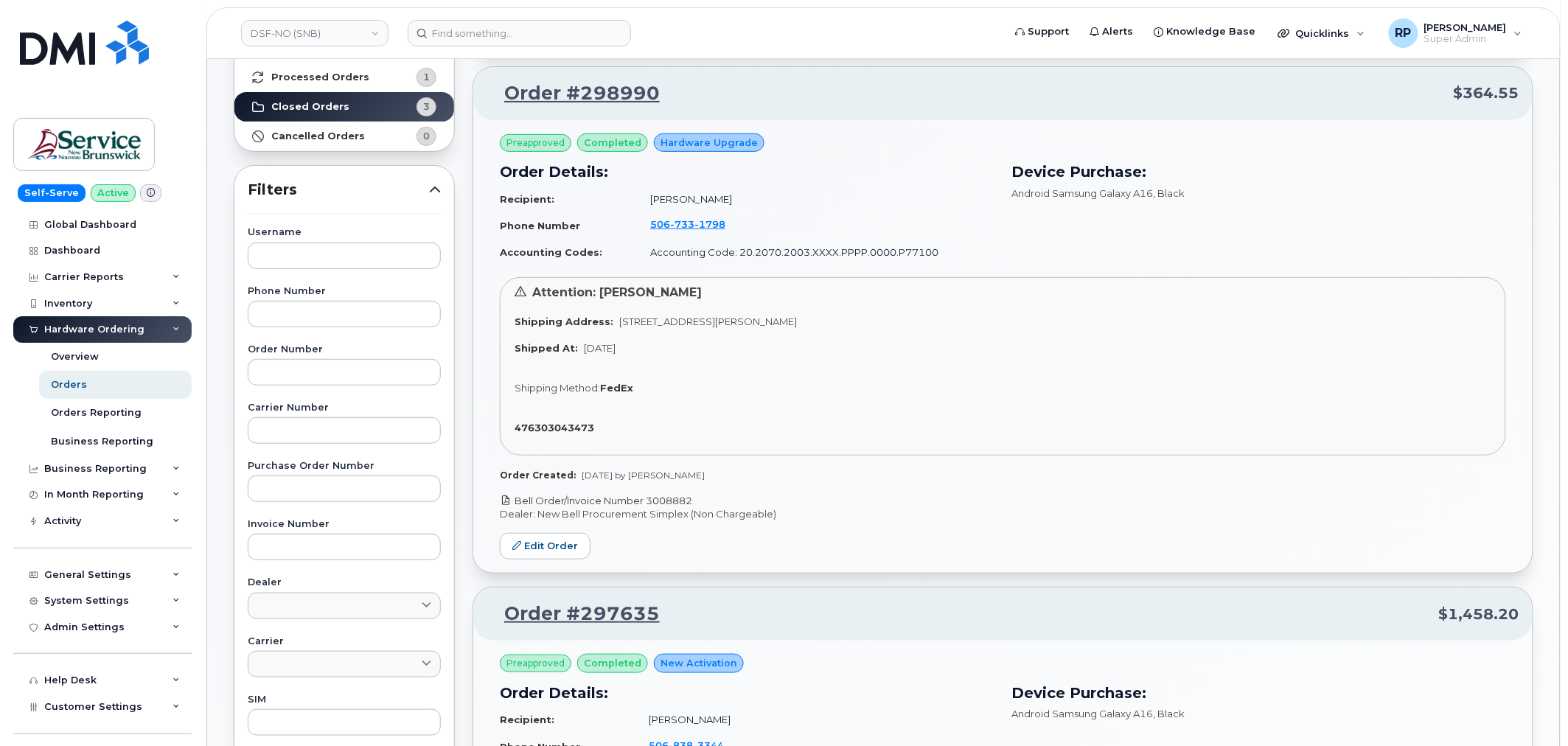
drag, startPoint x: 738, startPoint y: 497, endPoint x: 514, endPoint y: 498, distance: 224.0
click at [514, 498] on p "Bell Order/Invoice Number 3008882" at bounding box center [1003, 501] width 1006 height 14
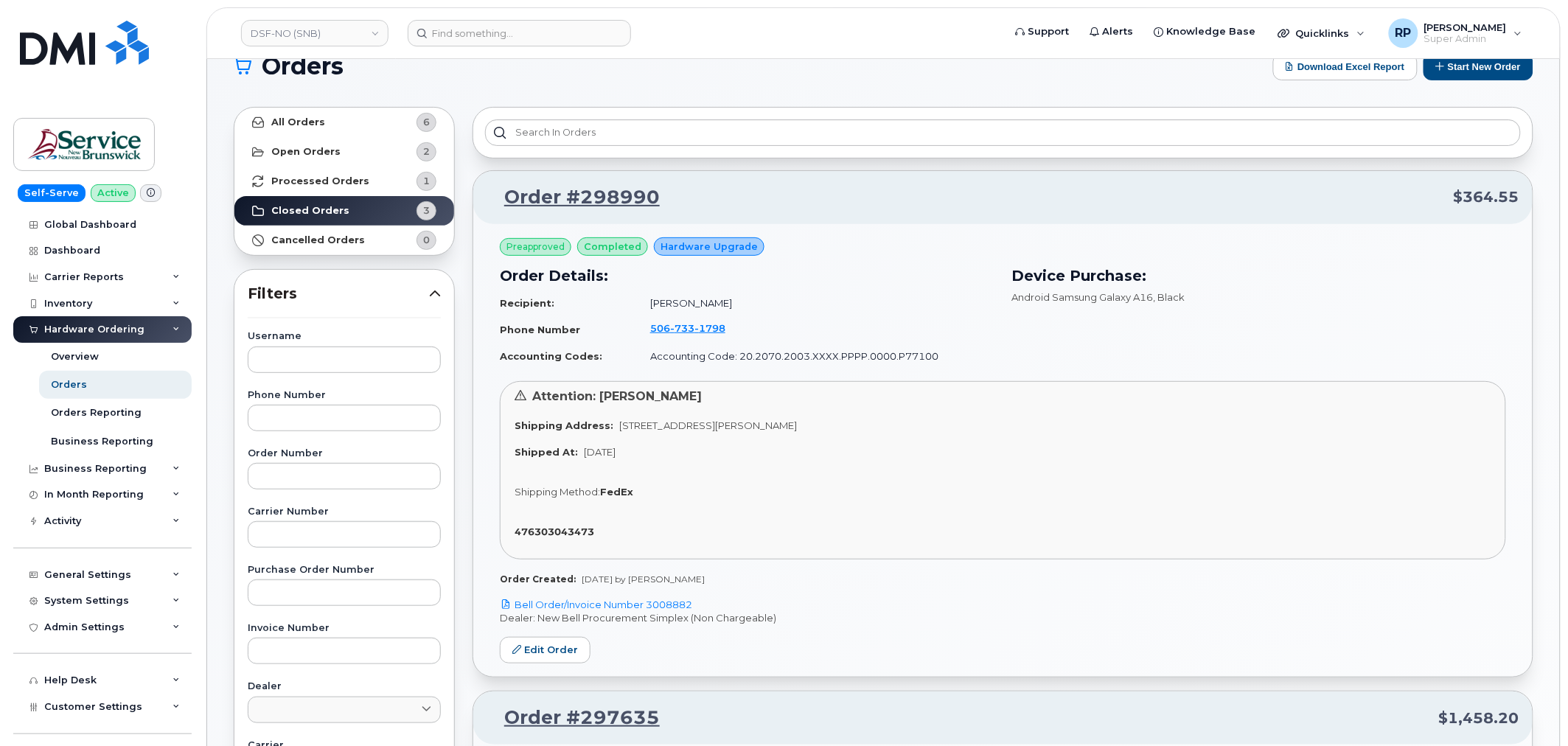
scroll to position [0, 0]
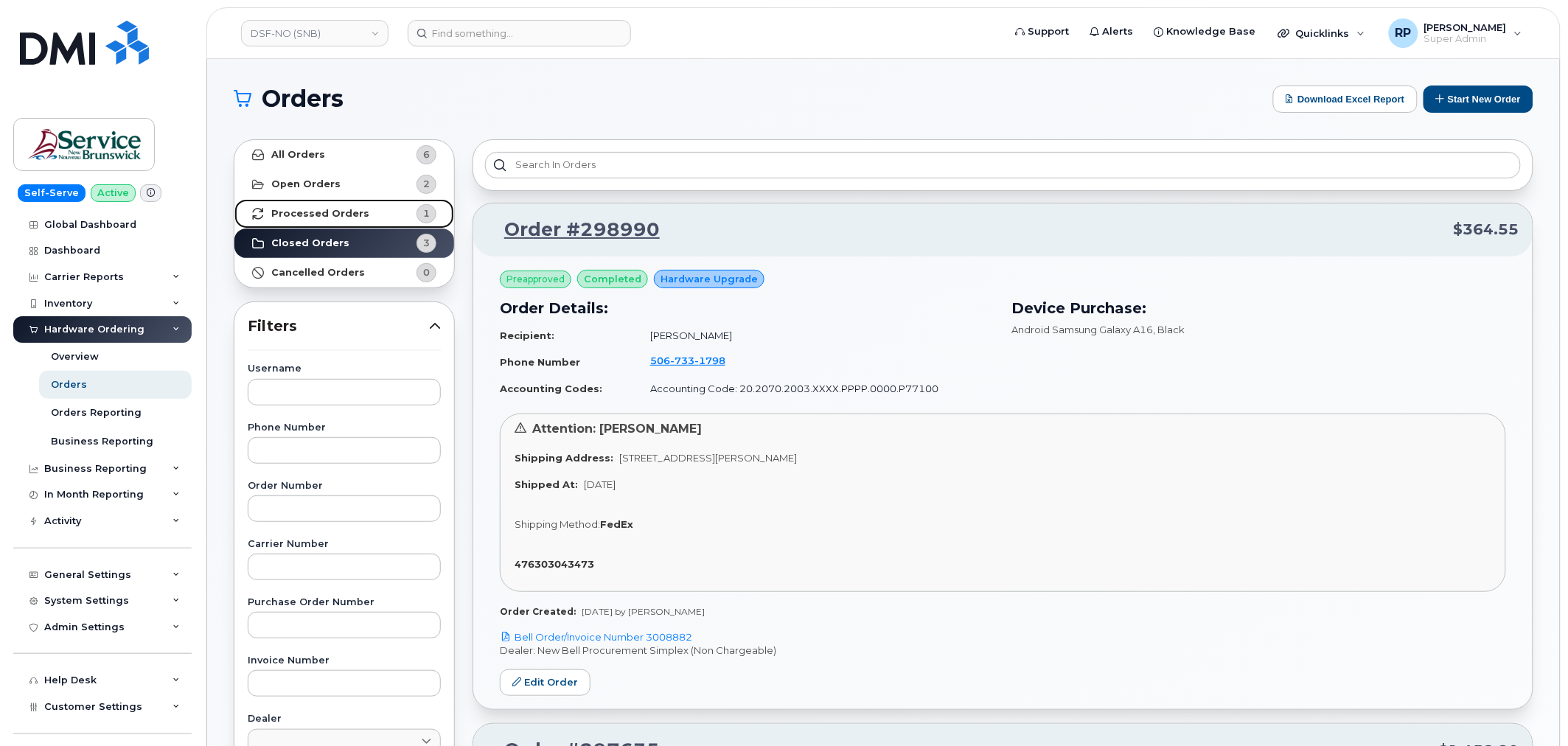
click at [344, 216] on strong "Processed Orders" at bounding box center [321, 213] width 98 height 12
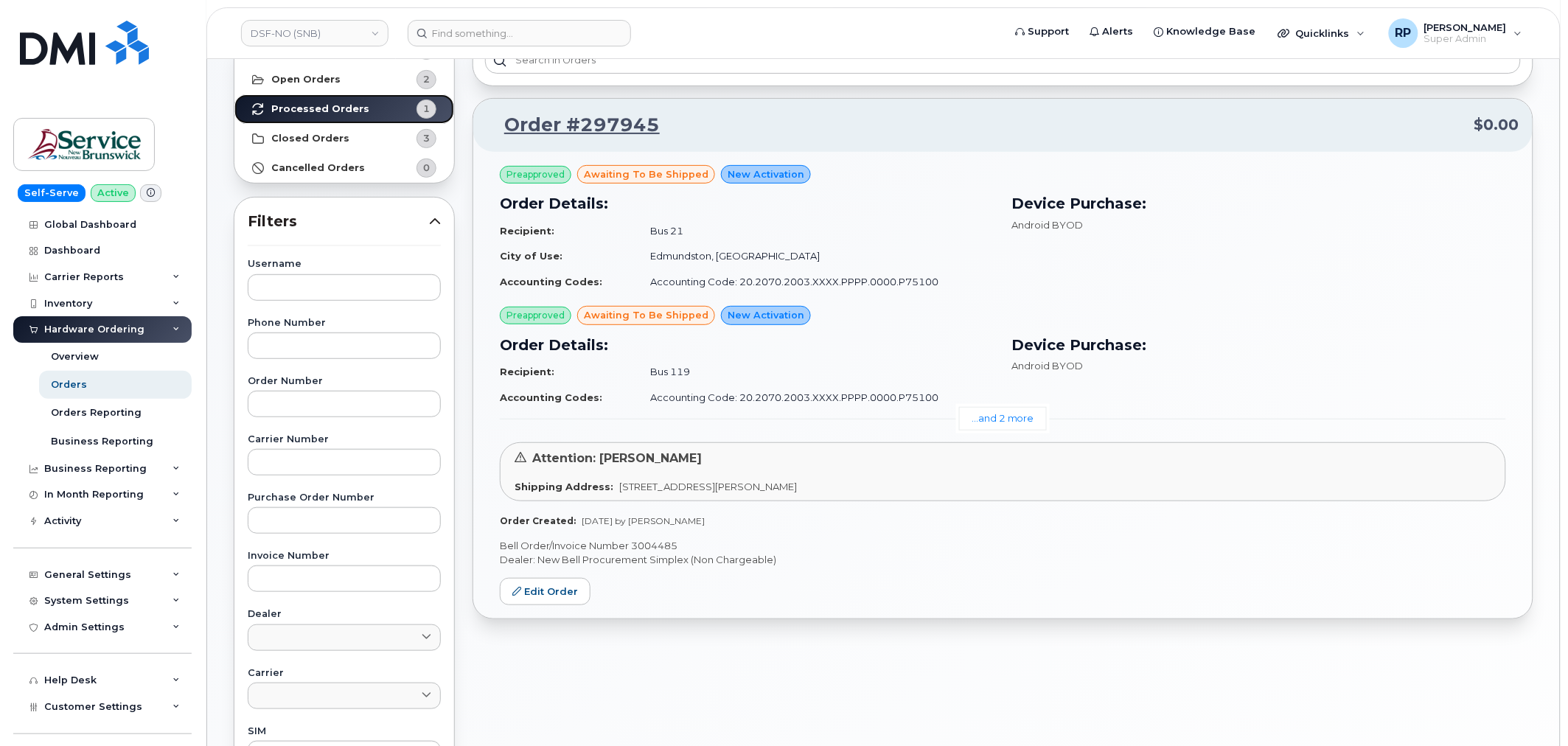
scroll to position [136, 0]
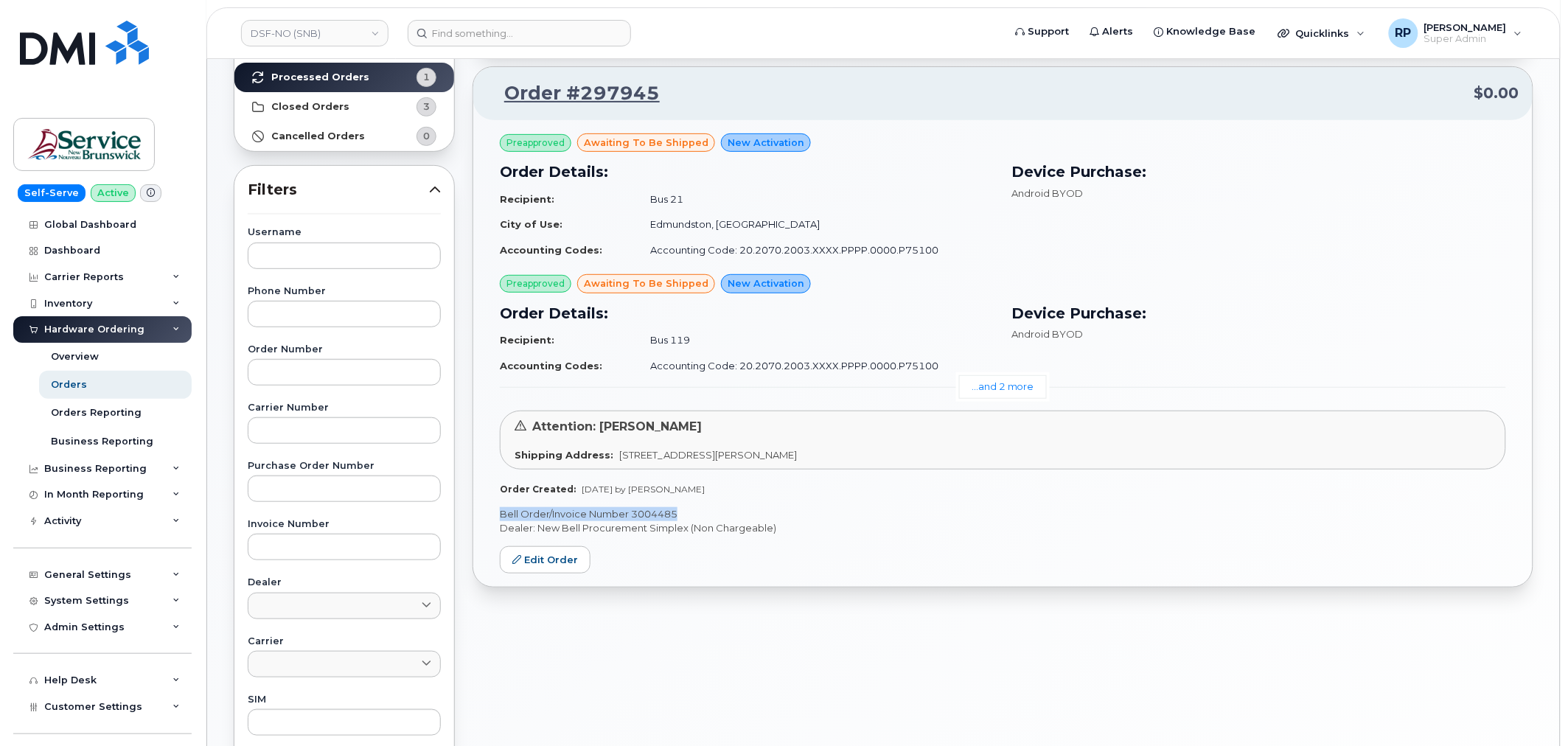
drag, startPoint x: 680, startPoint y: 513, endPoint x: 495, endPoint y: 513, distance: 185.0
click at [495, 513] on div "Preapproved awaiting to be shipped New Activation Order Details: Recipient: Bus…" at bounding box center [1003, 354] width 1059 height 468
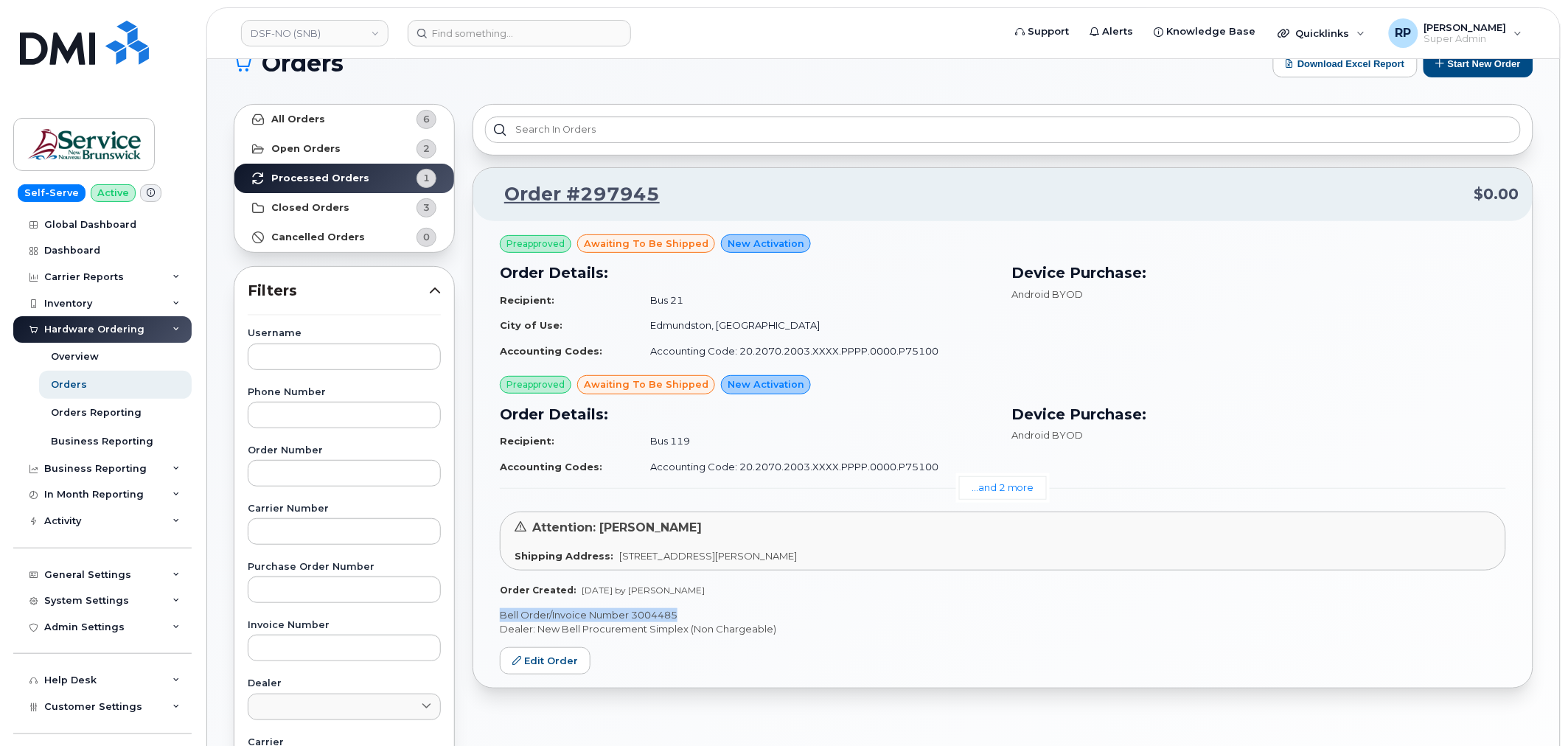
scroll to position [0, 0]
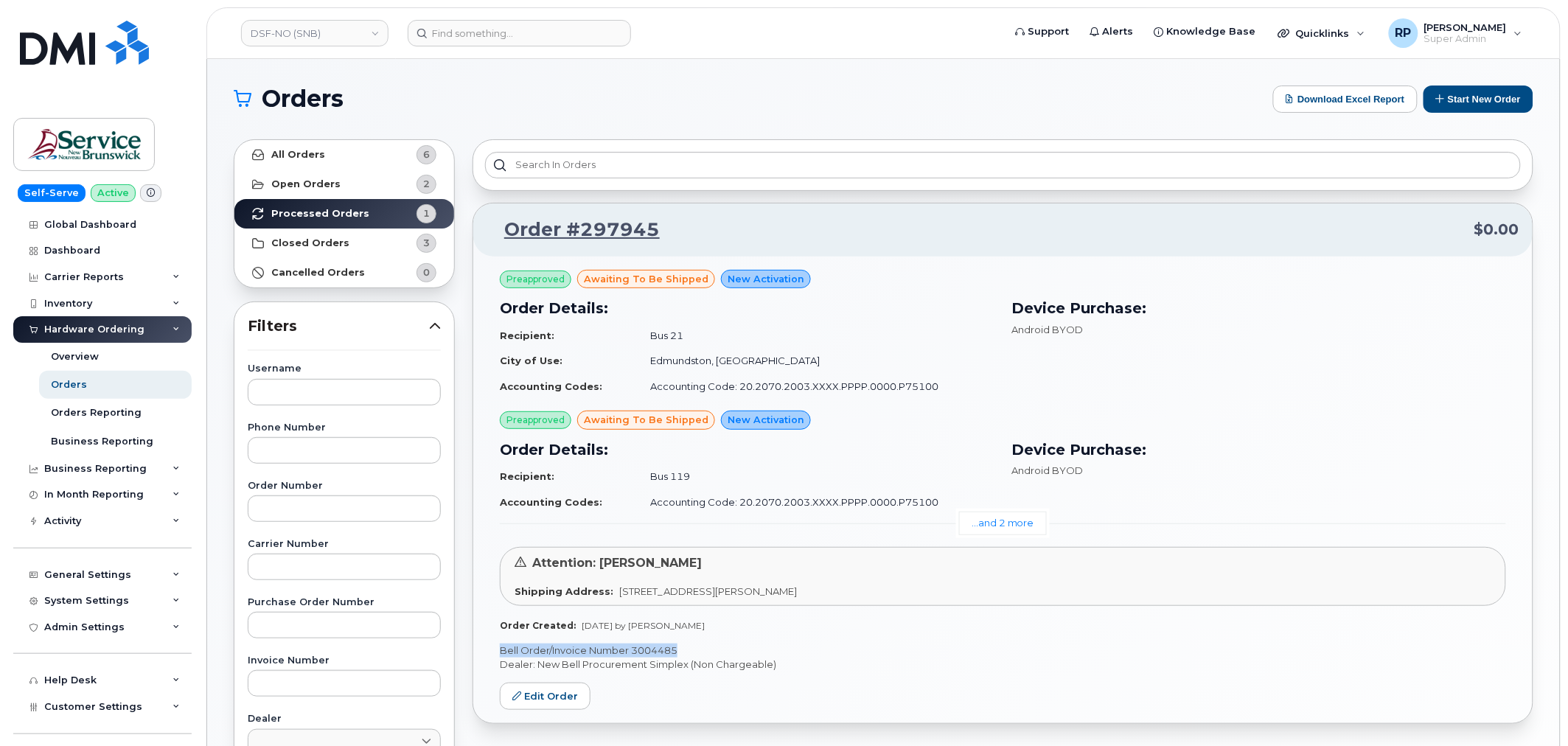
click at [601, 639] on div "Preapproved awaiting to be shipped New Activation Order Details: Recipient: Bus…" at bounding box center [1003, 490] width 1059 height 468
click at [696, 668] on p "Dealer: New Bell Procurement Simplex (Non Chargeable)" at bounding box center [1003, 665] width 1006 height 14
click at [288, 241] on strong "Closed Orders" at bounding box center [311, 243] width 78 height 12
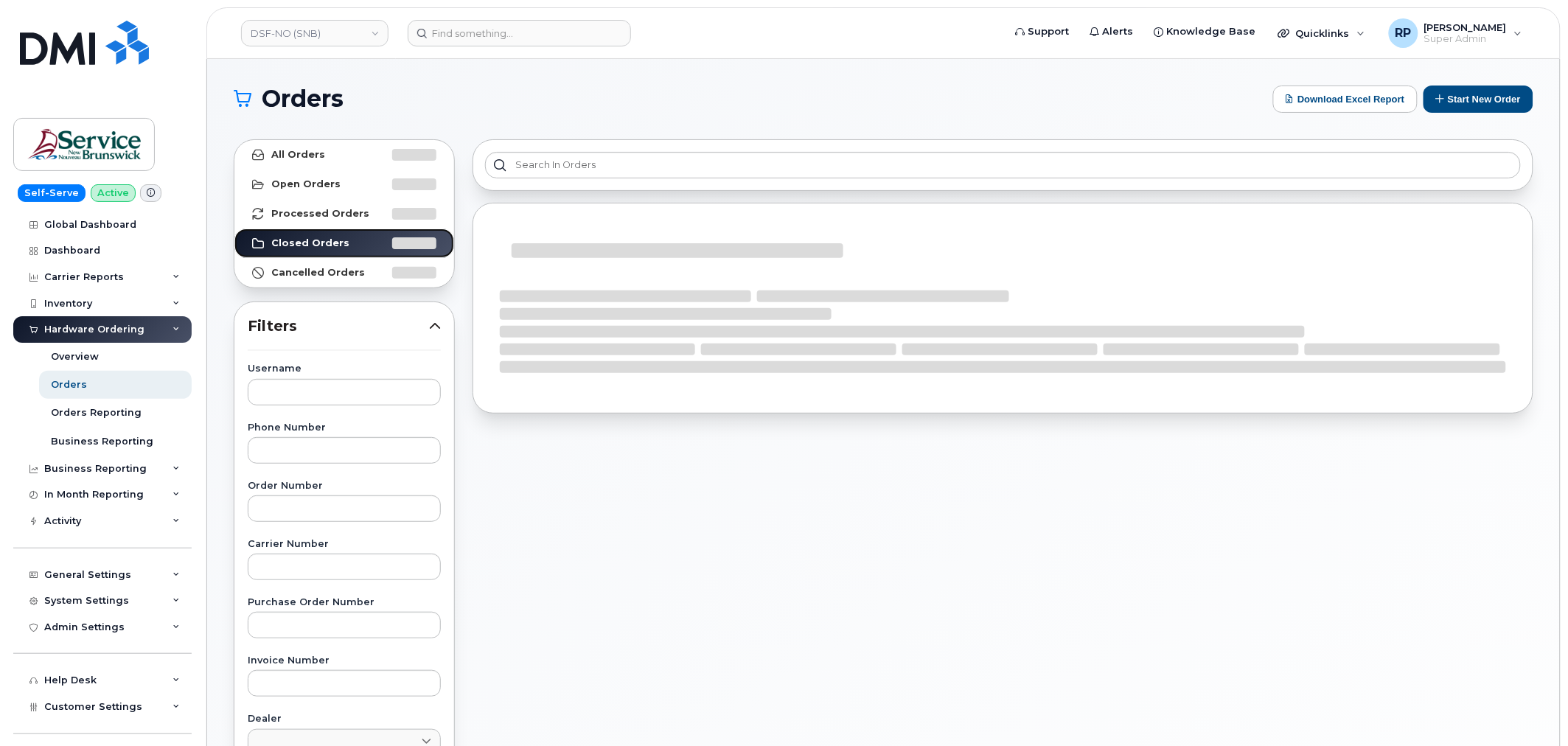
scroll to position [136, 0]
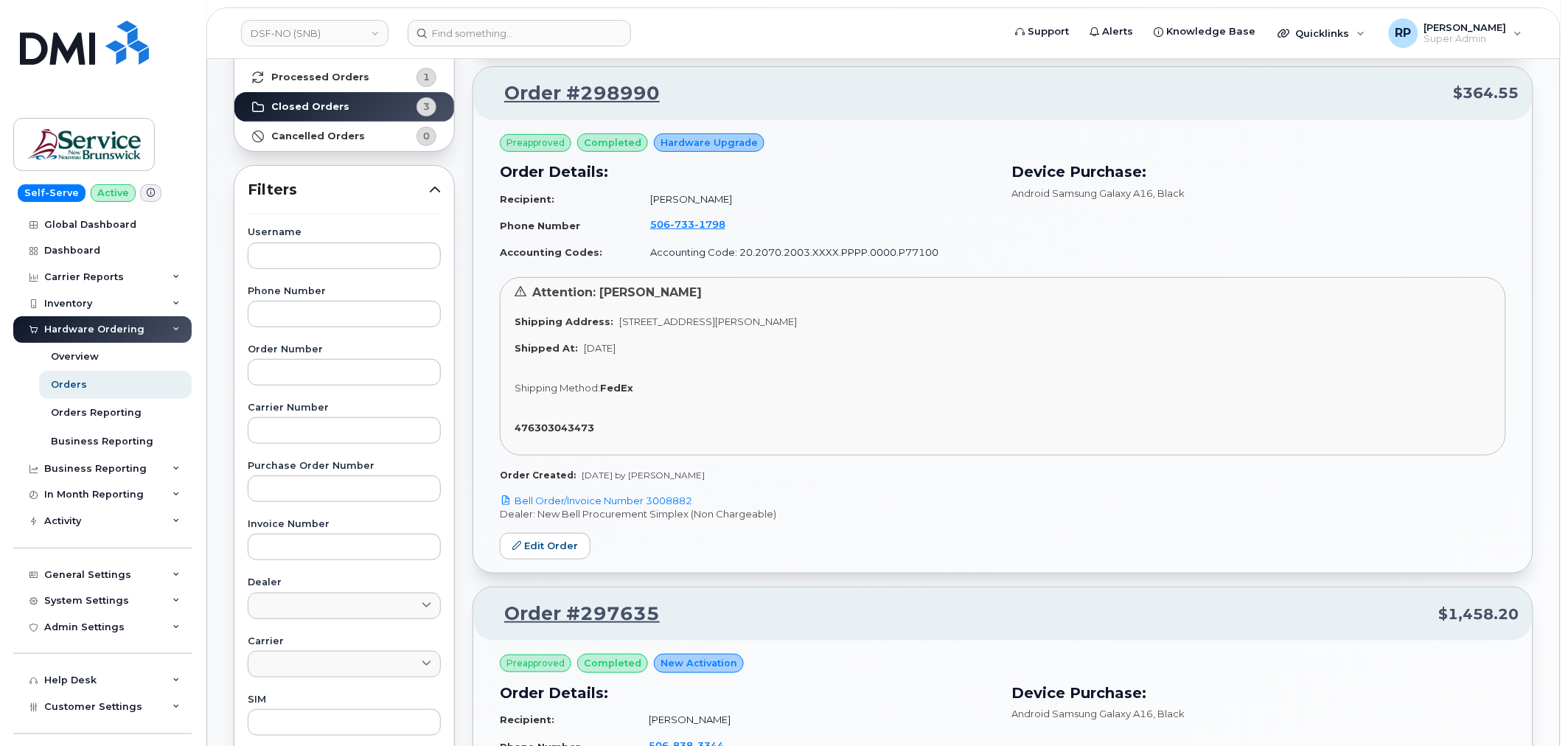
drag, startPoint x: 627, startPoint y: 502, endPoint x: 778, endPoint y: 489, distance: 151.6
click at [778, 489] on div "Preapproved completed Hardware Upgrade Order Details: Recipient: Sylvie Ouellet…" at bounding box center [1003, 347] width 1059 height 454
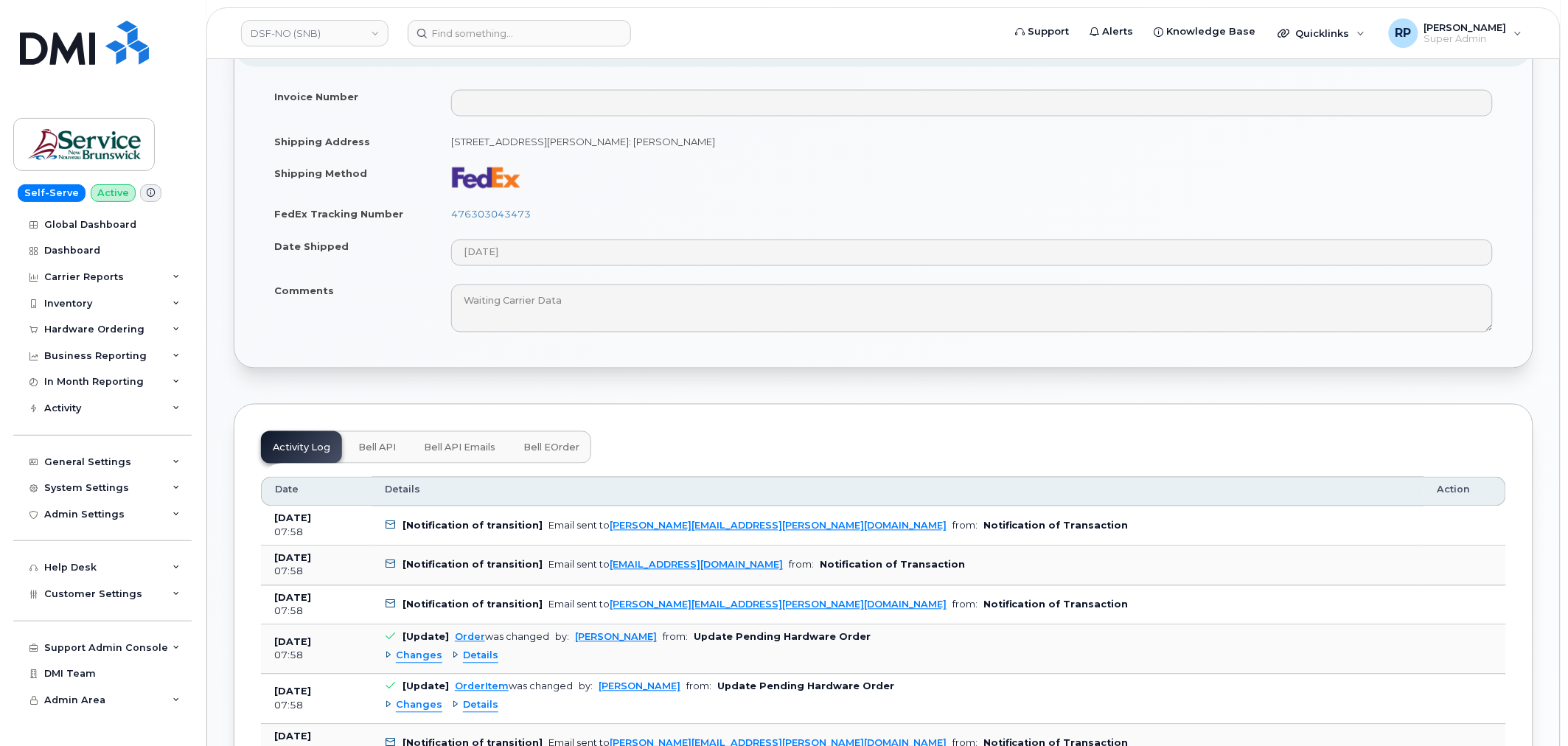
scroll to position [955, 0]
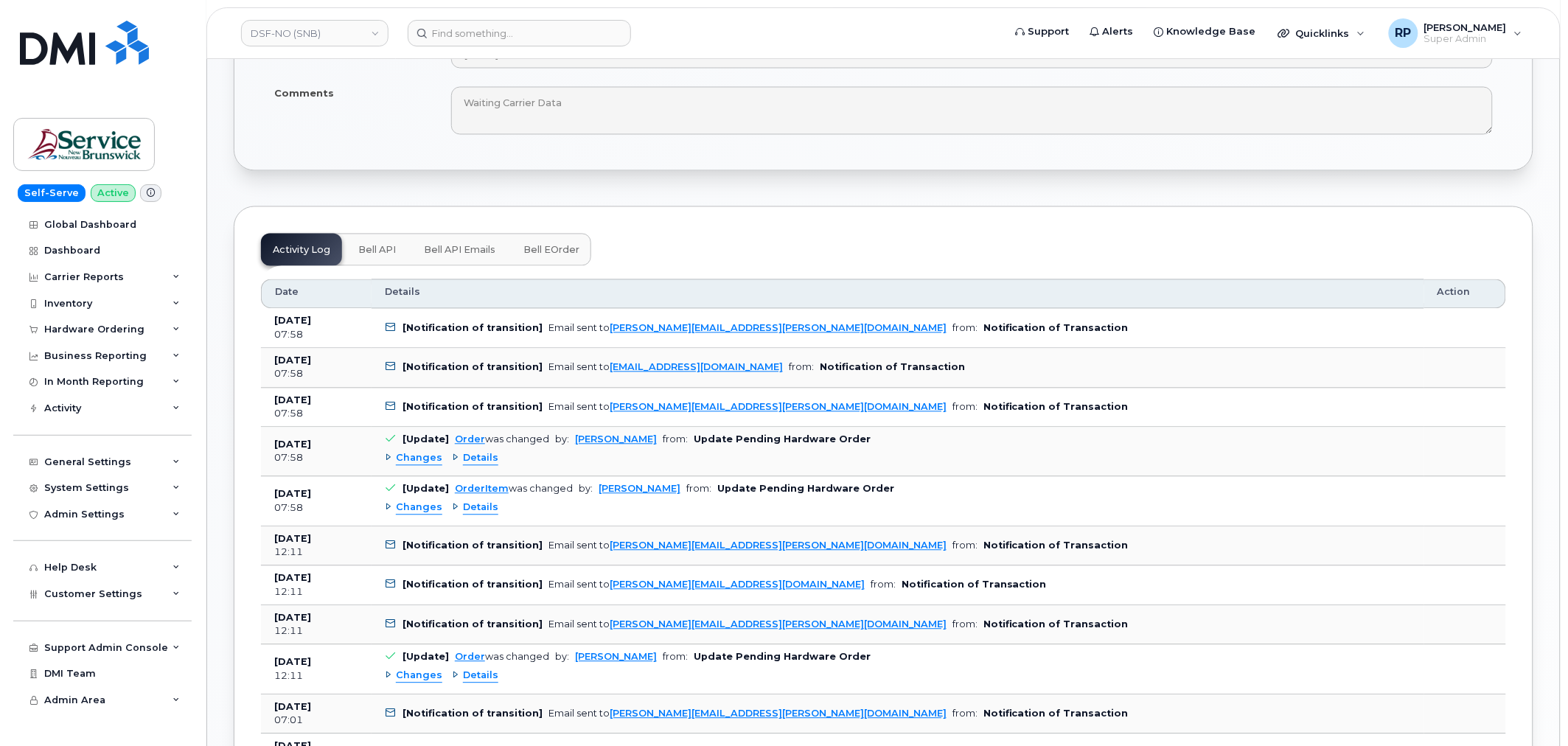
click at [466, 251] on span "Bell API Emails" at bounding box center [460, 251] width 71 height 12
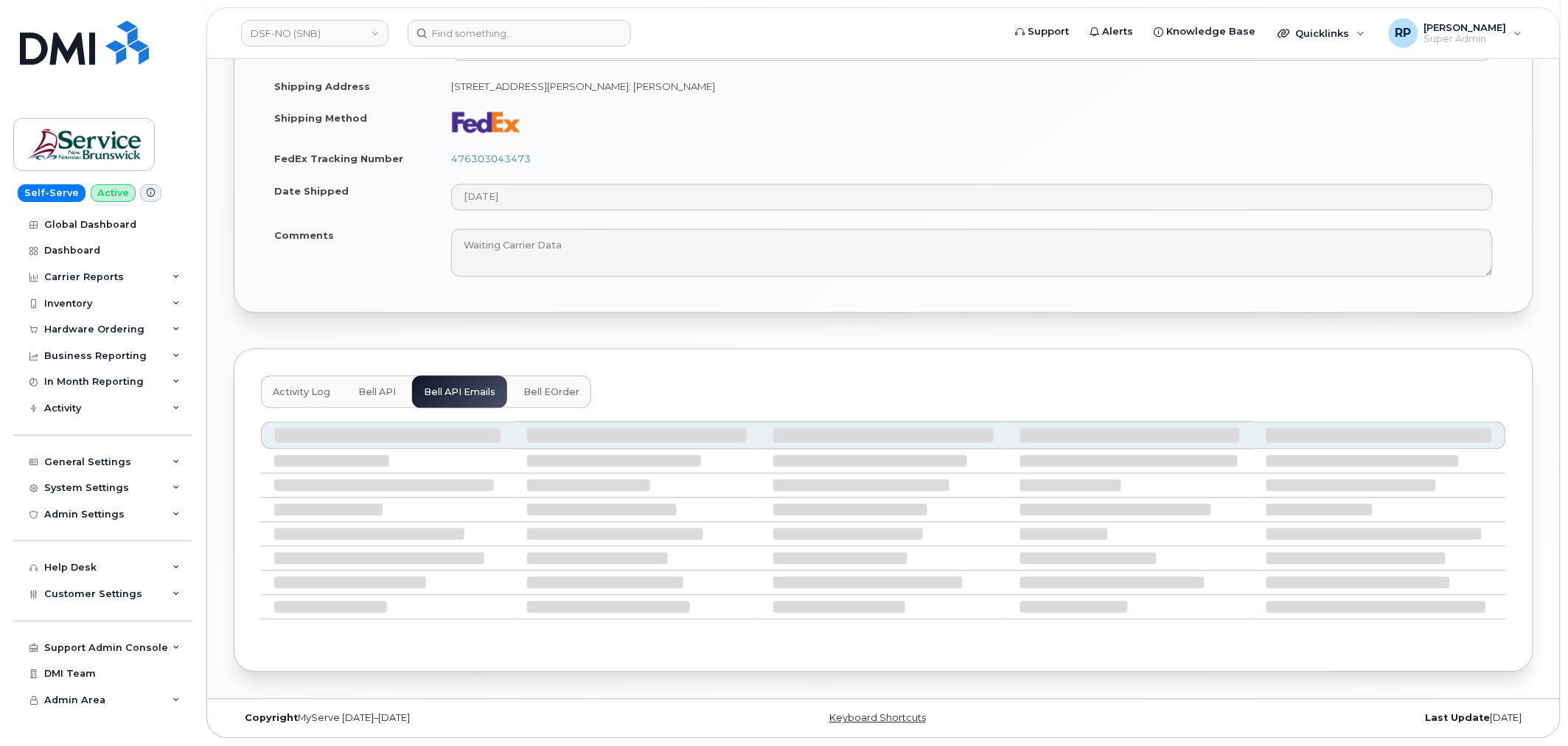
scroll to position [704, 0]
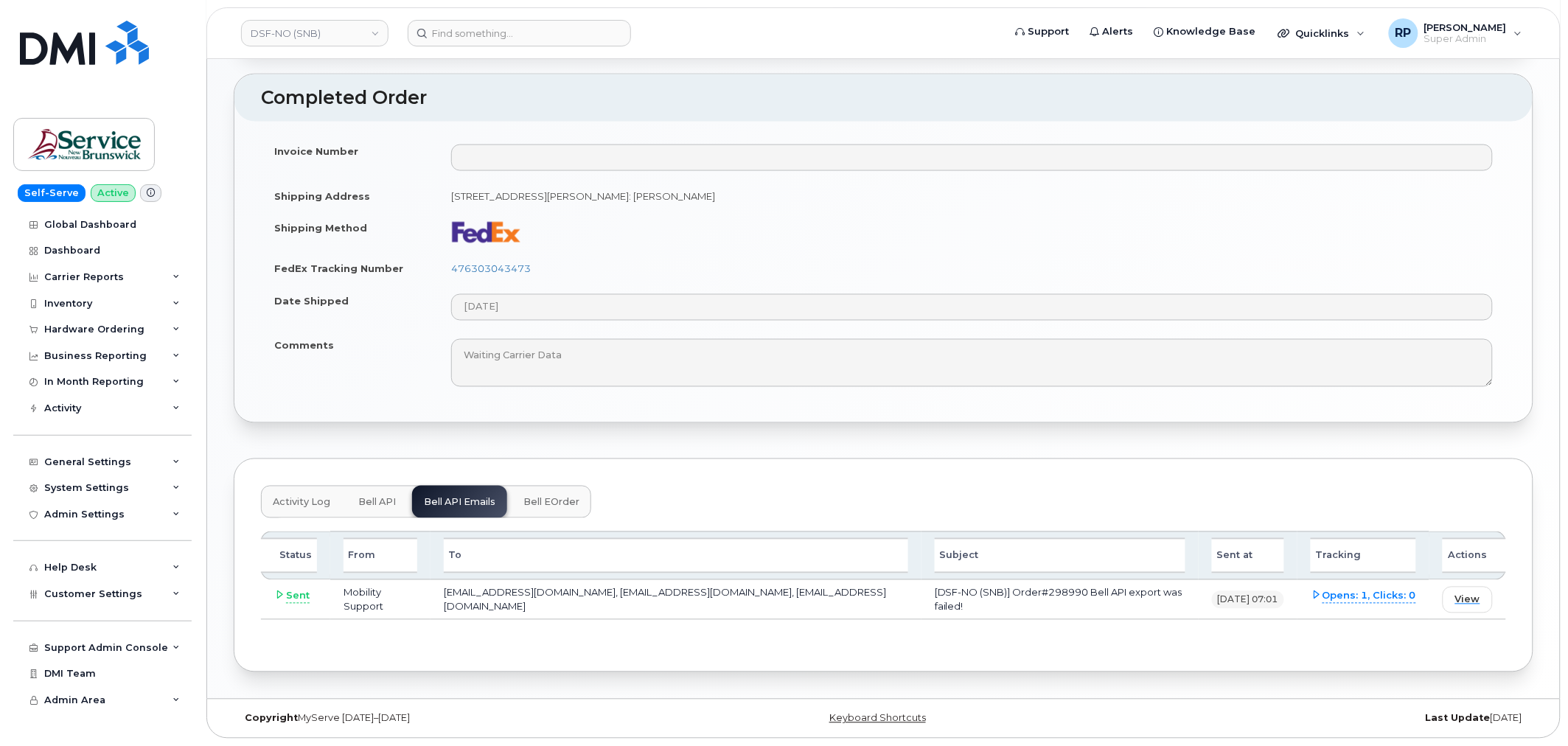
click at [1384, 592] on span "Opens: 1, Clicks: 0" at bounding box center [1369, 596] width 94 height 15
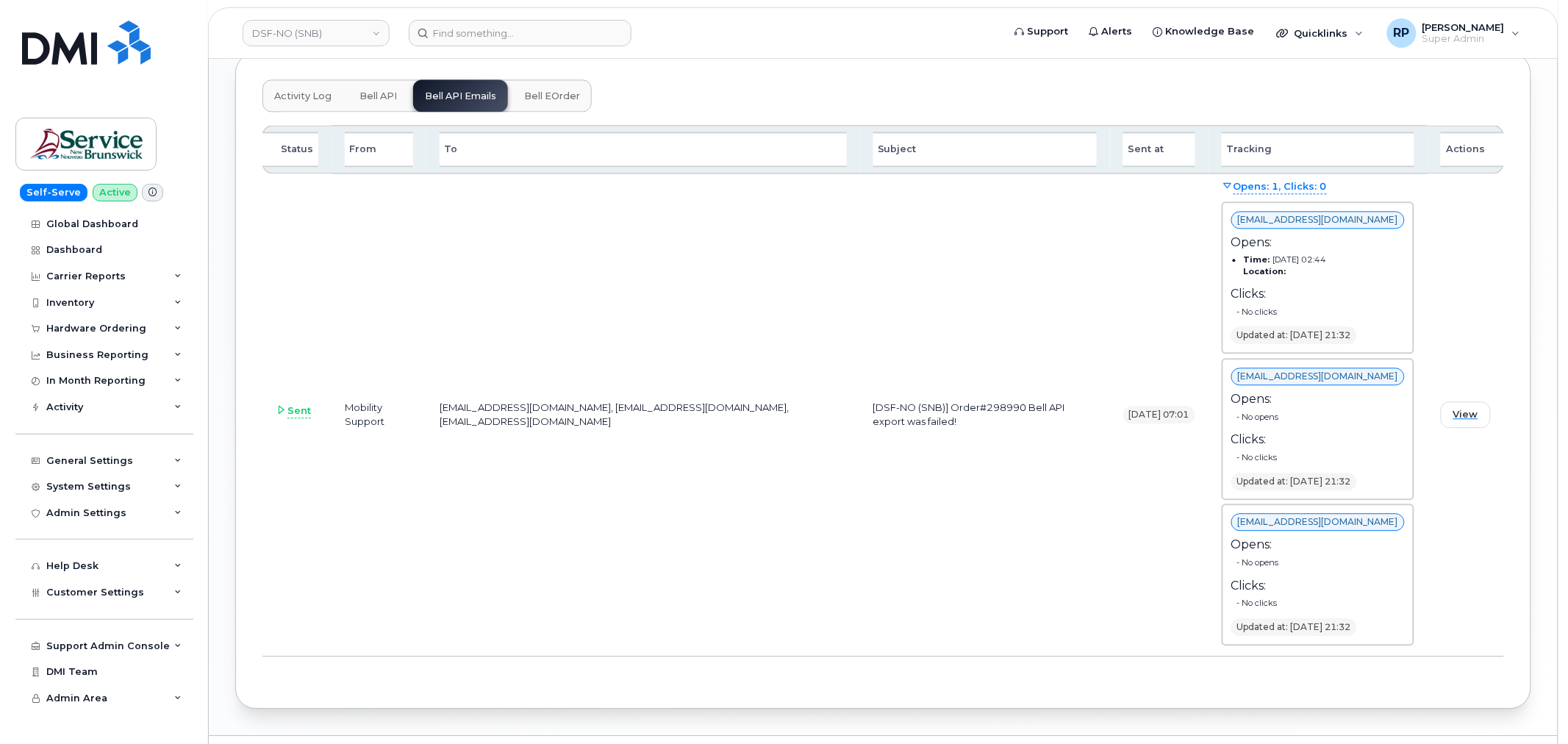
scroll to position [1111, 0]
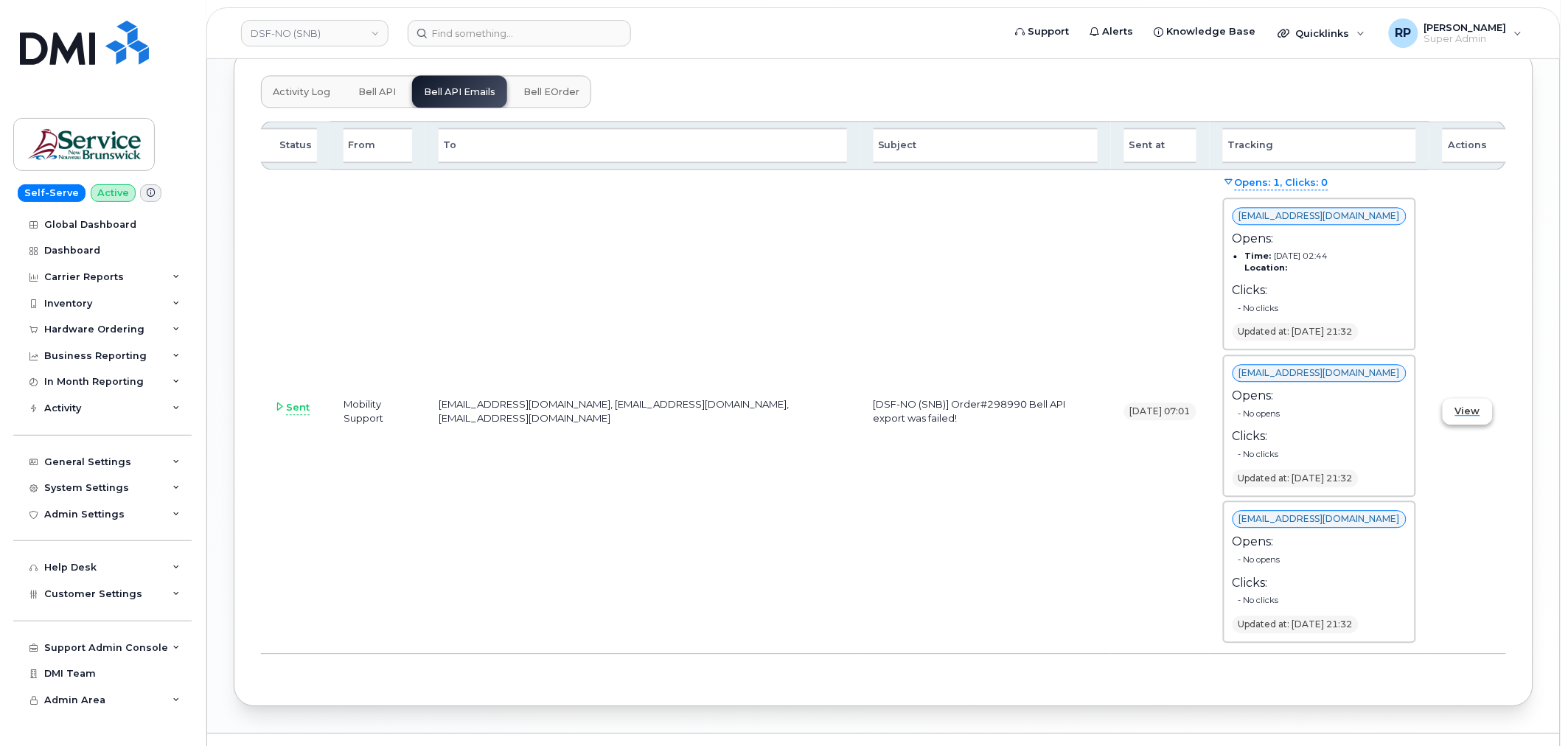
click at [1464, 410] on span "View" at bounding box center [1468, 410] width 25 height 14
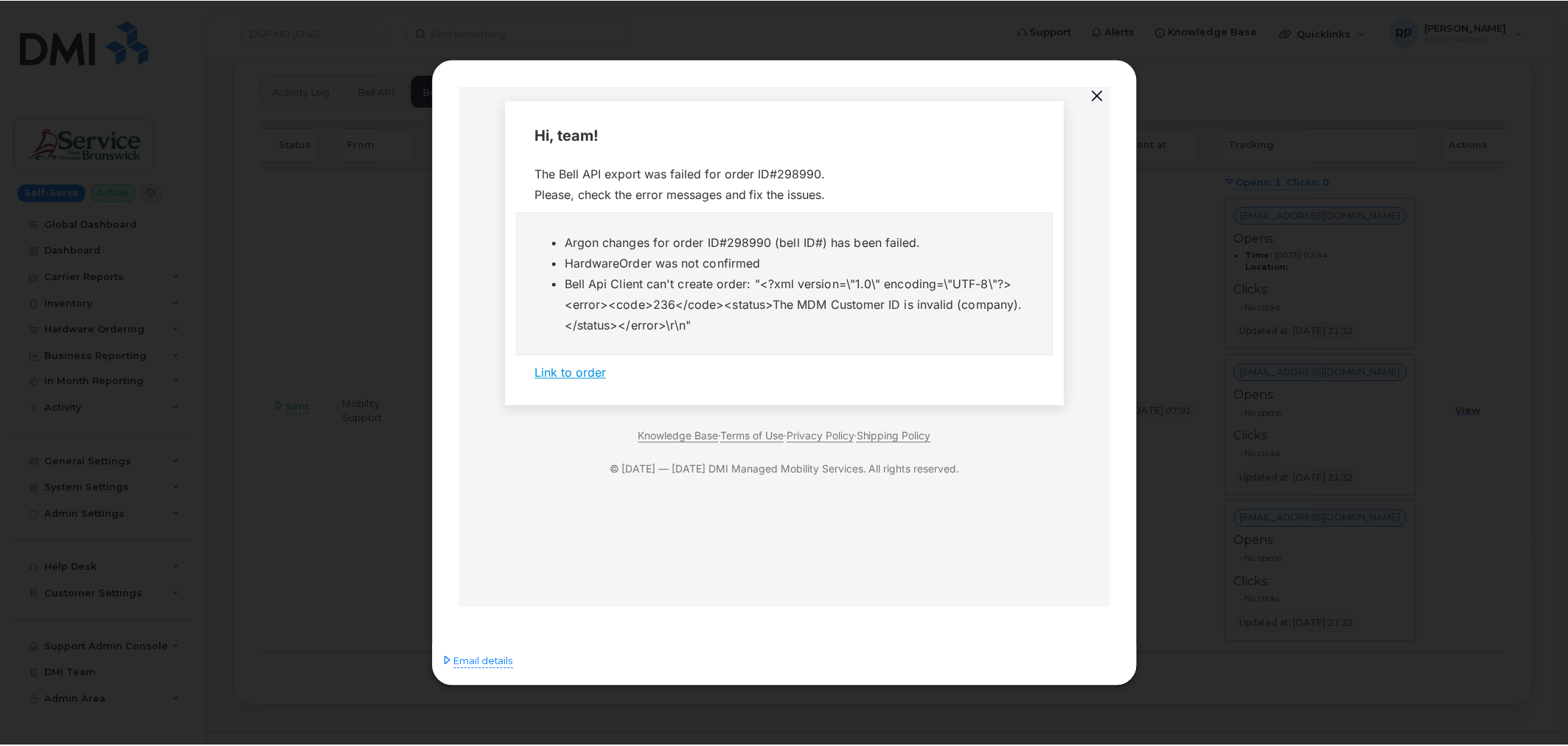
scroll to position [0, 0]
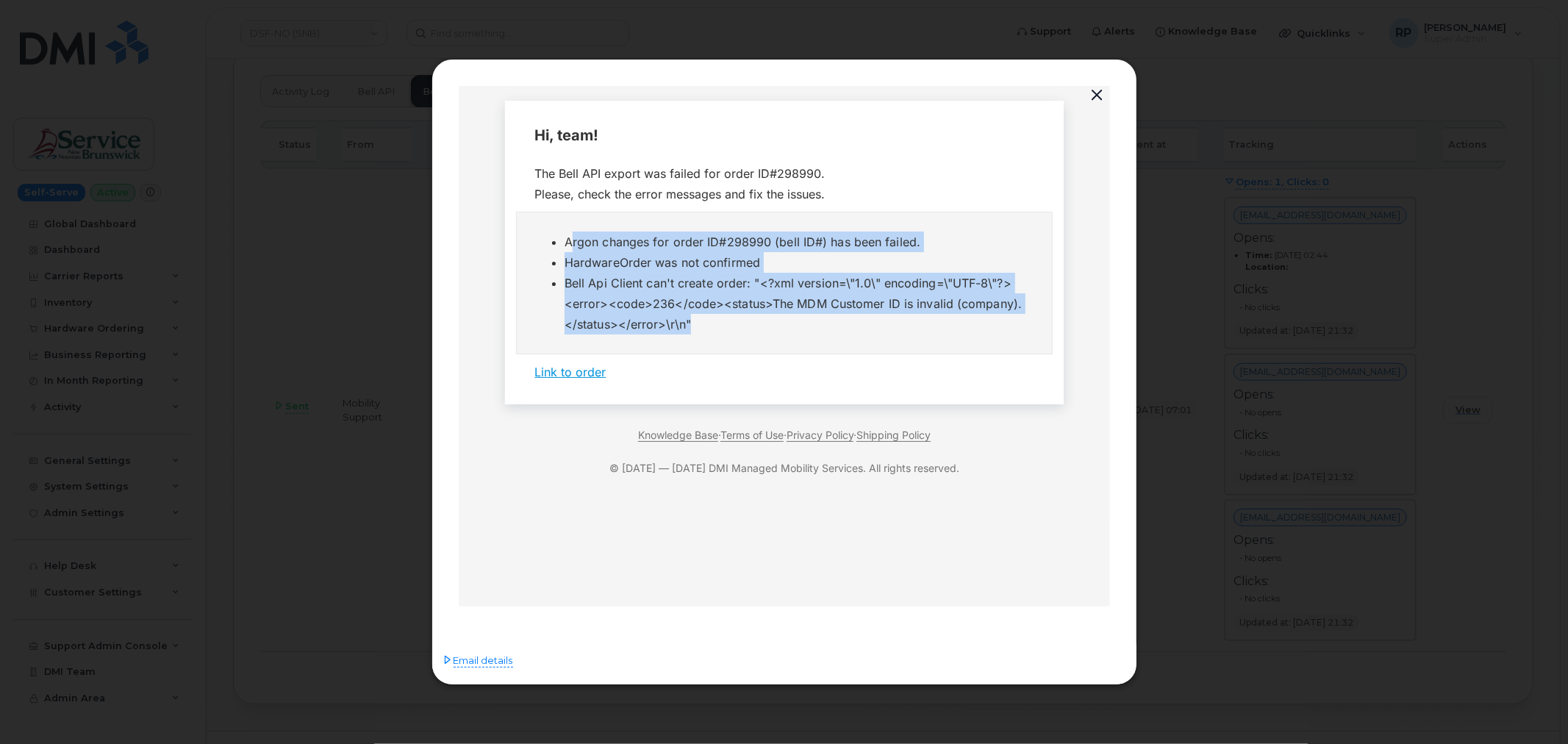
drag, startPoint x: 559, startPoint y: 234, endPoint x: 980, endPoint y: 324, distance: 430.5
click at [980, 324] on ul "Argon changes for order ID#298990 (bell ID#) has been failed. HardwareOrder was…" at bounding box center [784, 283] width 499 height 103
click at [963, 345] on td "Argon changes for order ID#298990 (bell ID#) has been failed. HardwareOrder was…" at bounding box center [784, 283] width 536 height 142
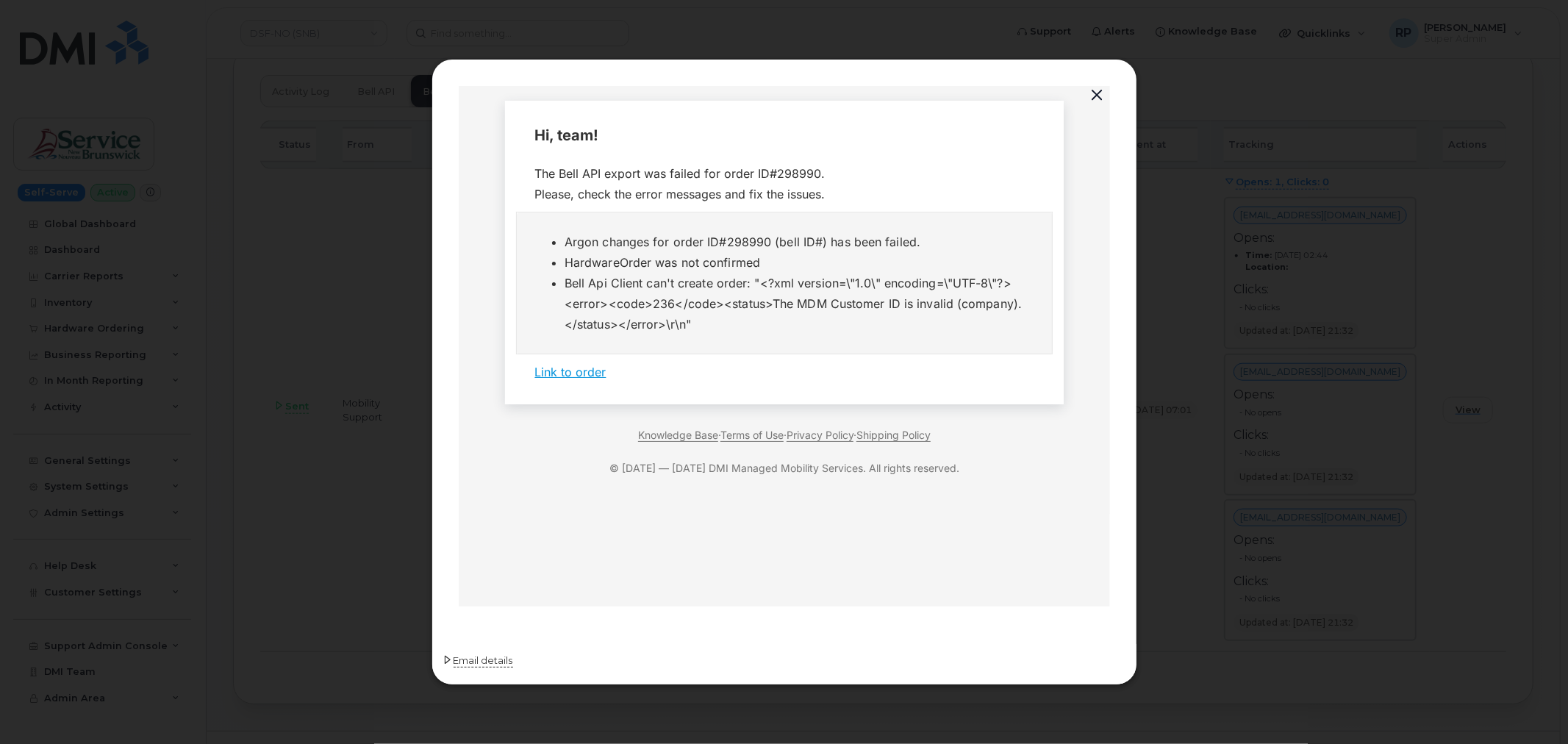
click at [466, 659] on span "Email details" at bounding box center [484, 661] width 60 height 15
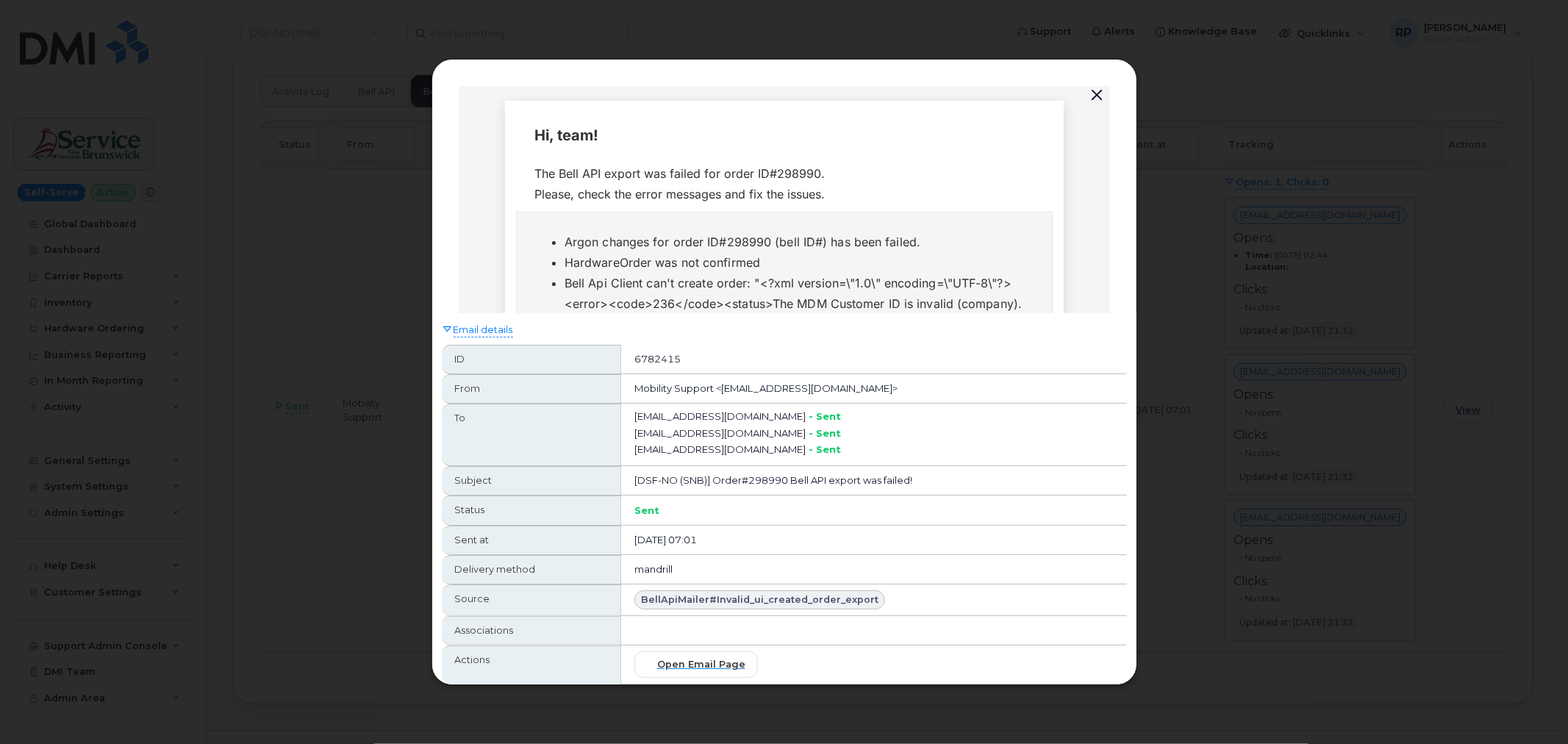
click at [1098, 95] on button "button" at bounding box center [1098, 95] width 22 height 21
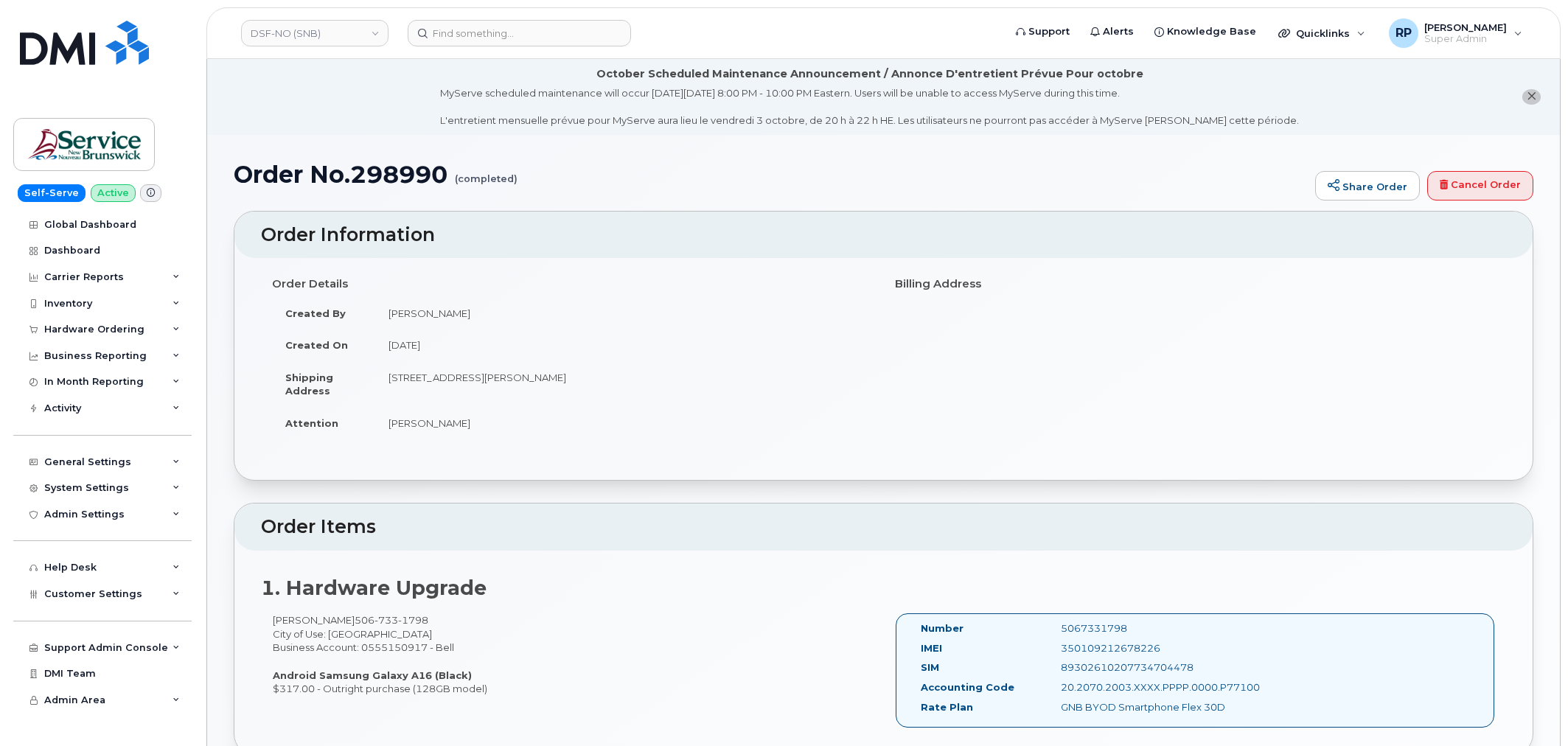
scroll to position [700, 0]
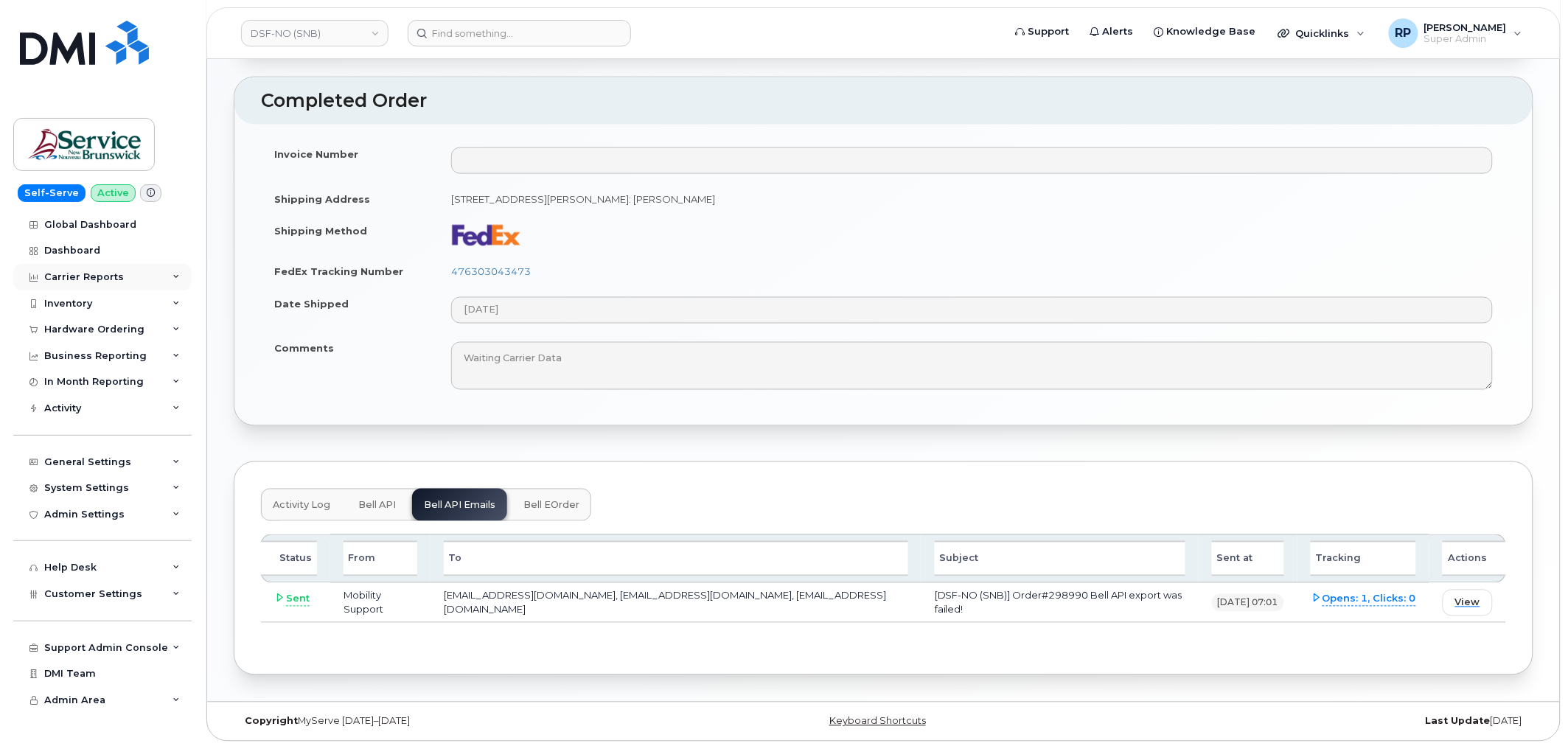
click at [93, 280] on div "Carrier Reports" at bounding box center [84, 277] width 80 height 12
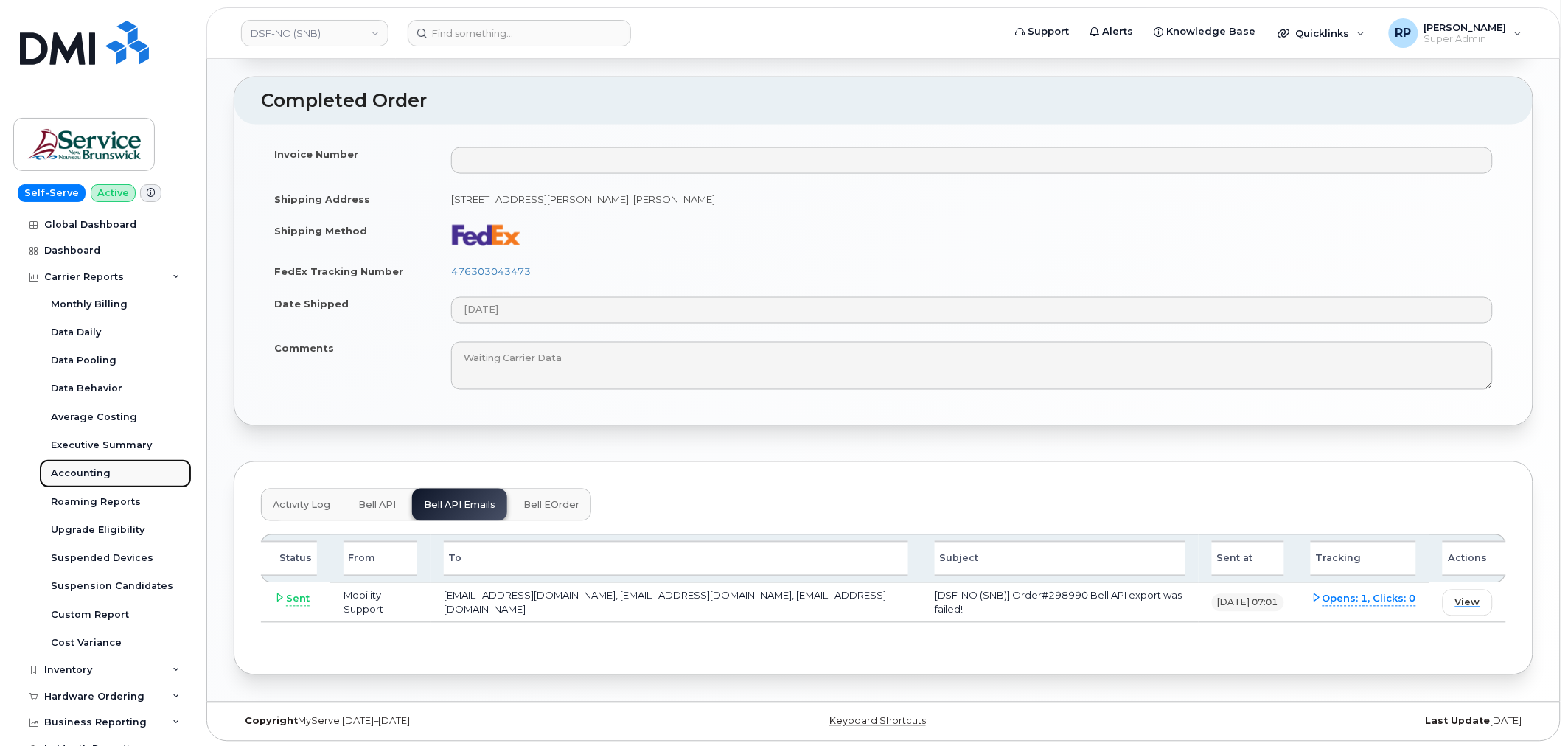
click at [92, 476] on div "Accounting" at bounding box center [81, 474] width 60 height 13
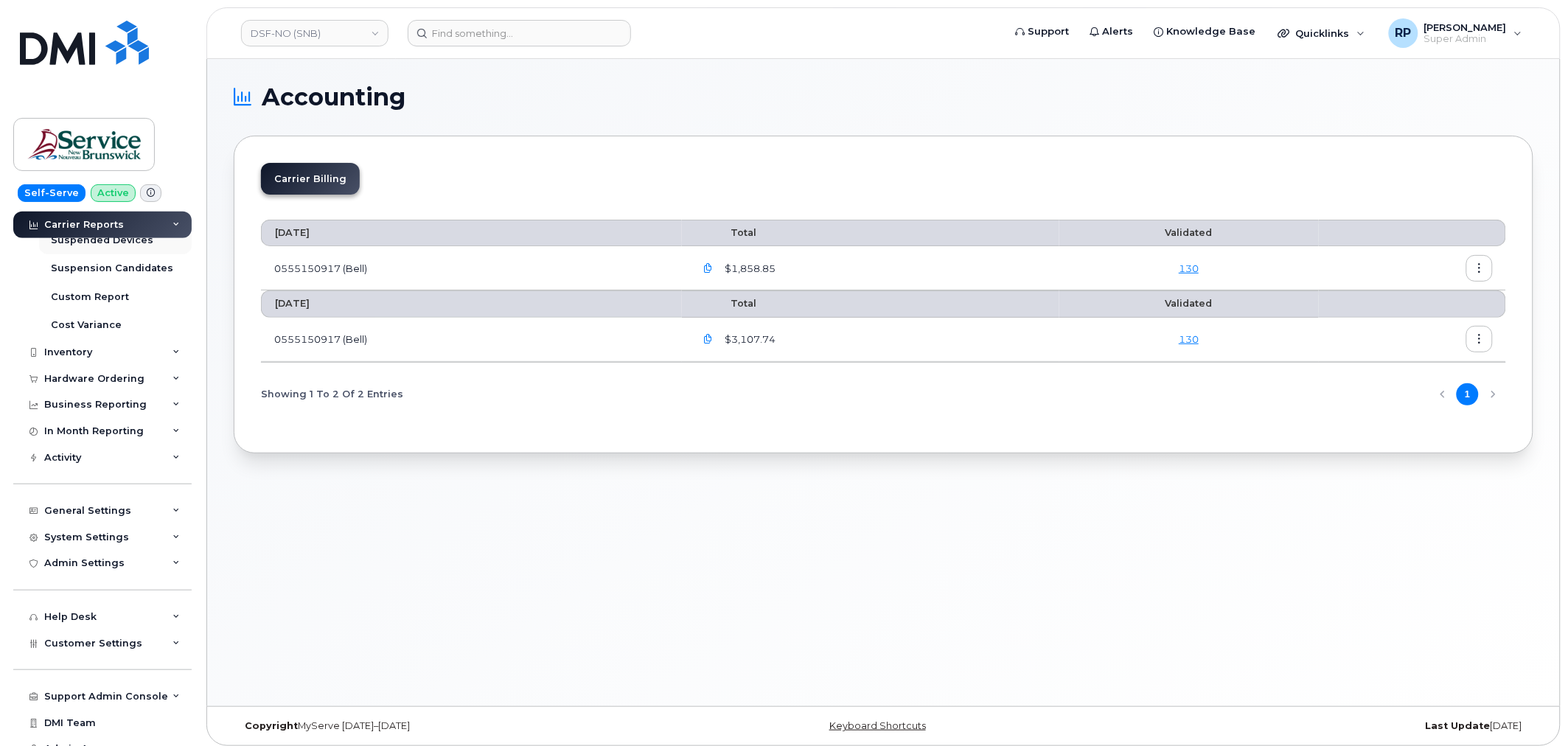
scroll to position [333, 0]
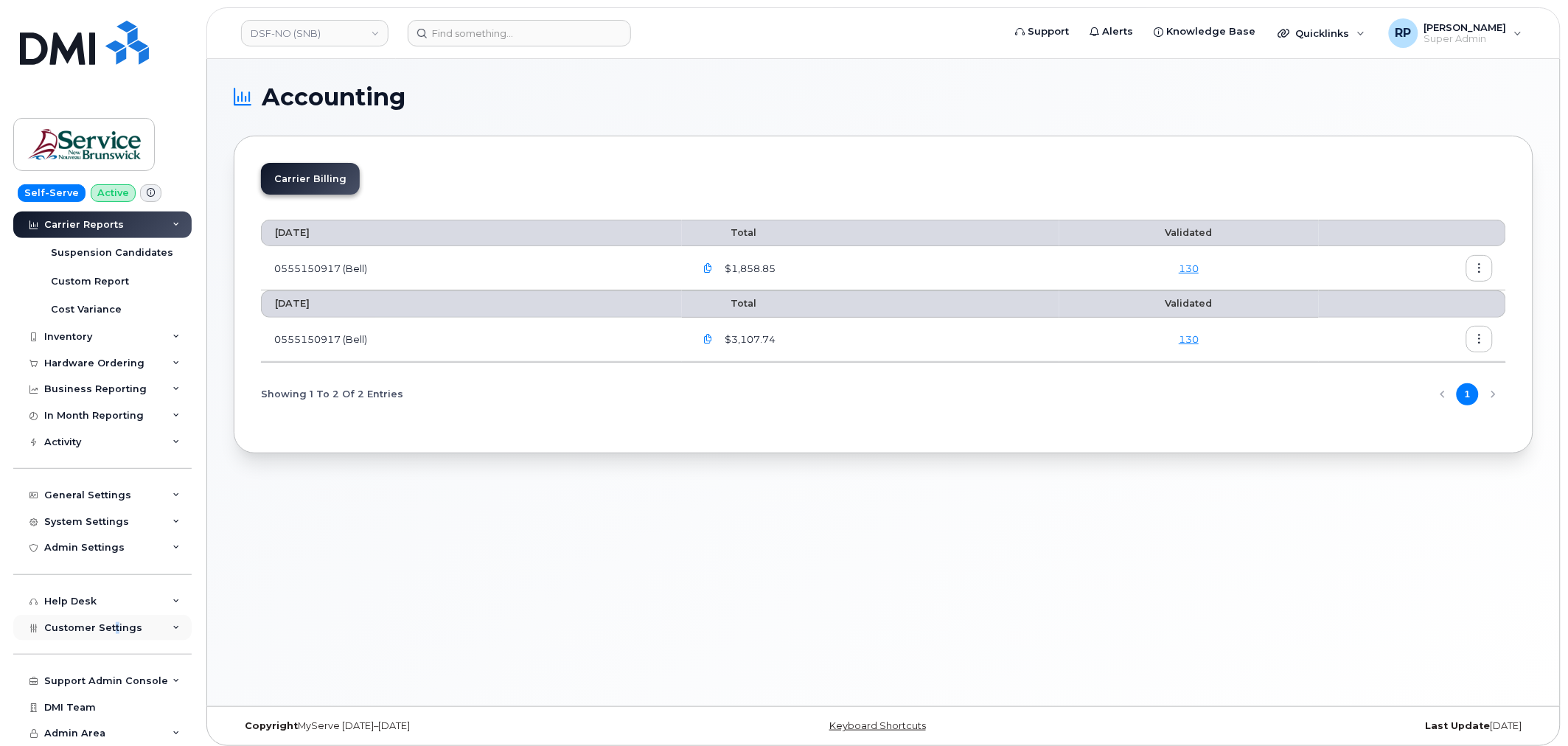
click at [113, 626] on span "Customer Settings" at bounding box center [93, 627] width 98 height 11
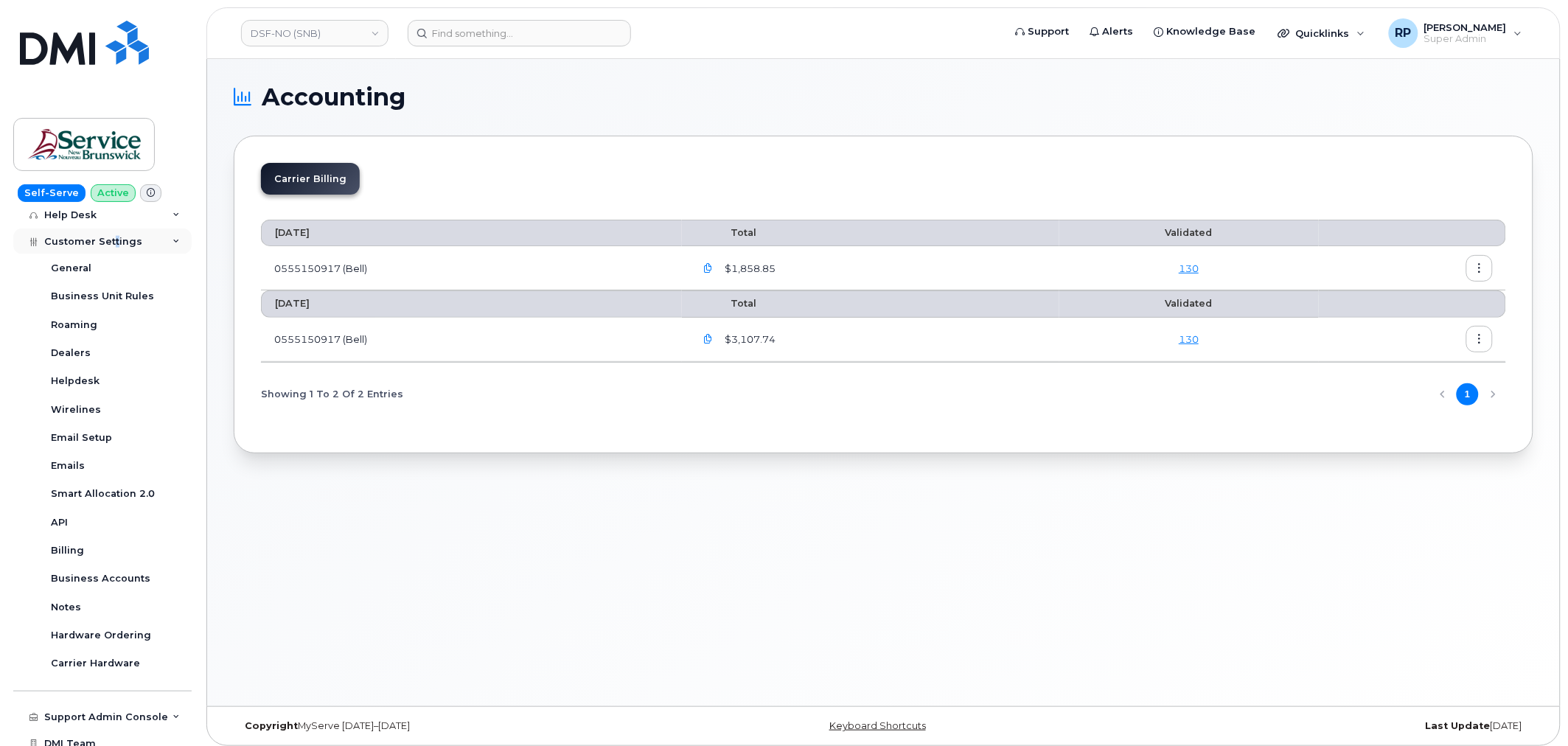
scroll to position [743, 0]
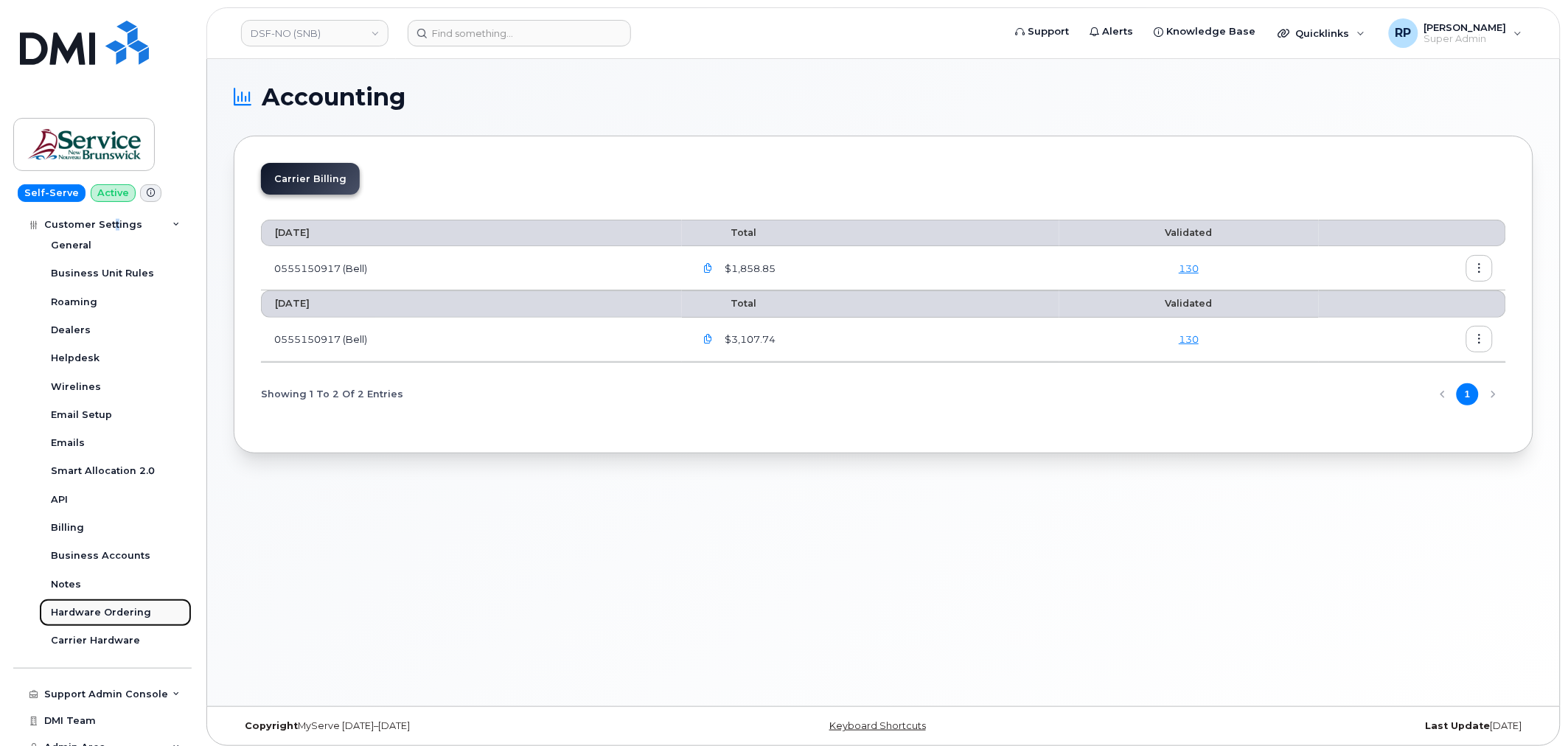
click at [113, 612] on div "Hardware Ordering" at bounding box center [101, 612] width 101 height 13
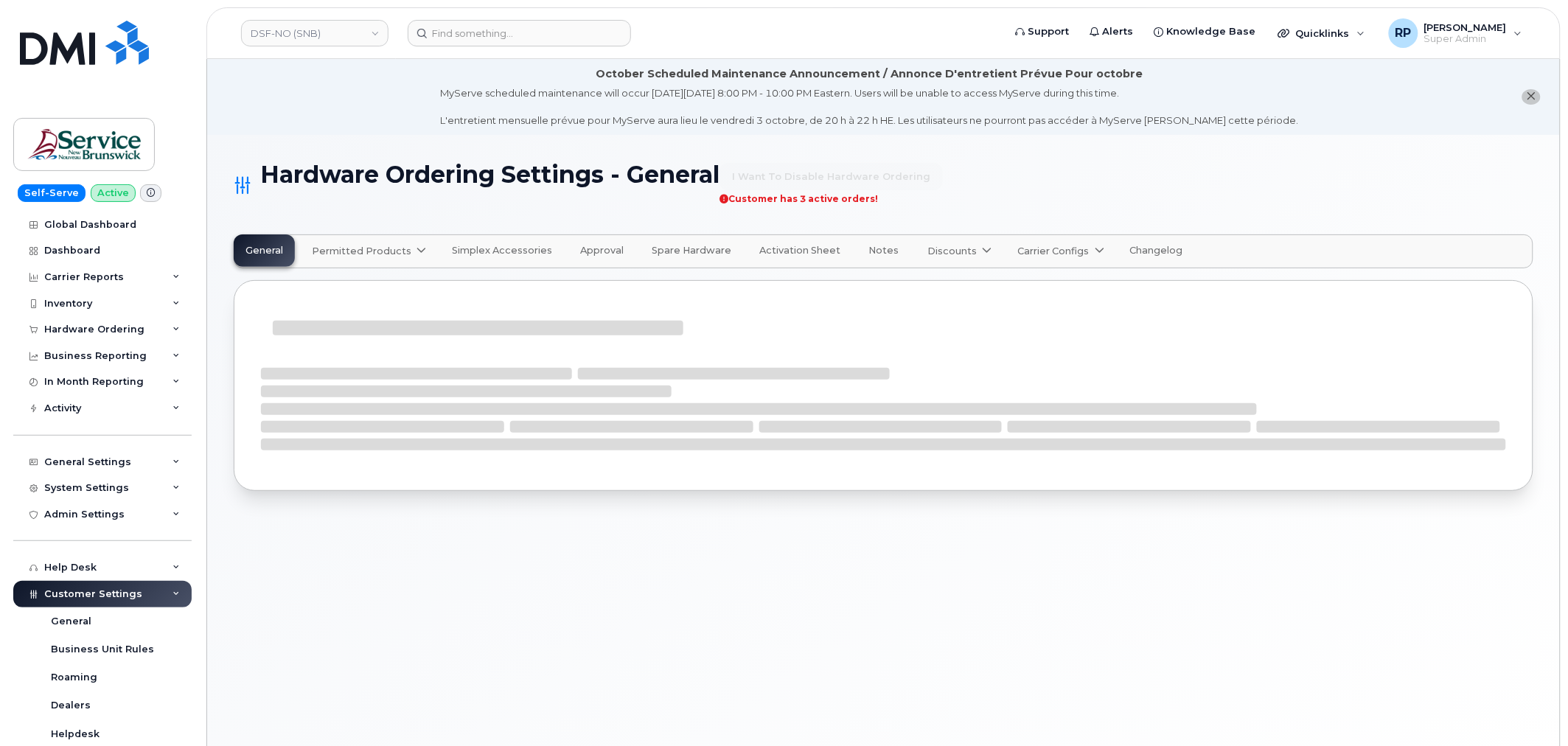
select select "admins"
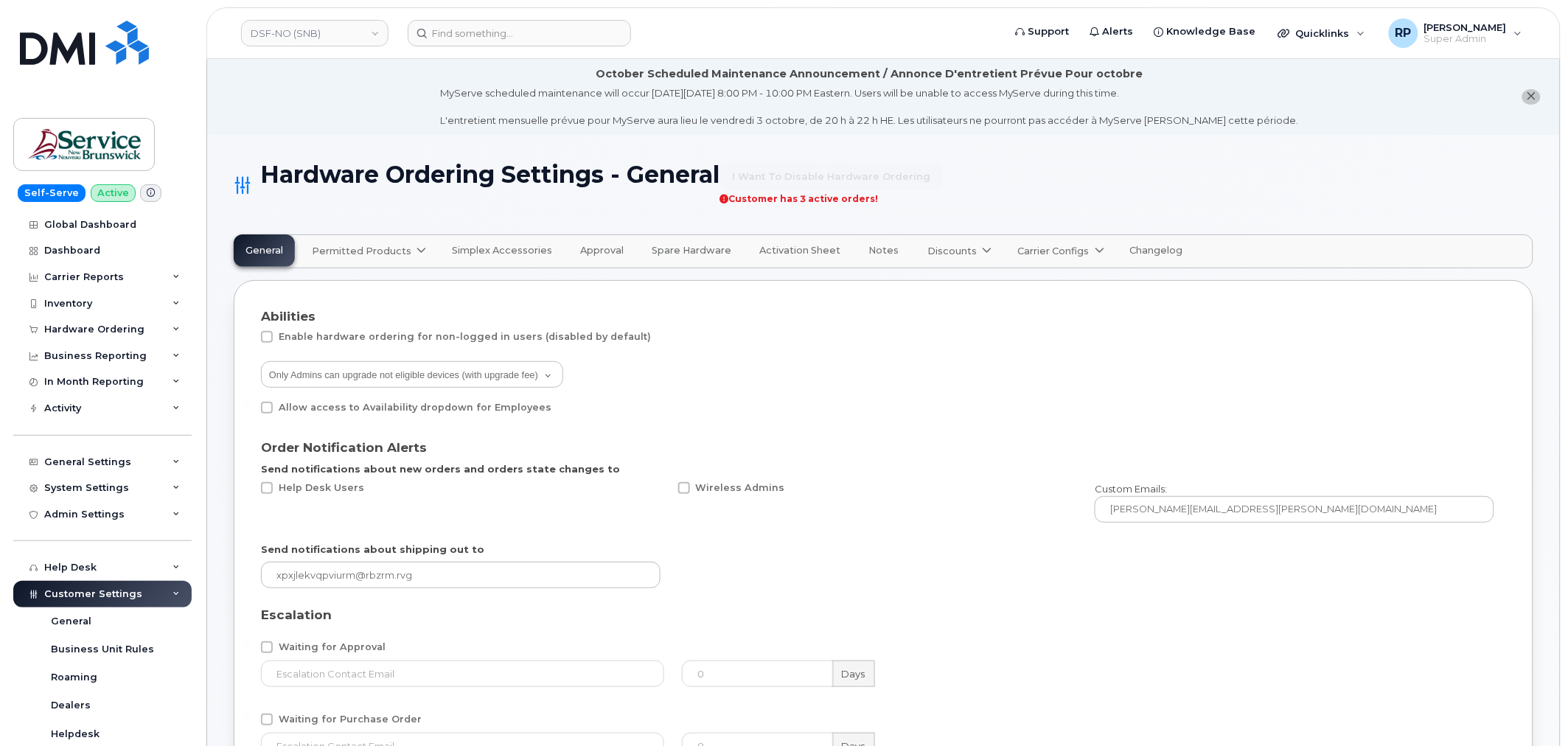
click at [948, 248] on span "Discounts" at bounding box center [951, 251] width 49 height 14
click at [931, 291] on span "Bell" at bounding box center [941, 287] width 19 height 16
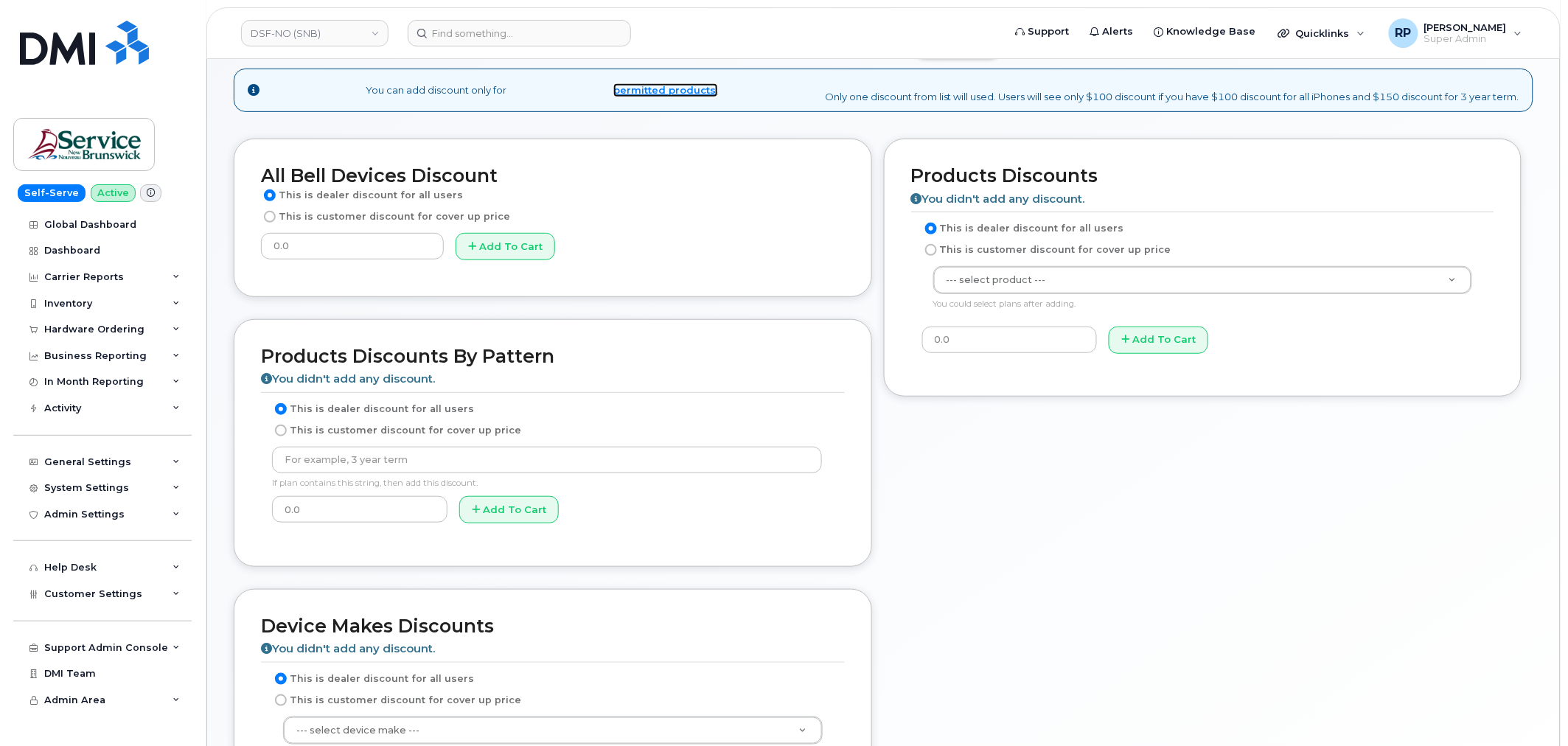
scroll to position [226, 0]
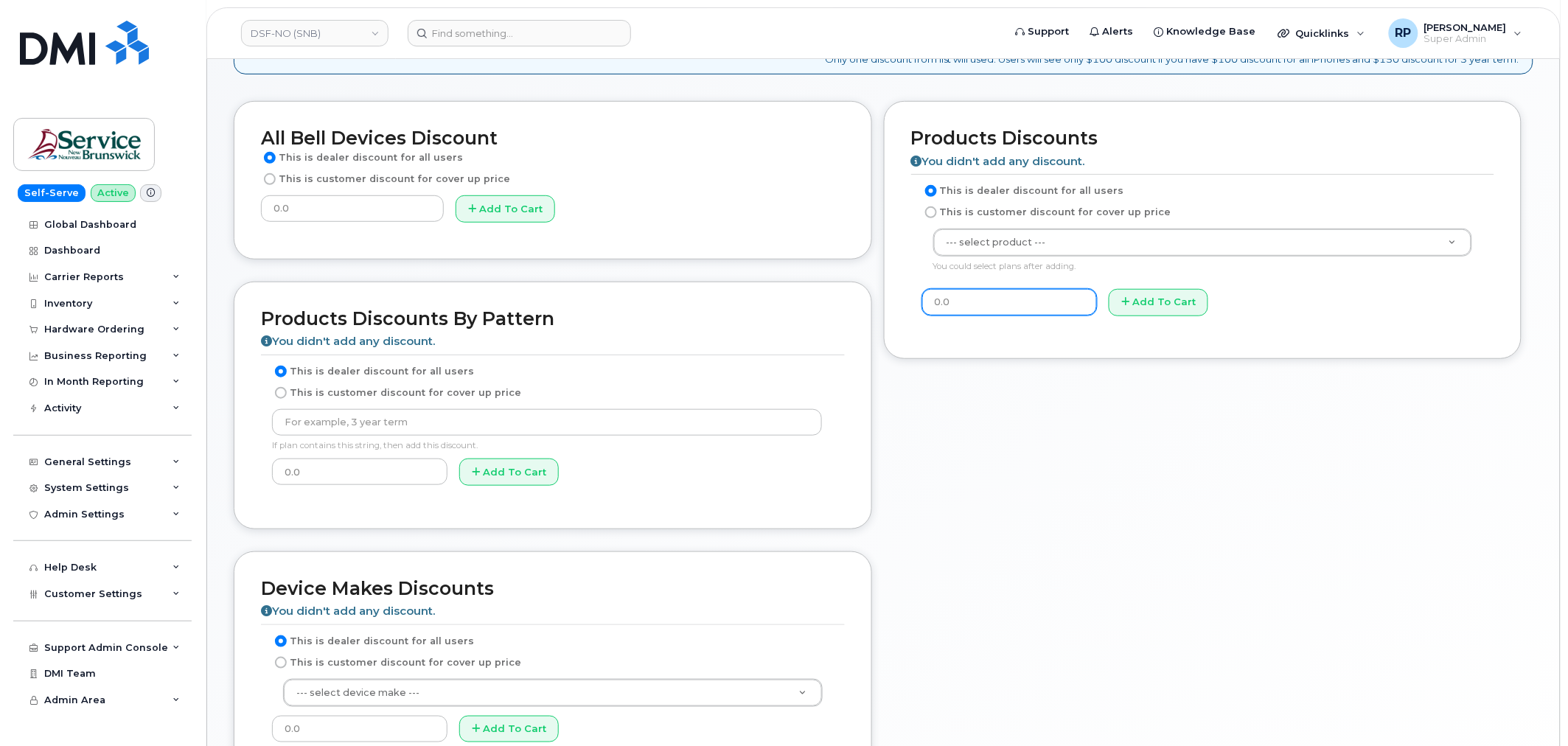
drag, startPoint x: 984, startPoint y: 307, endPoint x: 906, endPoint y: 305, distance: 78.0
click at [907, 304] on div "Products Discounts You didn't add any discount. This is dealer discount for all…" at bounding box center [1203, 230] width 638 height 258
drag, startPoint x: 334, startPoint y: 474, endPoint x: 208, endPoint y: 481, distance: 126.2
click at [205, 477] on body "DSF-NO (SNB) Support Alerts Knowledge Base Quicklinks Suspend / Cancel Device C…" at bounding box center [784, 327] width 1568 height 1107
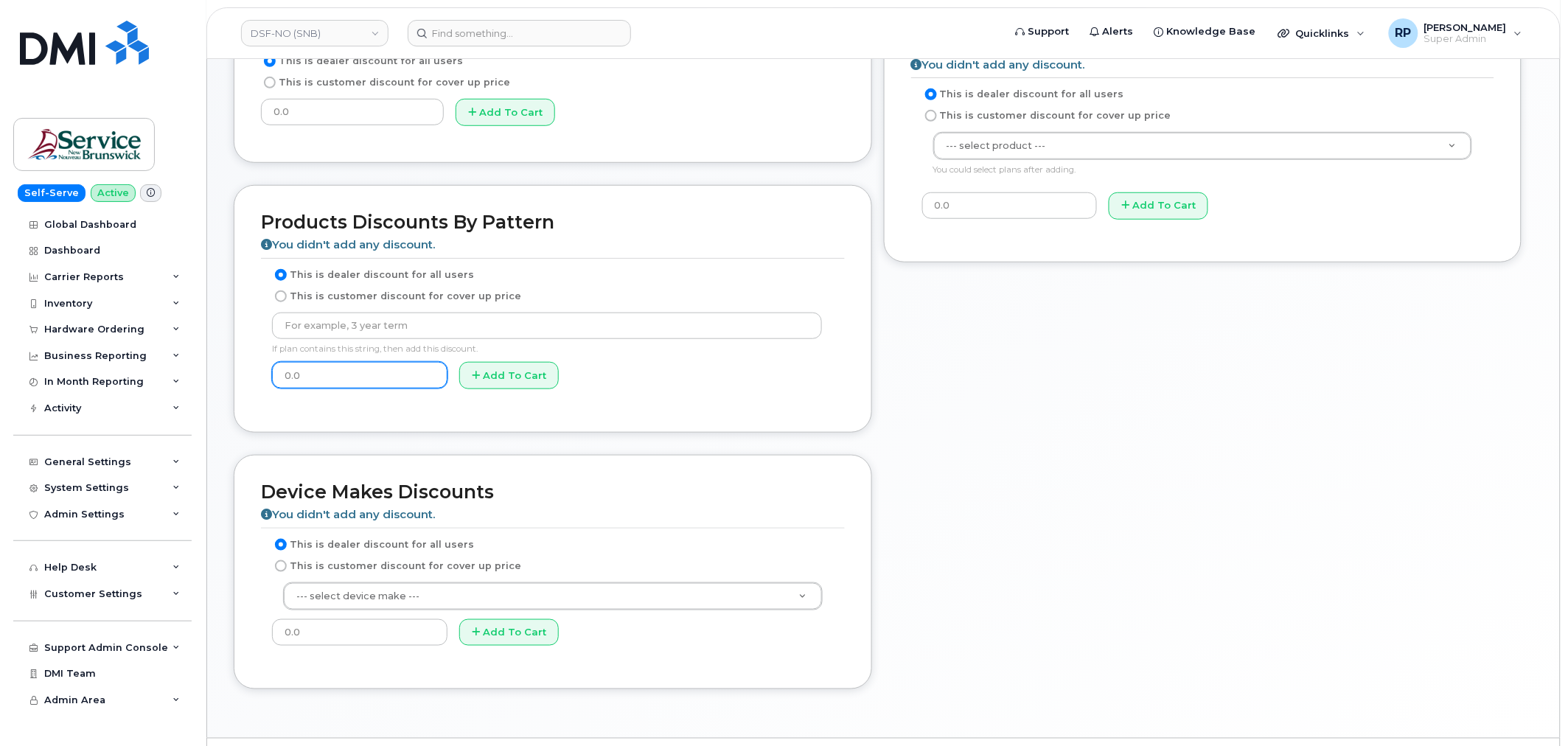
scroll to position [363, 0]
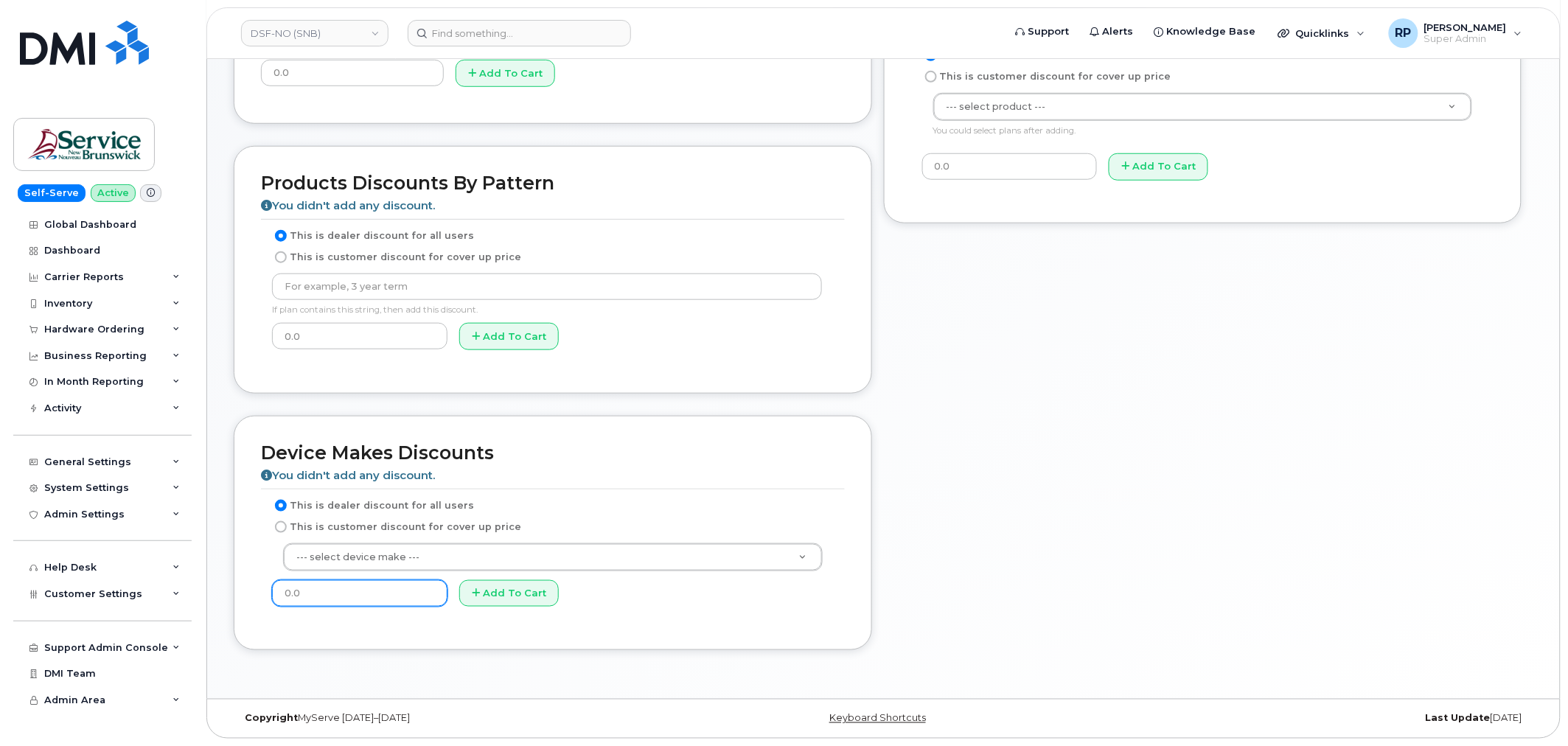
drag, startPoint x: 332, startPoint y: 591, endPoint x: 258, endPoint y: 591, distance: 74.0
click at [257, 593] on div "Device Makes Discounts You didn't add any discount. This is dealer discount for…" at bounding box center [553, 533] width 638 height 234
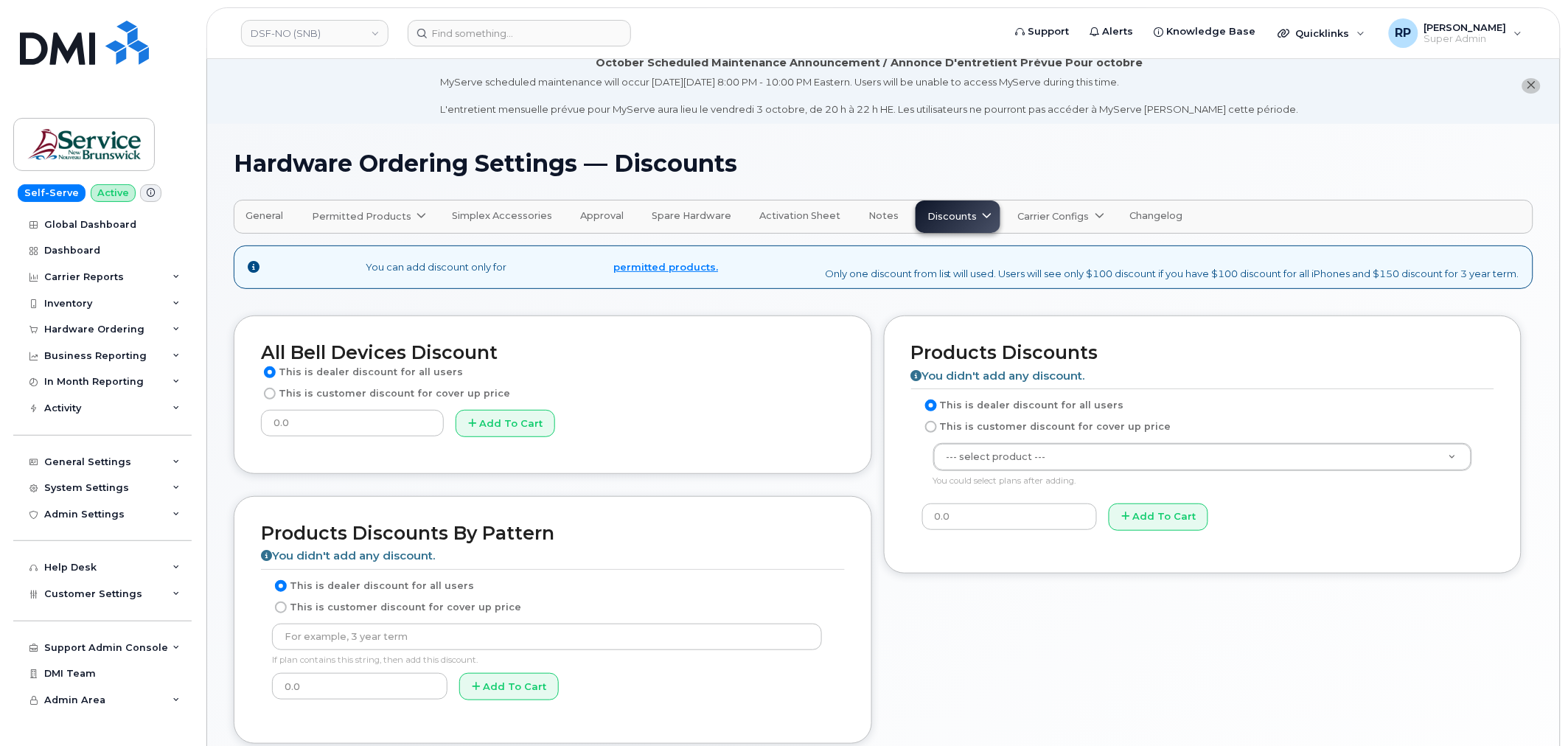
scroll to position [0, 0]
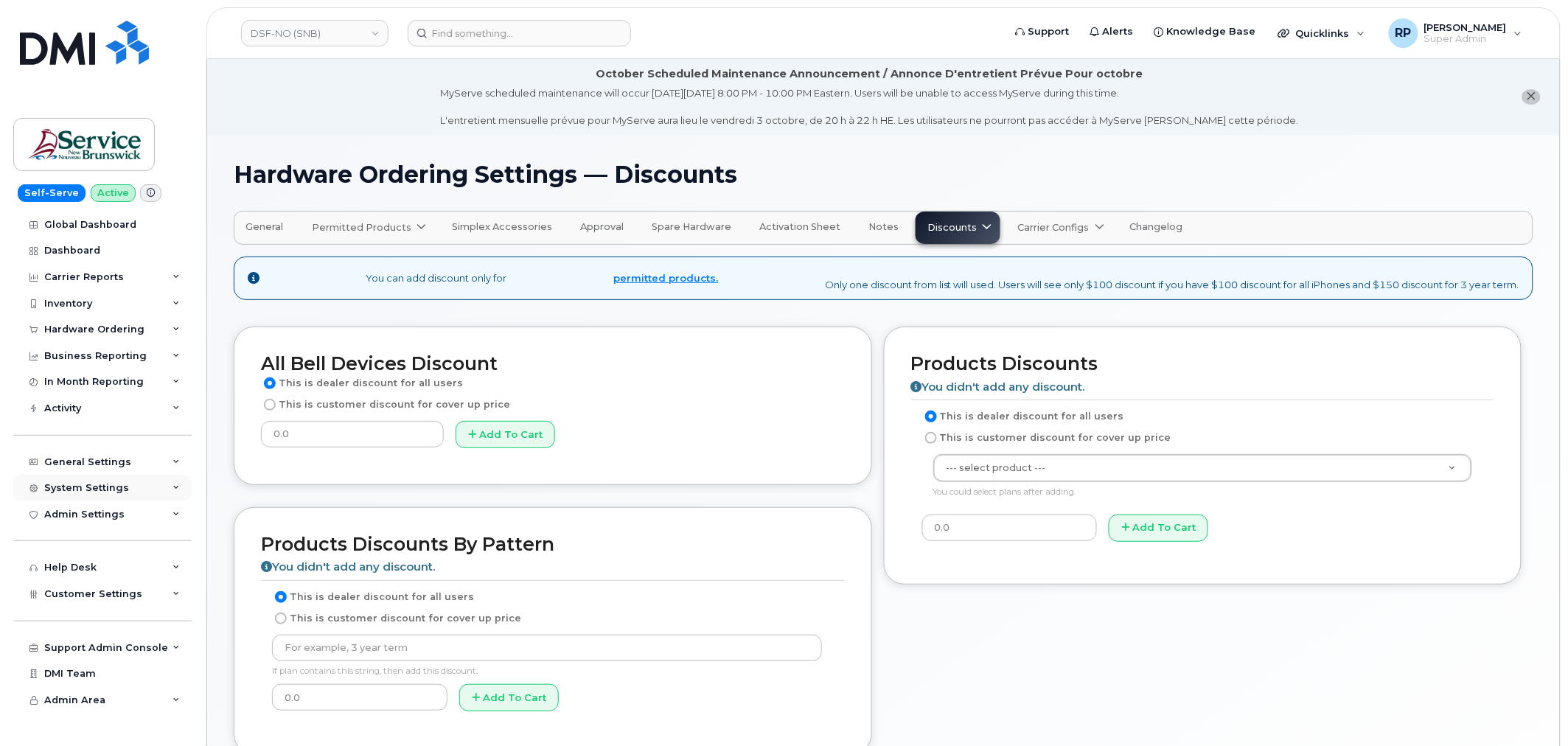
click at [144, 484] on div "System Settings" at bounding box center [102, 488] width 179 height 27
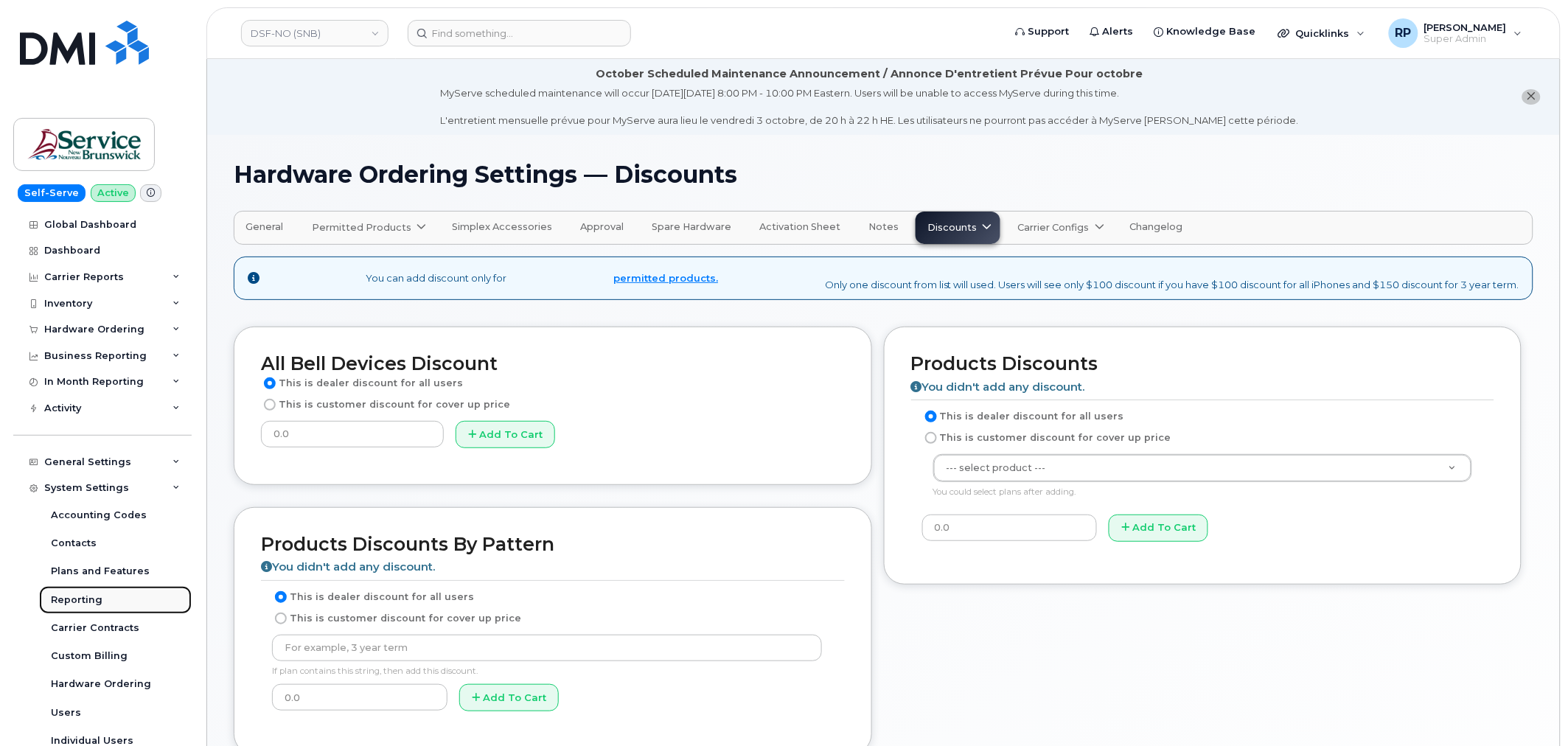
click at [127, 600] on link "Reporting" at bounding box center [116, 600] width 153 height 28
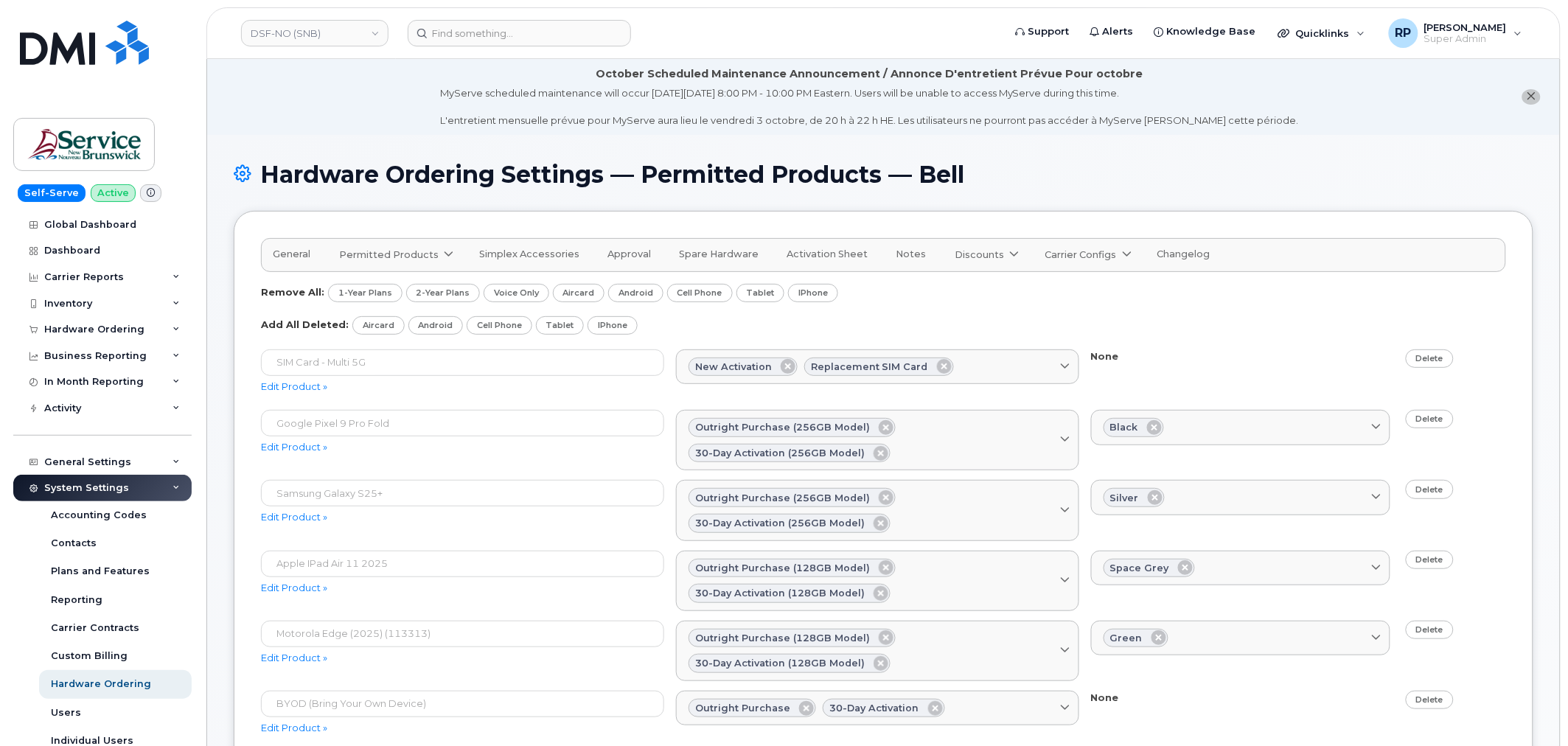
scroll to position [136, 0]
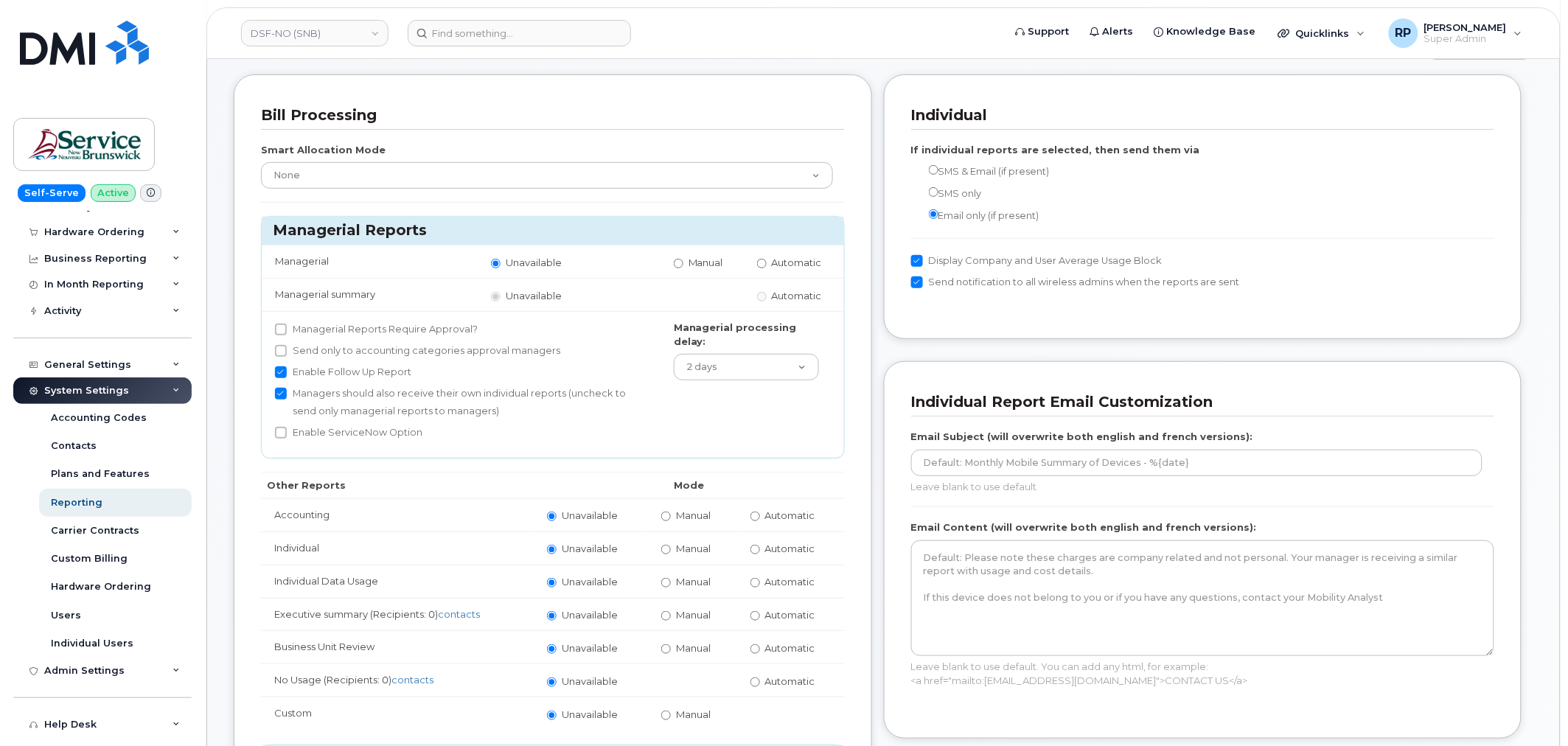
scroll to position [136, 0]
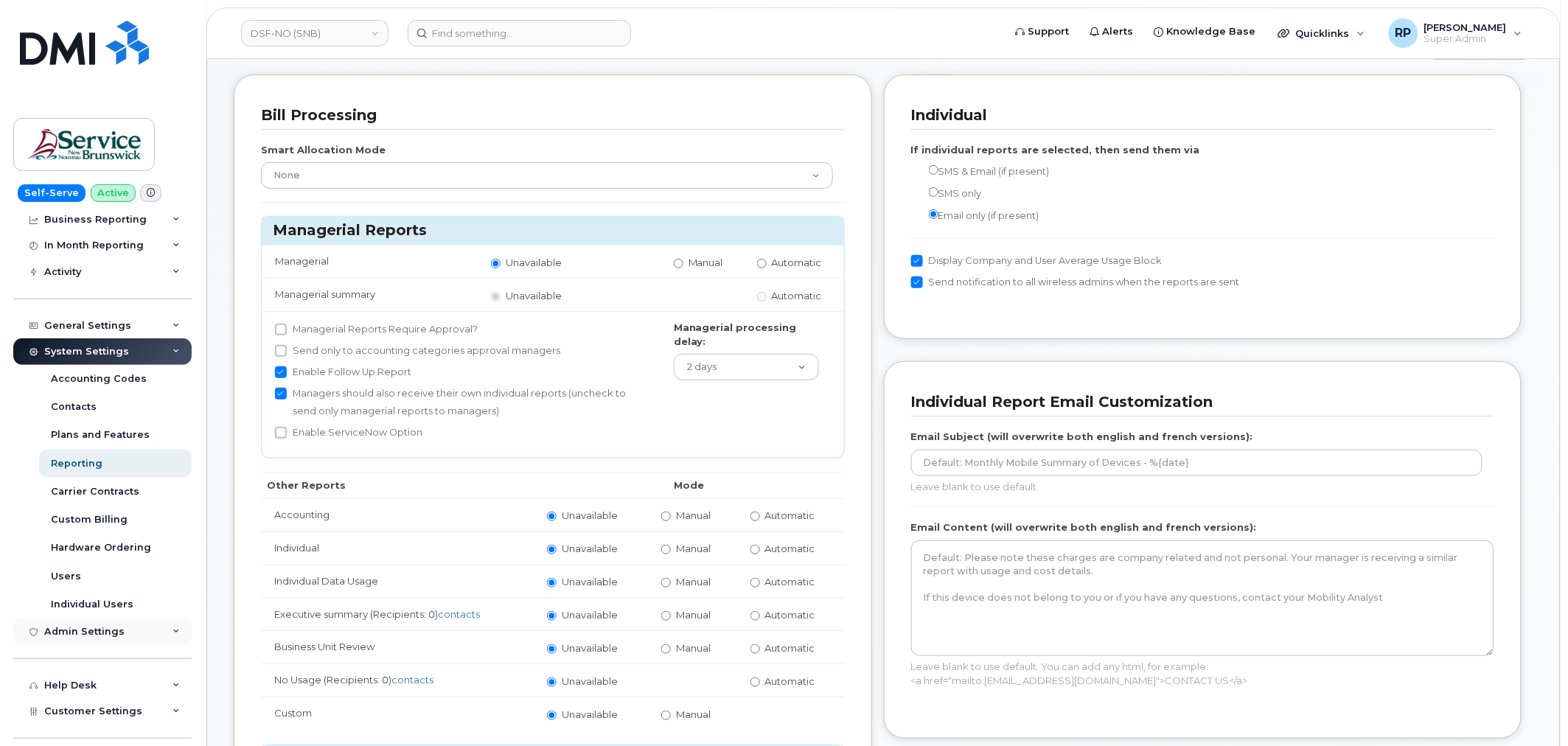
click at [135, 636] on div "Admin Settings" at bounding box center [102, 632] width 179 height 27
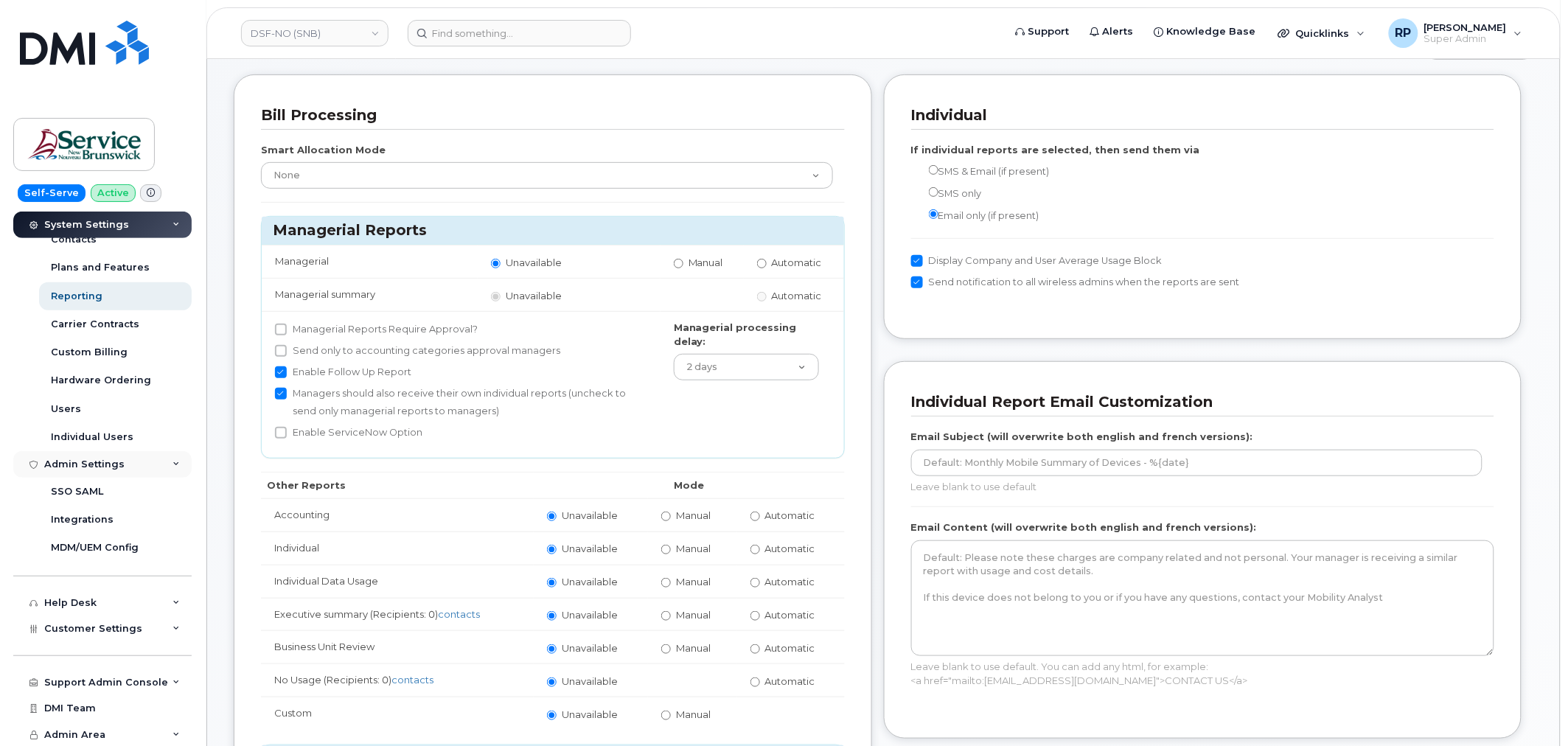
scroll to position [304, 0]
click at [93, 516] on div "Integrations" at bounding box center [81, 519] width 62 height 13
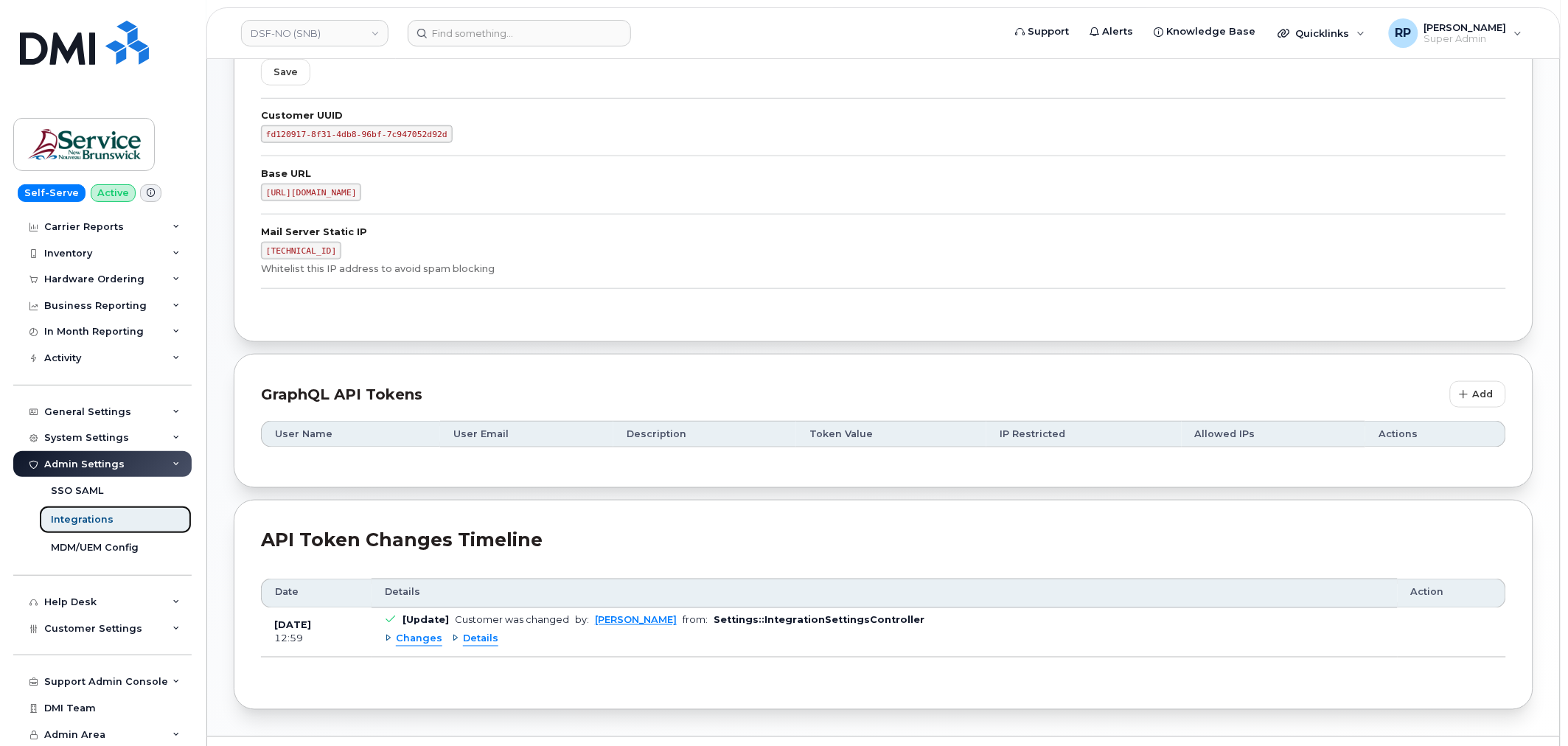
scroll to position [448, 0]
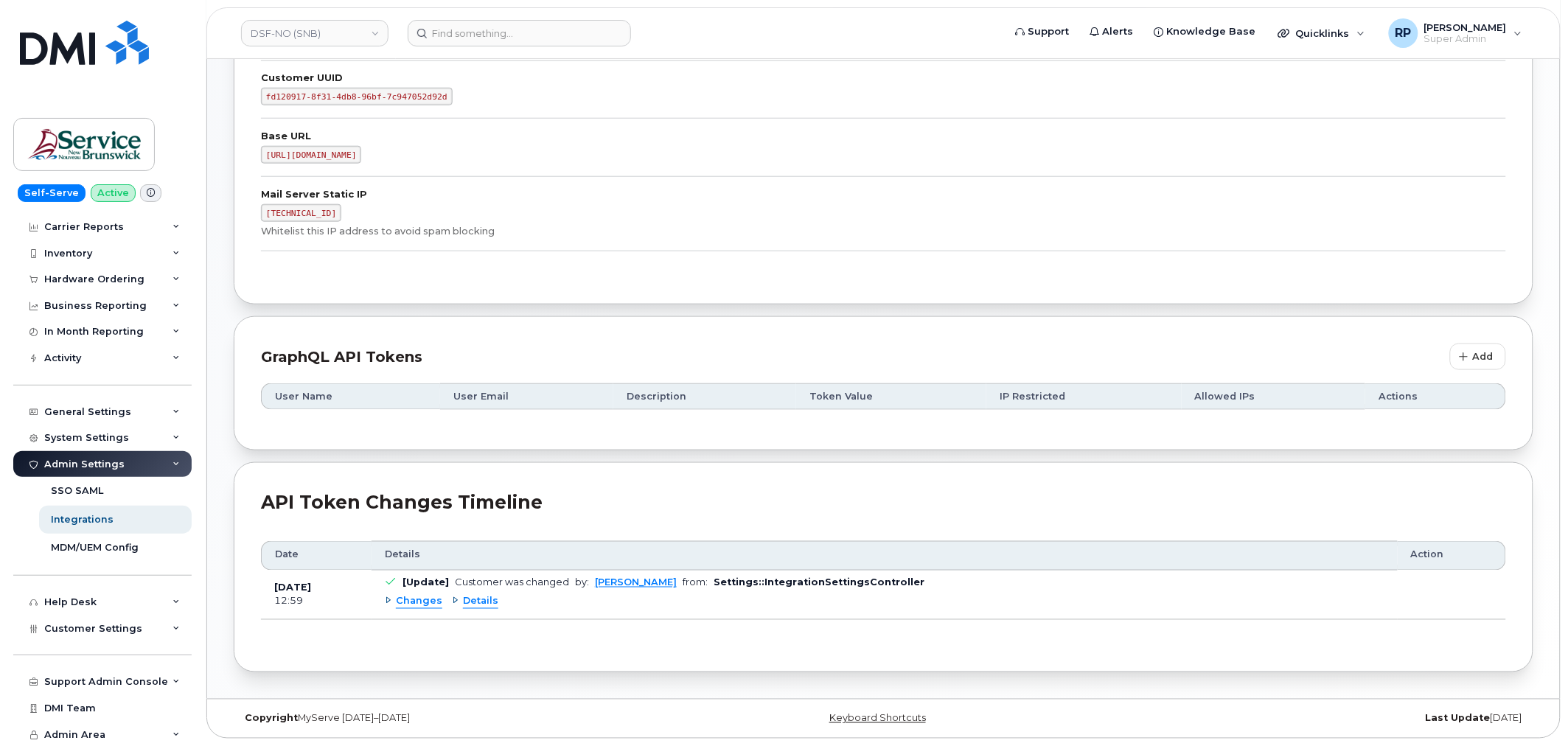
click at [468, 601] on span "Details" at bounding box center [480, 601] width 36 height 14
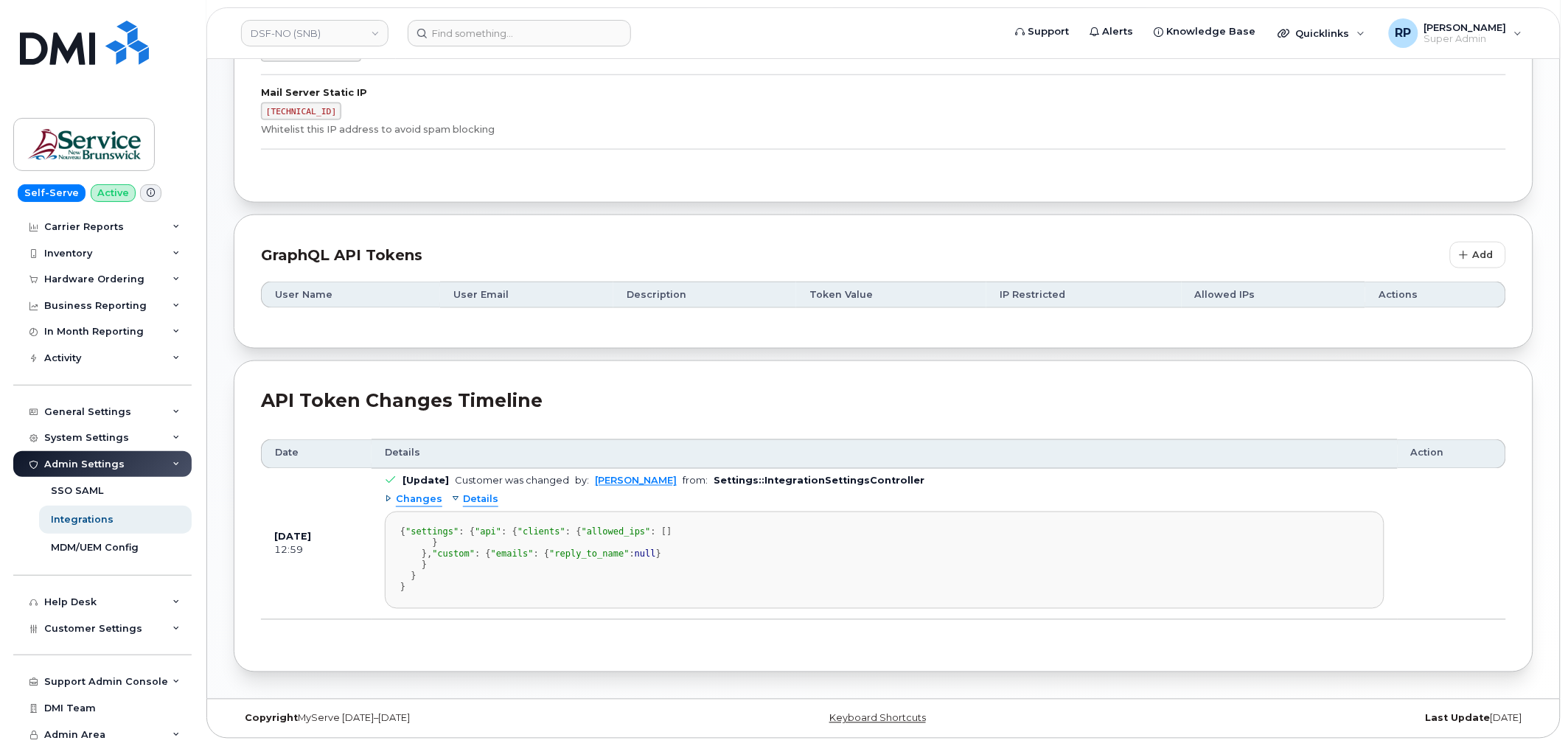
scroll to position [638, 0]
click at [90, 548] on div "MDM/UEM Config" at bounding box center [95, 547] width 88 height 13
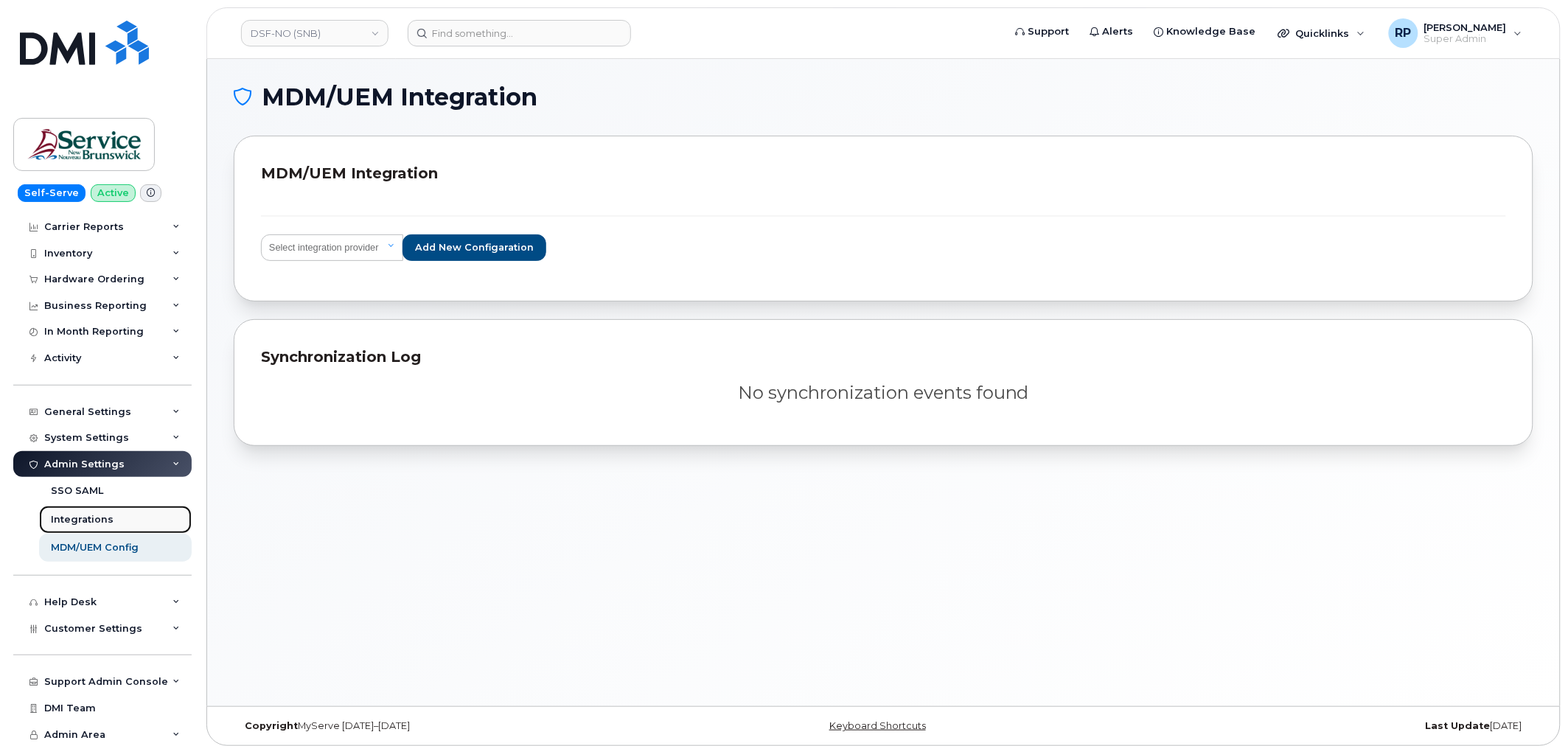
click at [85, 507] on link "Integrations" at bounding box center [116, 520] width 153 height 28
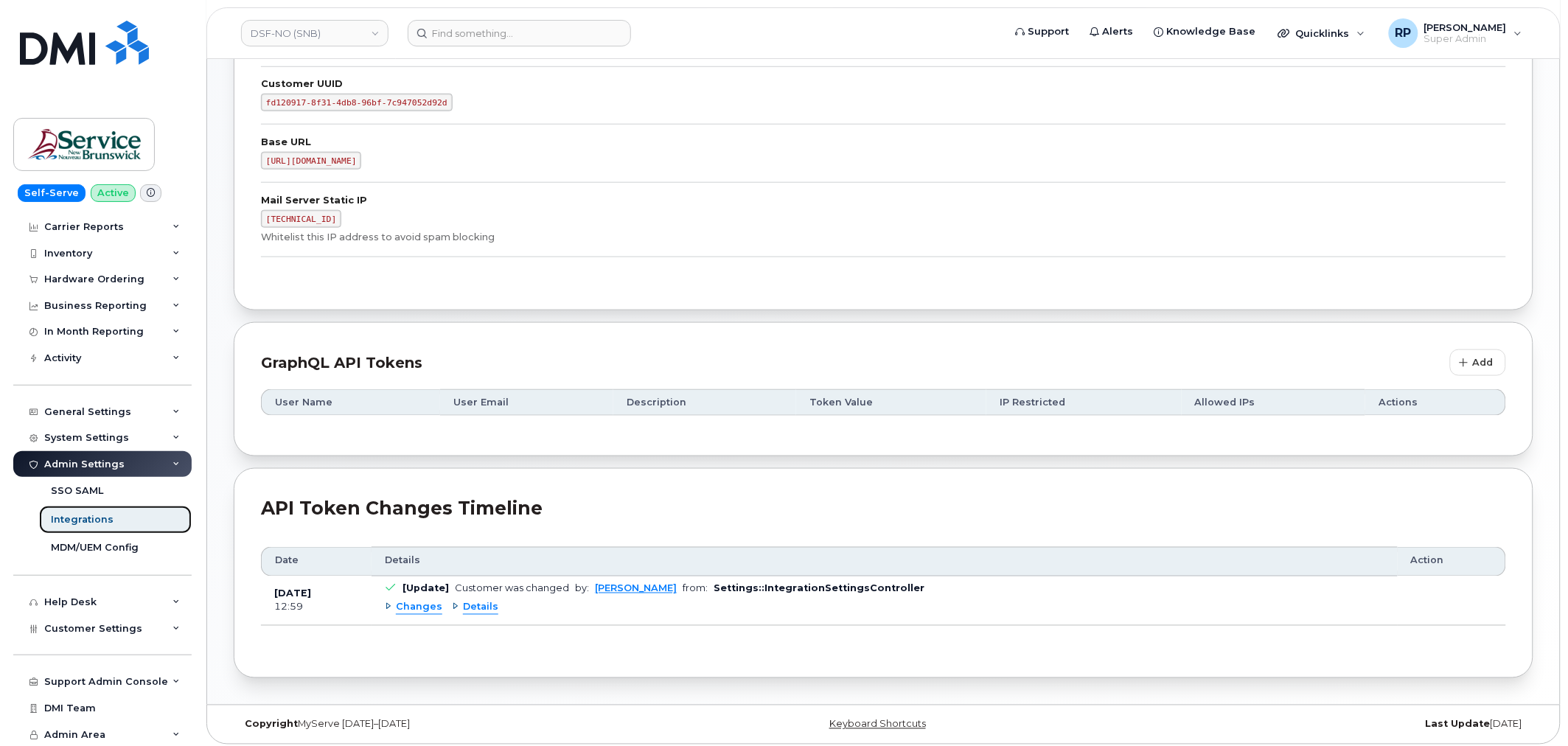
scroll to position [448, 0]
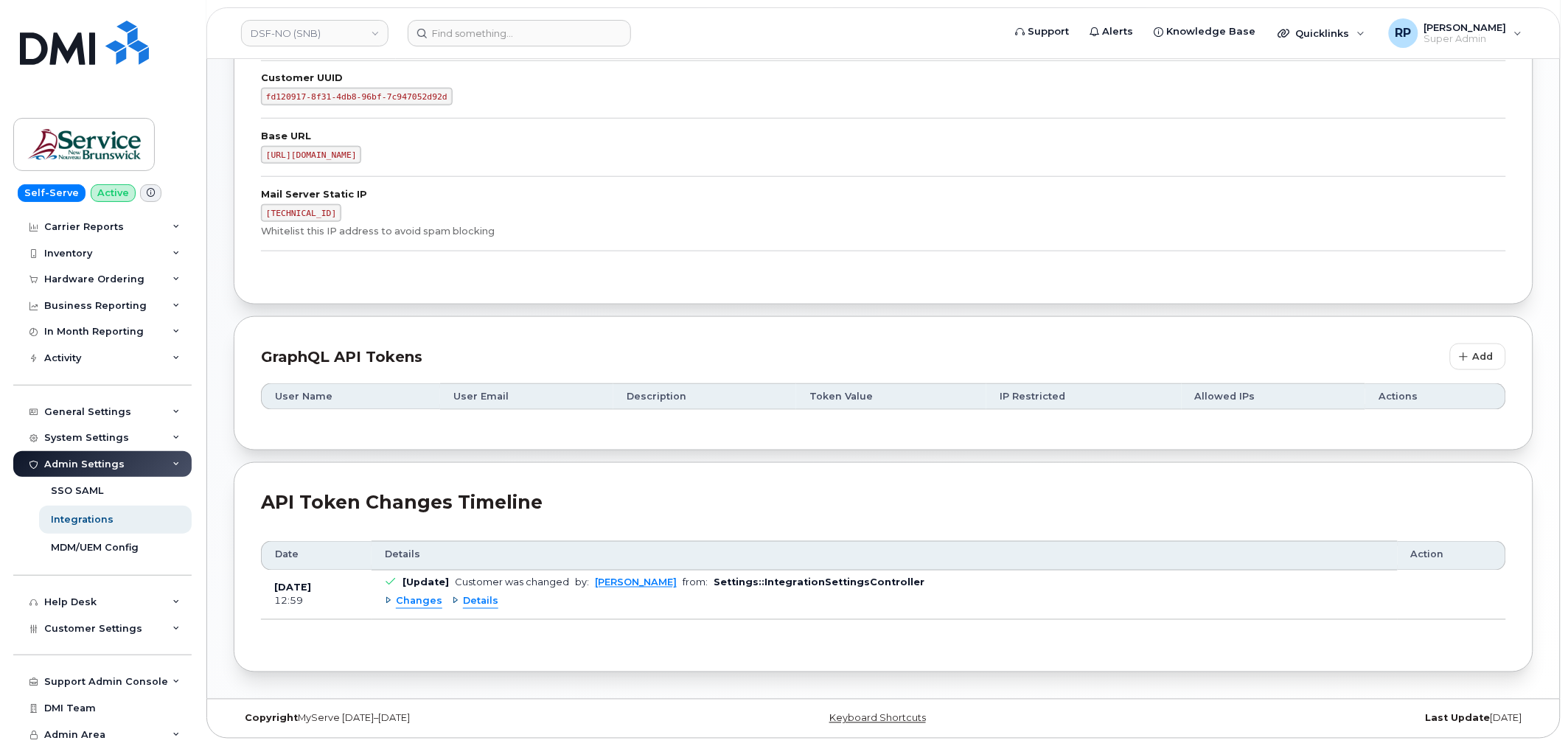
click at [484, 602] on span "Details" at bounding box center [480, 601] width 36 height 14
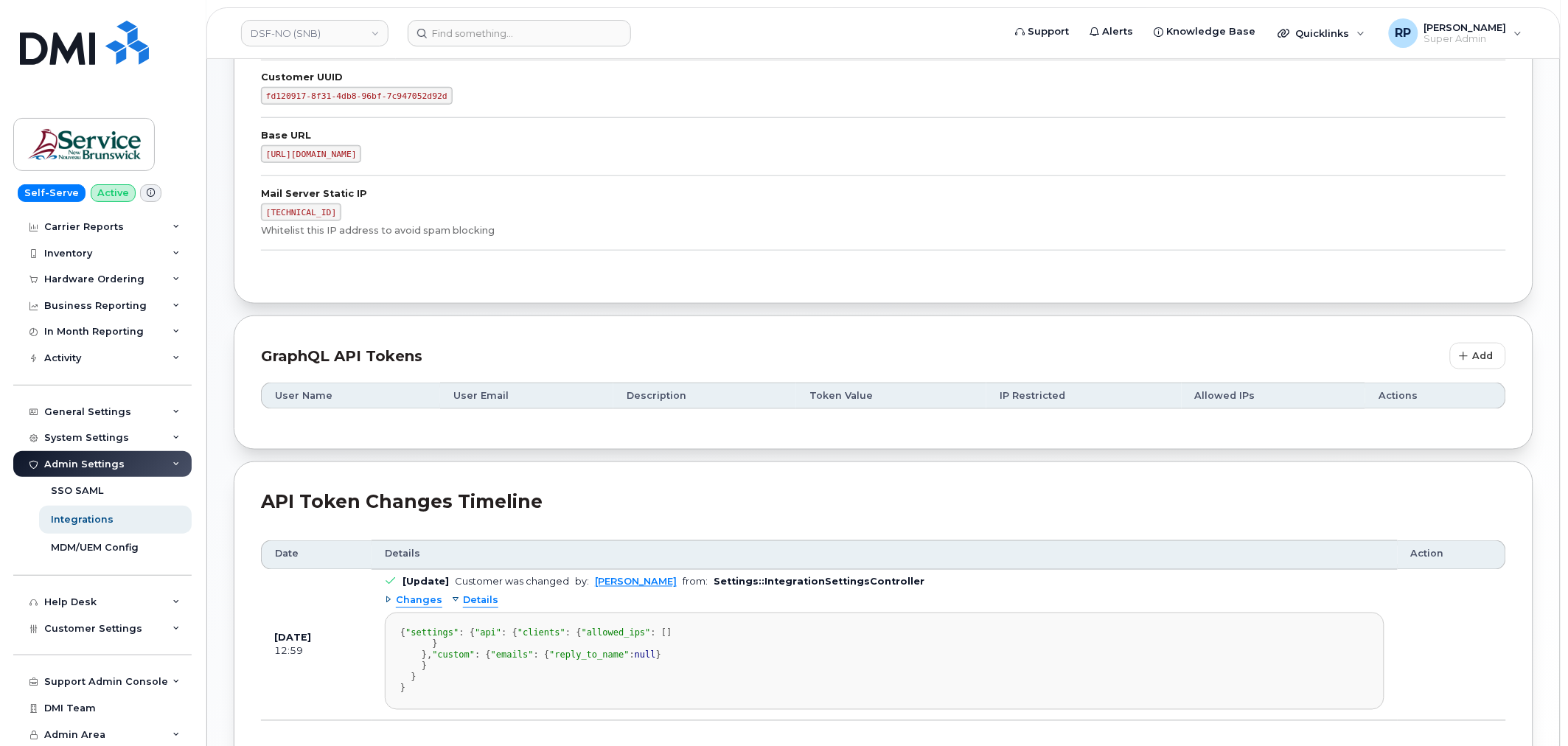
scroll to position [585, 0]
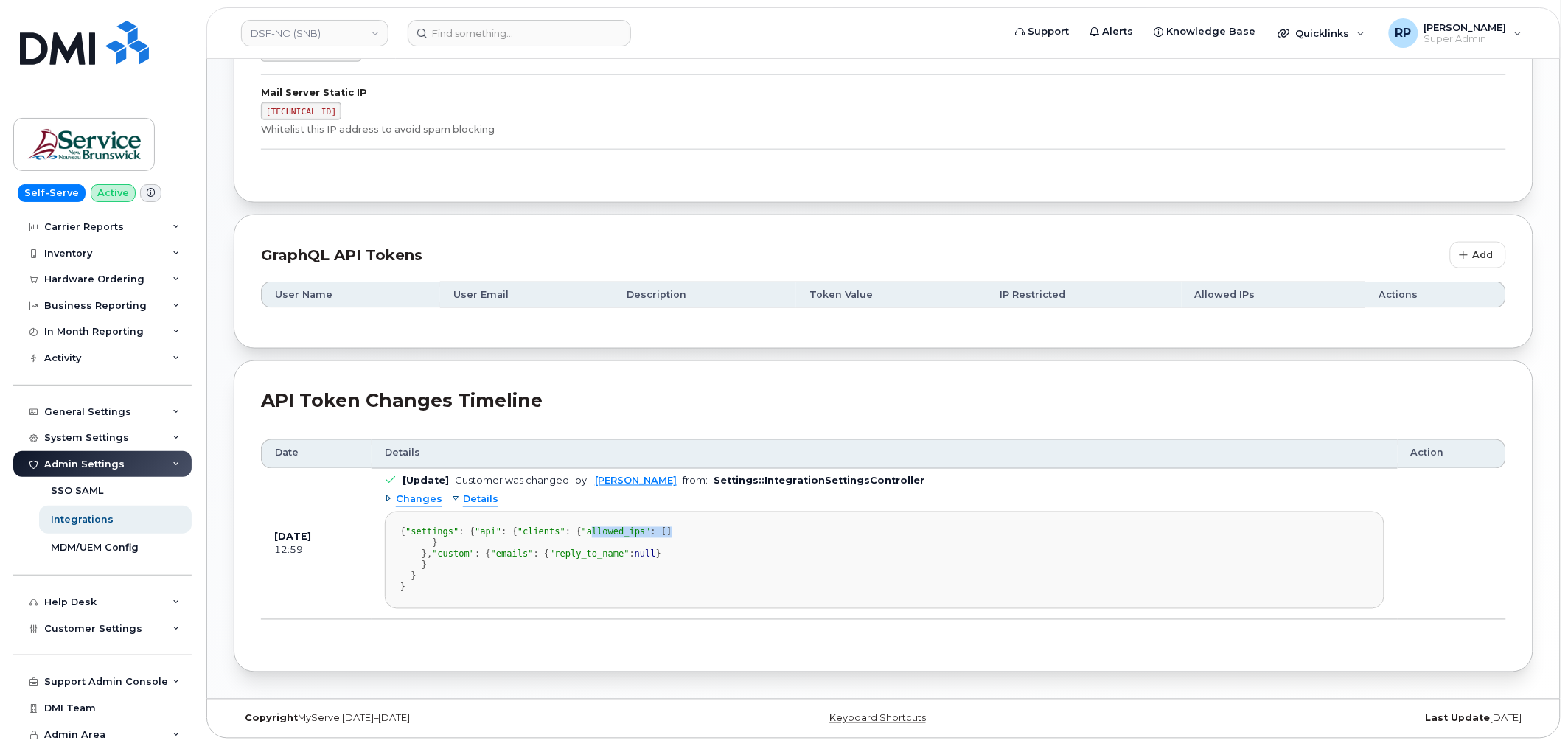
drag, startPoint x: 450, startPoint y: 540, endPoint x: 551, endPoint y: 542, distance: 101.0
click at [551, 542] on div "{ "settings" : { "api" : { "clients" : { "allowed_ips" : [] } }, "custom" : { "…" at bounding box center [885, 560] width 969 height 66
click at [522, 541] on div "{ "settings" : { "api" : { "clients" : { "allowed_ips" : [] } }, "custom" : { "…" at bounding box center [885, 560] width 969 height 66
click at [481, 493] on span "Details" at bounding box center [480, 500] width 36 height 14
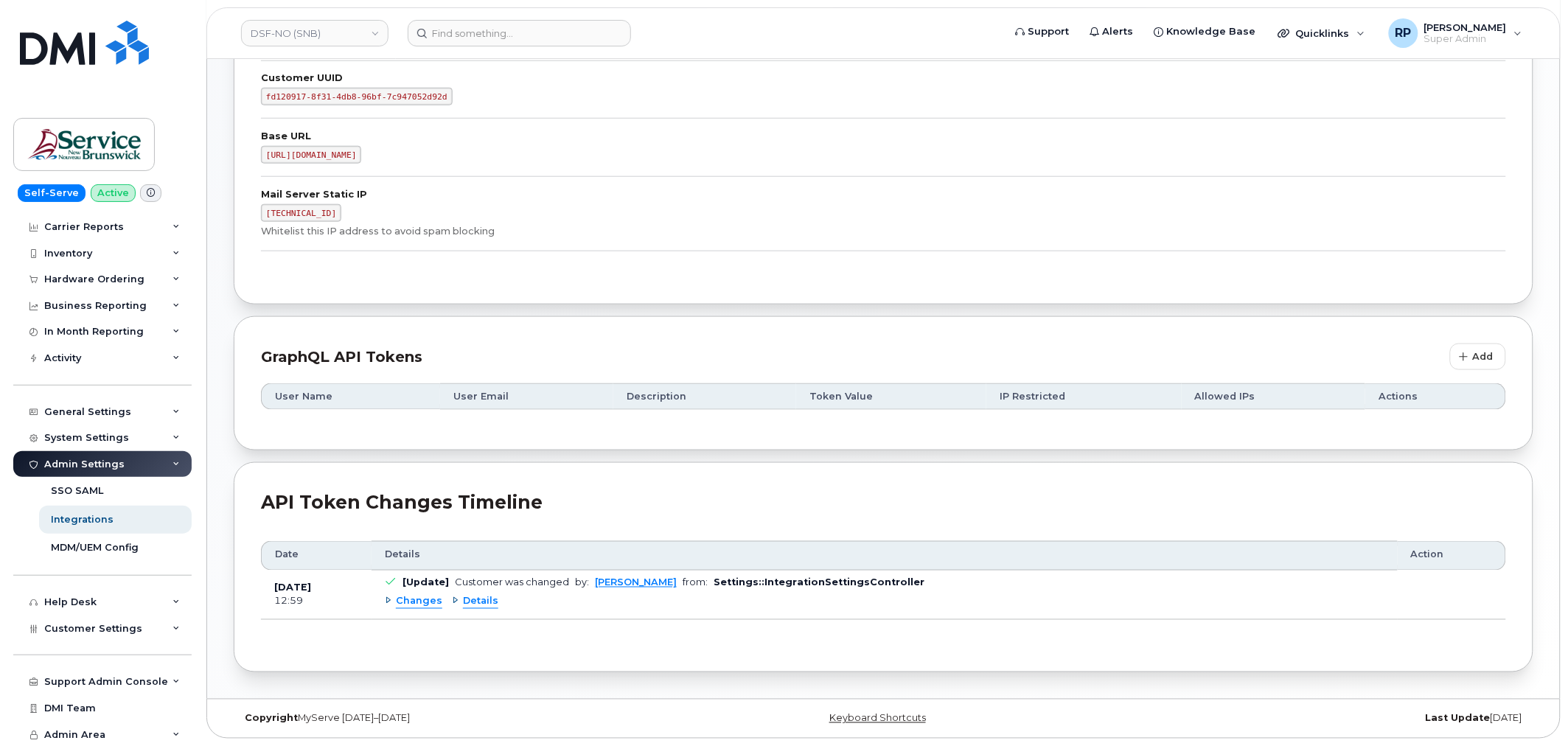
click at [463, 599] on span "Details" at bounding box center [480, 601] width 36 height 14
